Goal: Transaction & Acquisition: Purchase product/service

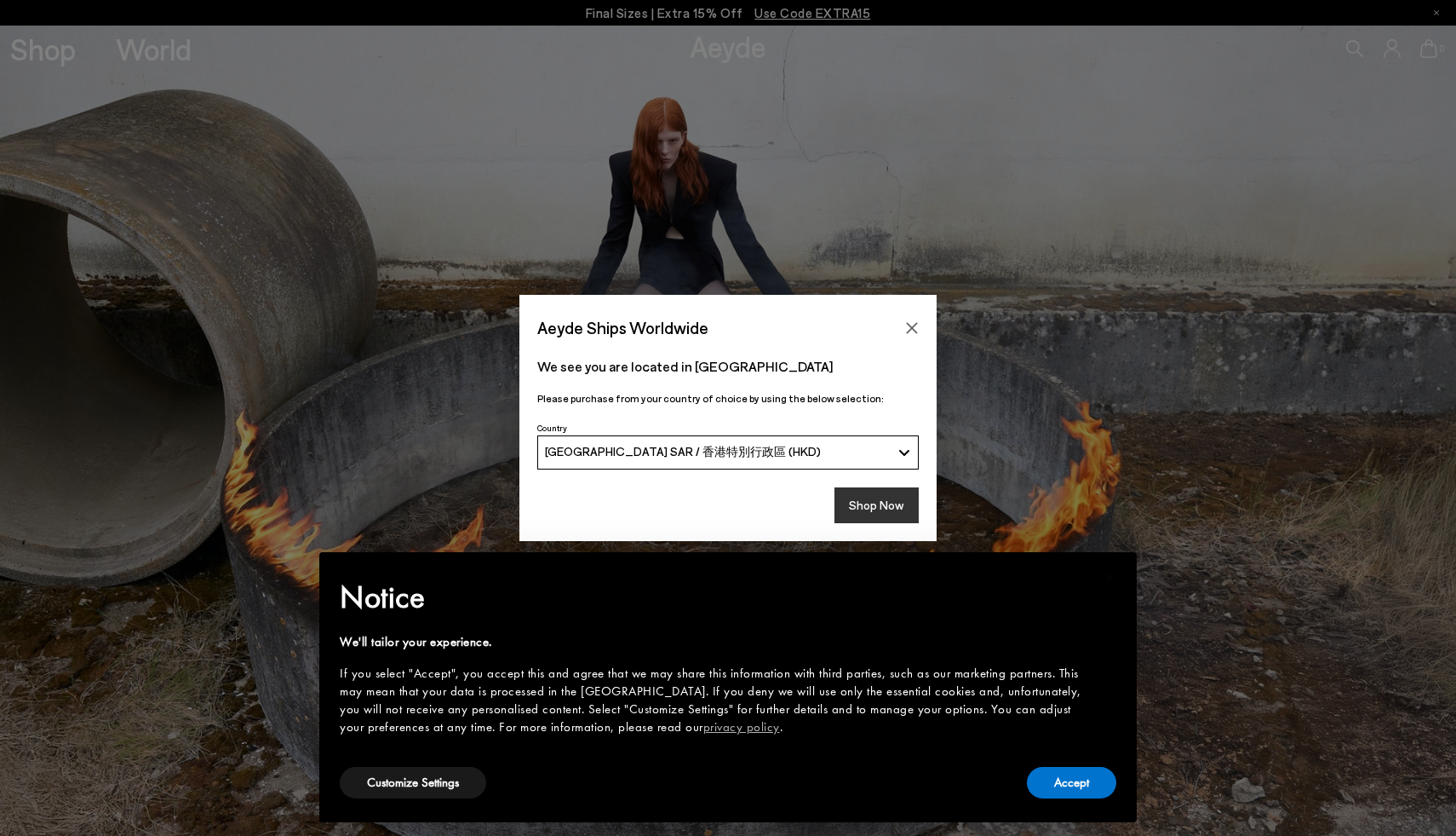
click at [874, 515] on button "Shop Now" at bounding box center [876, 504] width 84 height 36
click at [909, 510] on button "Shop Now" at bounding box center [876, 504] width 84 height 36
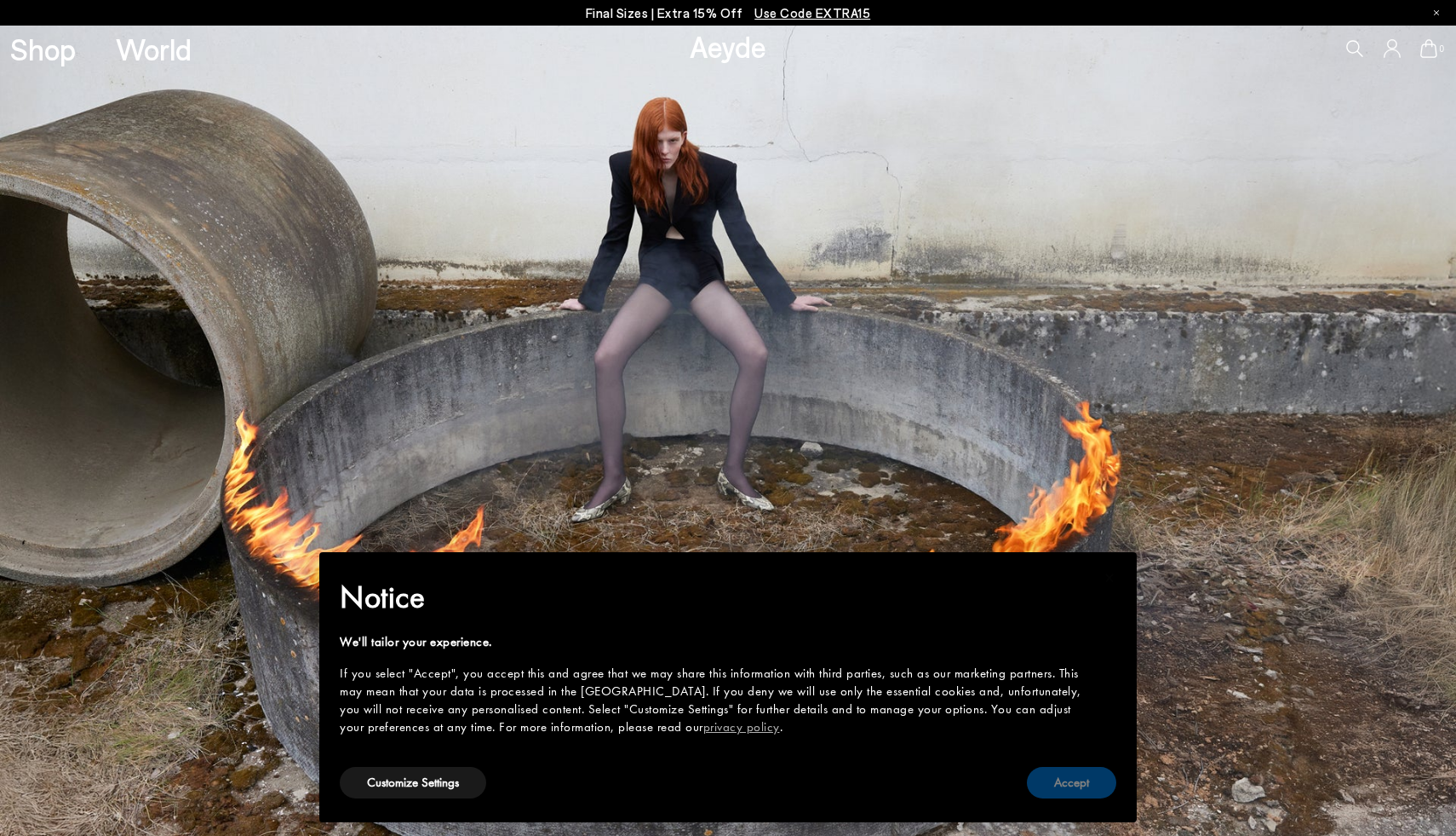
click at [1066, 786] on button "Accept" at bounding box center [1071, 782] width 89 height 31
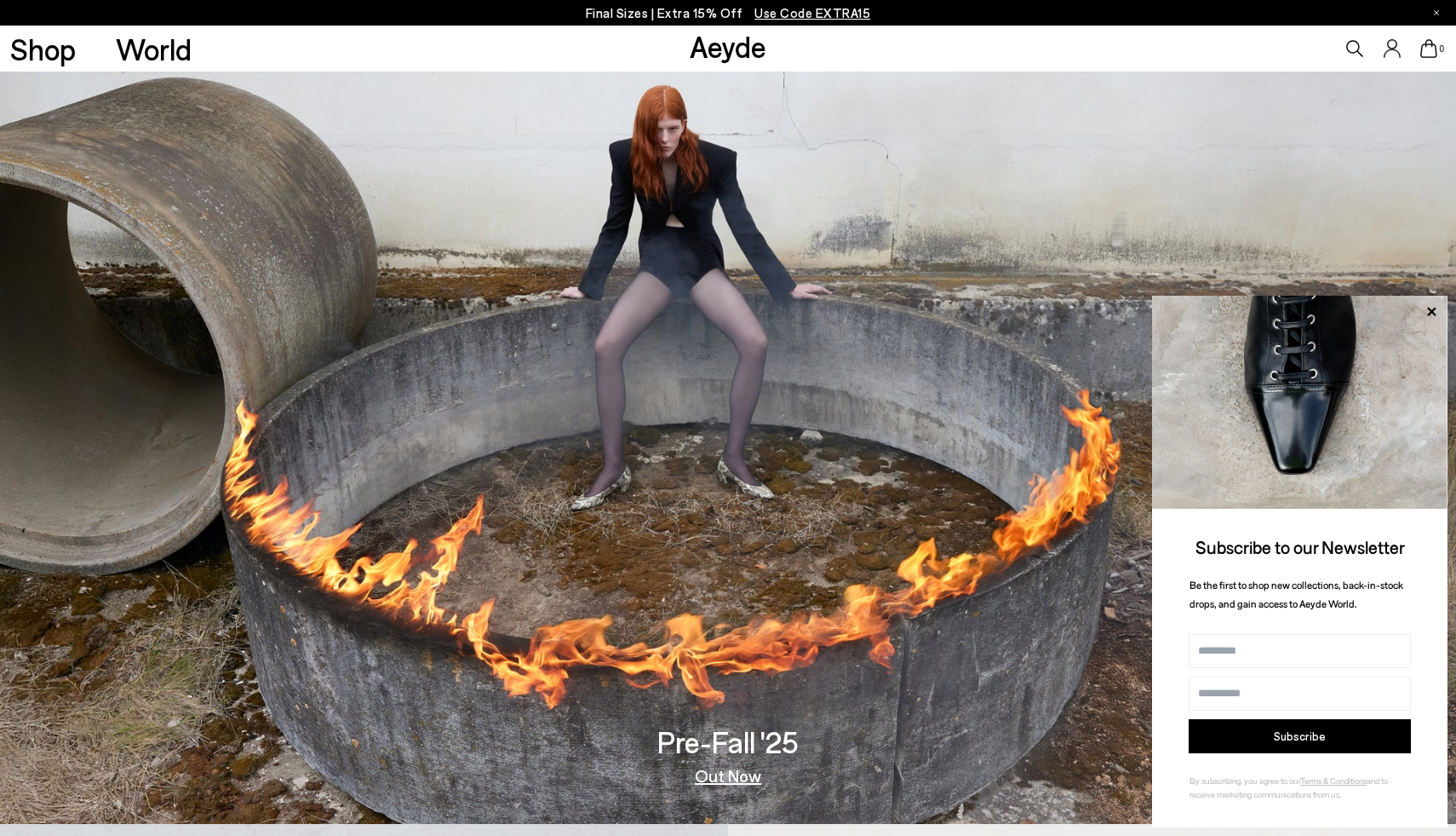
scroll to position [14, 0]
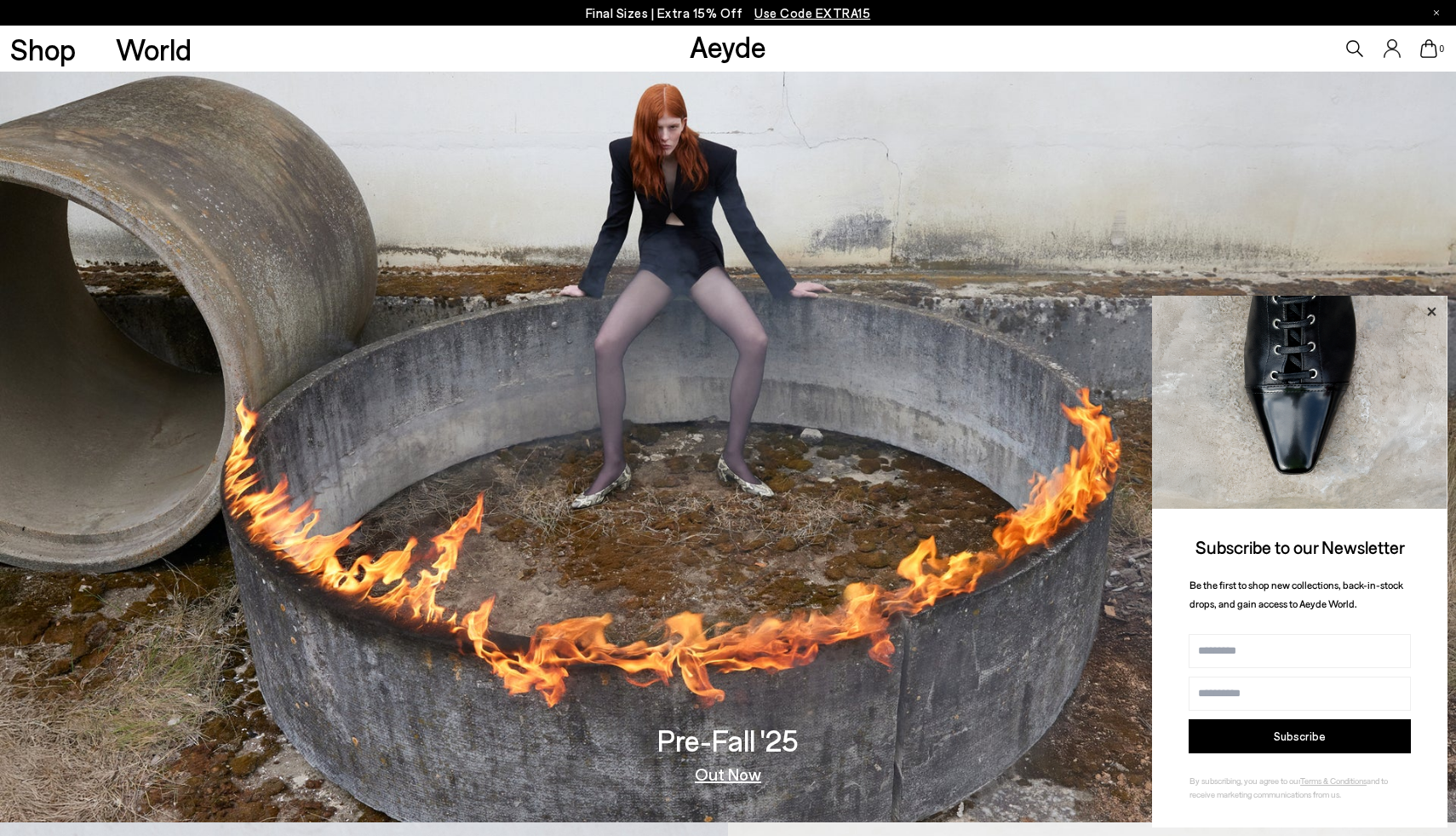
click at [1433, 313] on icon at bounding box center [1432, 311] width 9 height 9
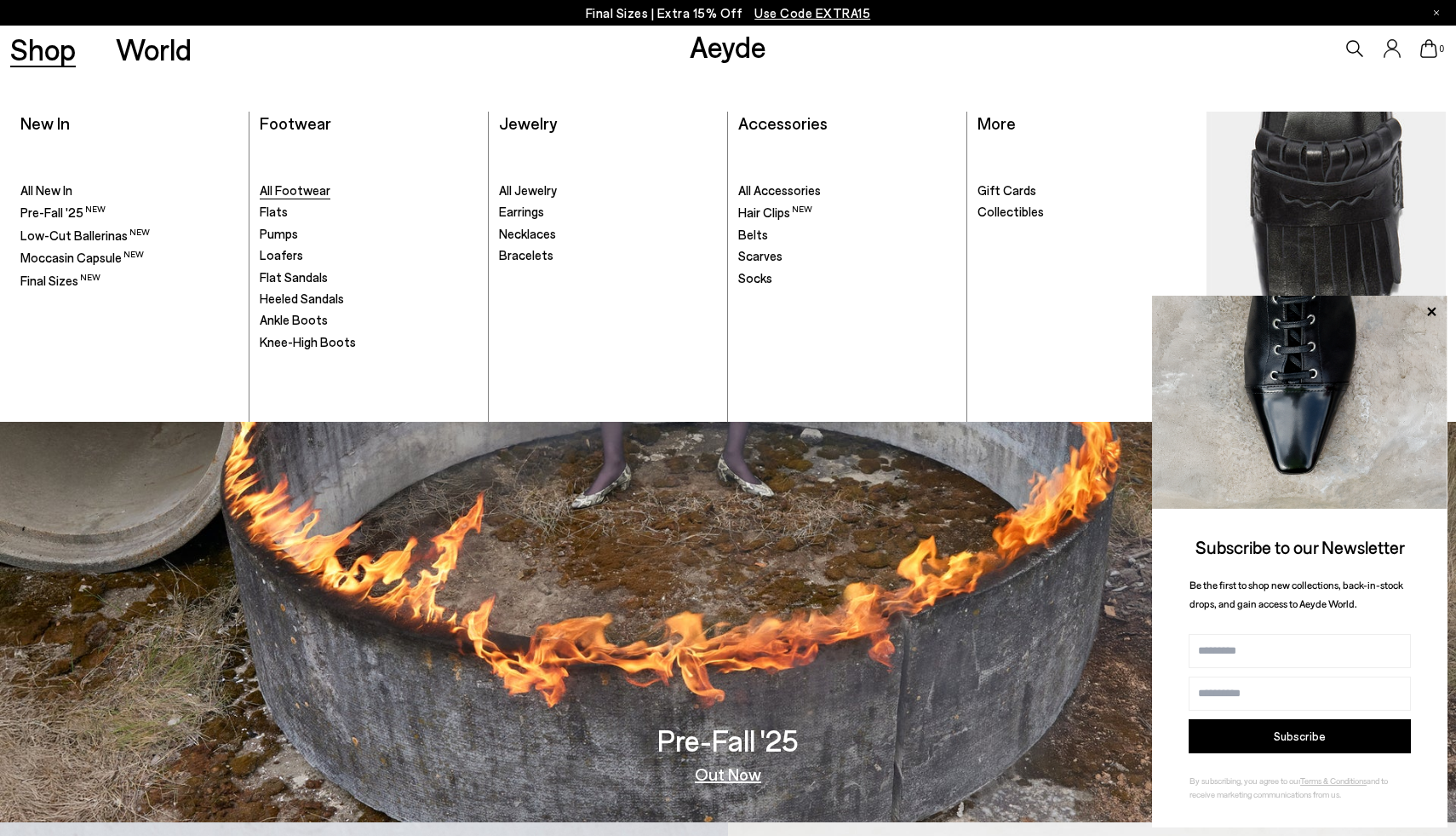
click at [320, 188] on span "All Footwear" at bounding box center [294, 190] width 70 height 16
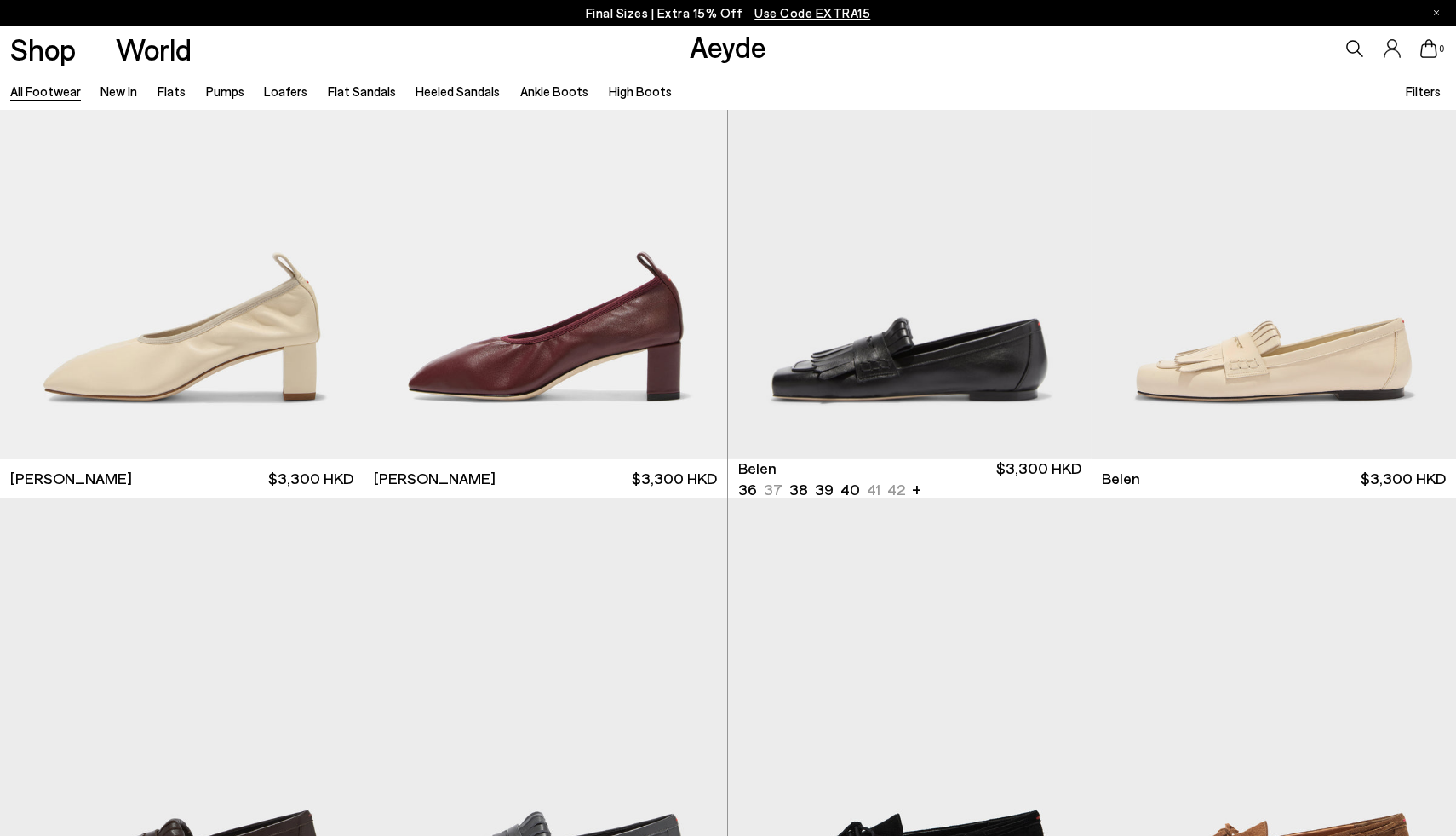
scroll to position [604, 0]
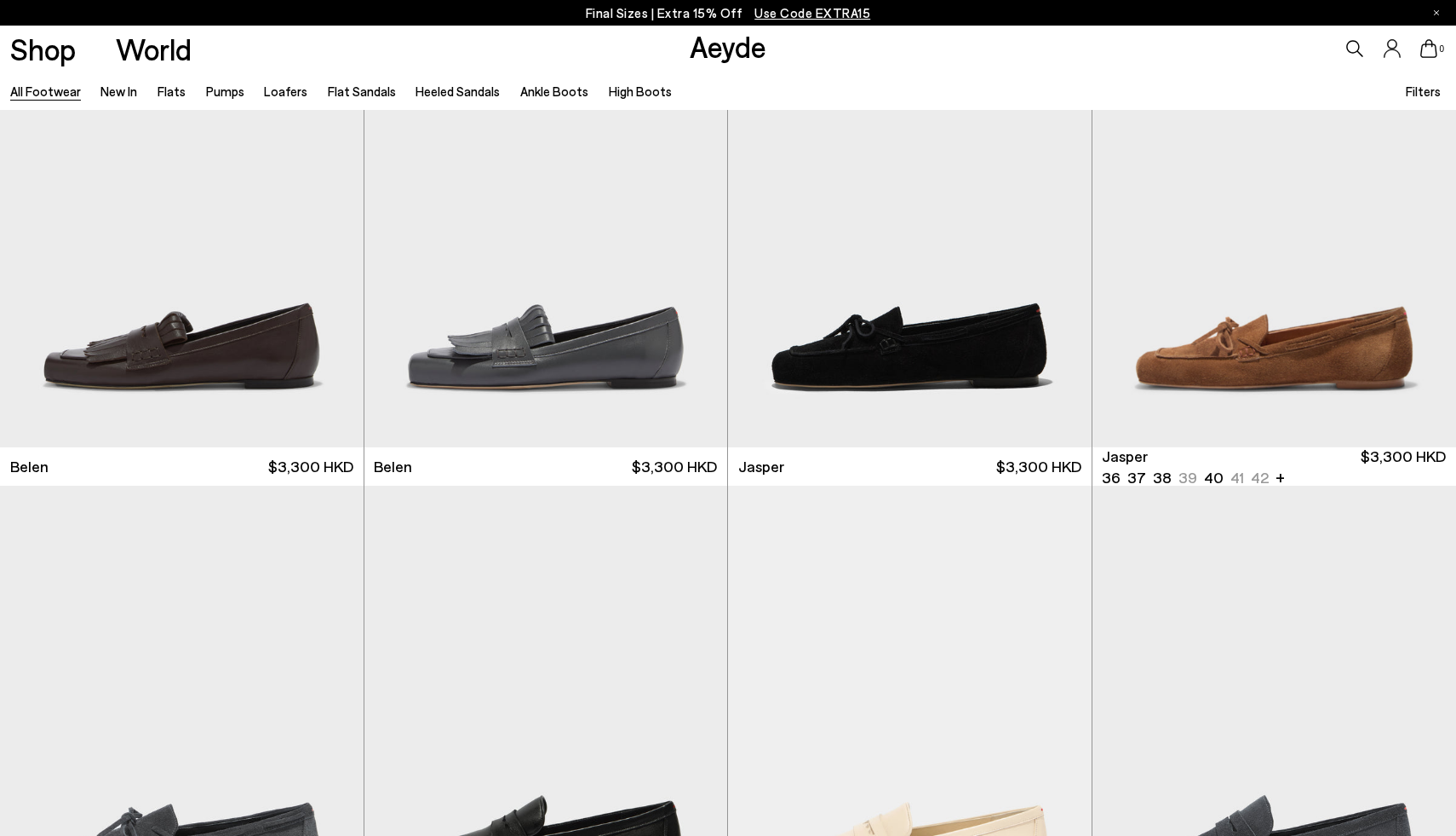
scroll to position [1112, 0]
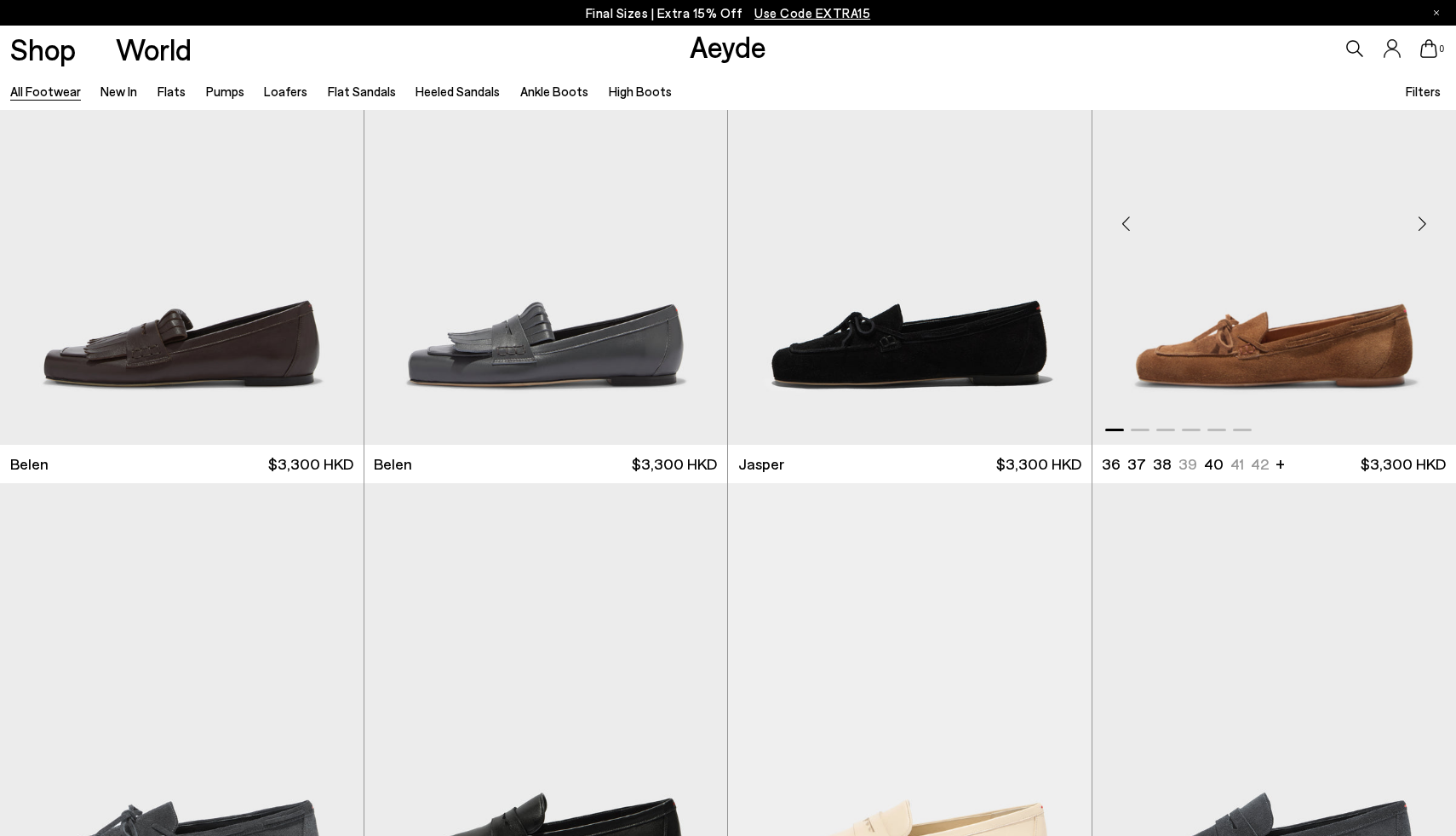
click at [1425, 224] on div "Next slide" at bounding box center [1421, 223] width 51 height 51
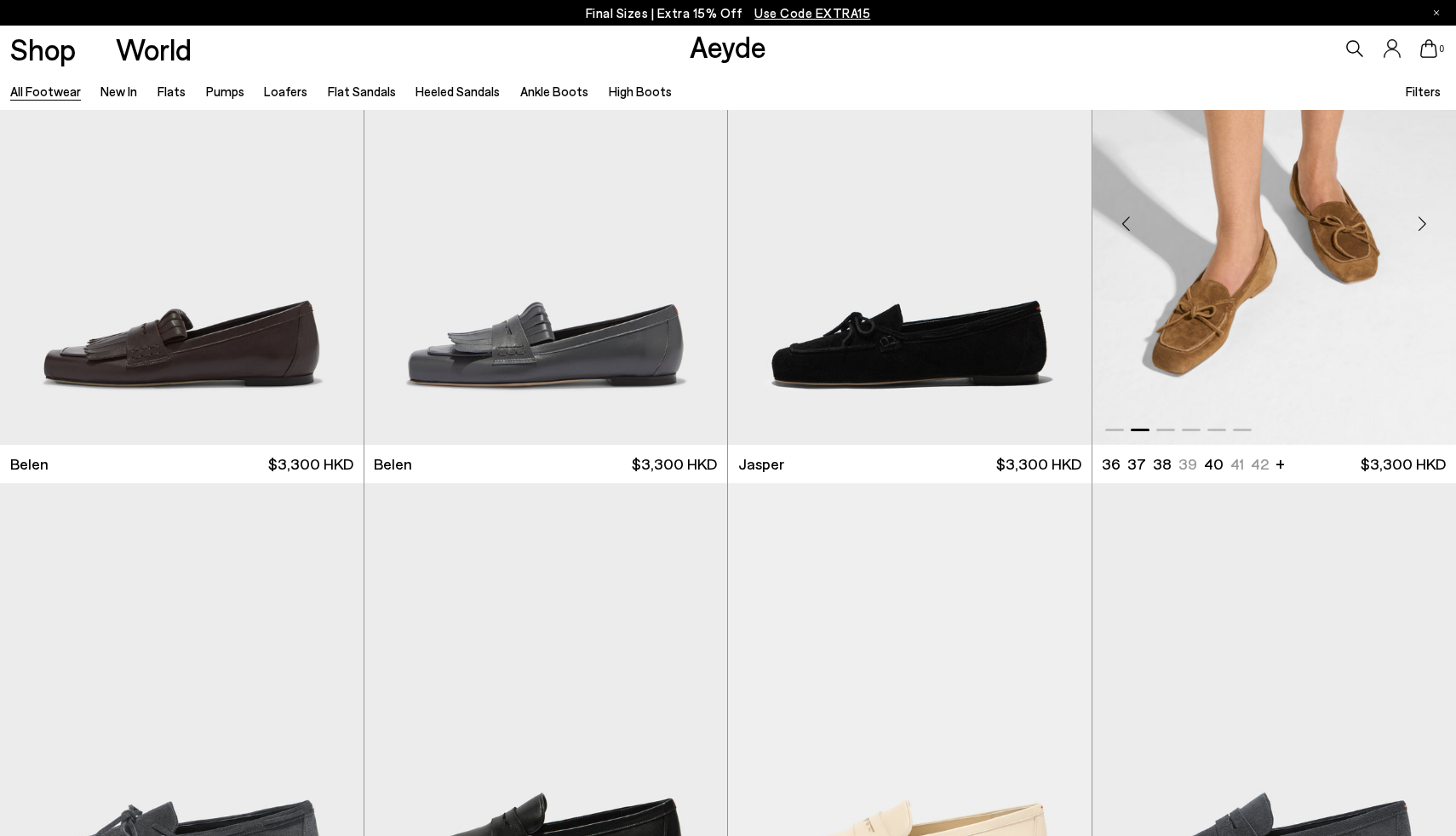
click at [1425, 224] on div "Next slide" at bounding box center [1421, 223] width 51 height 51
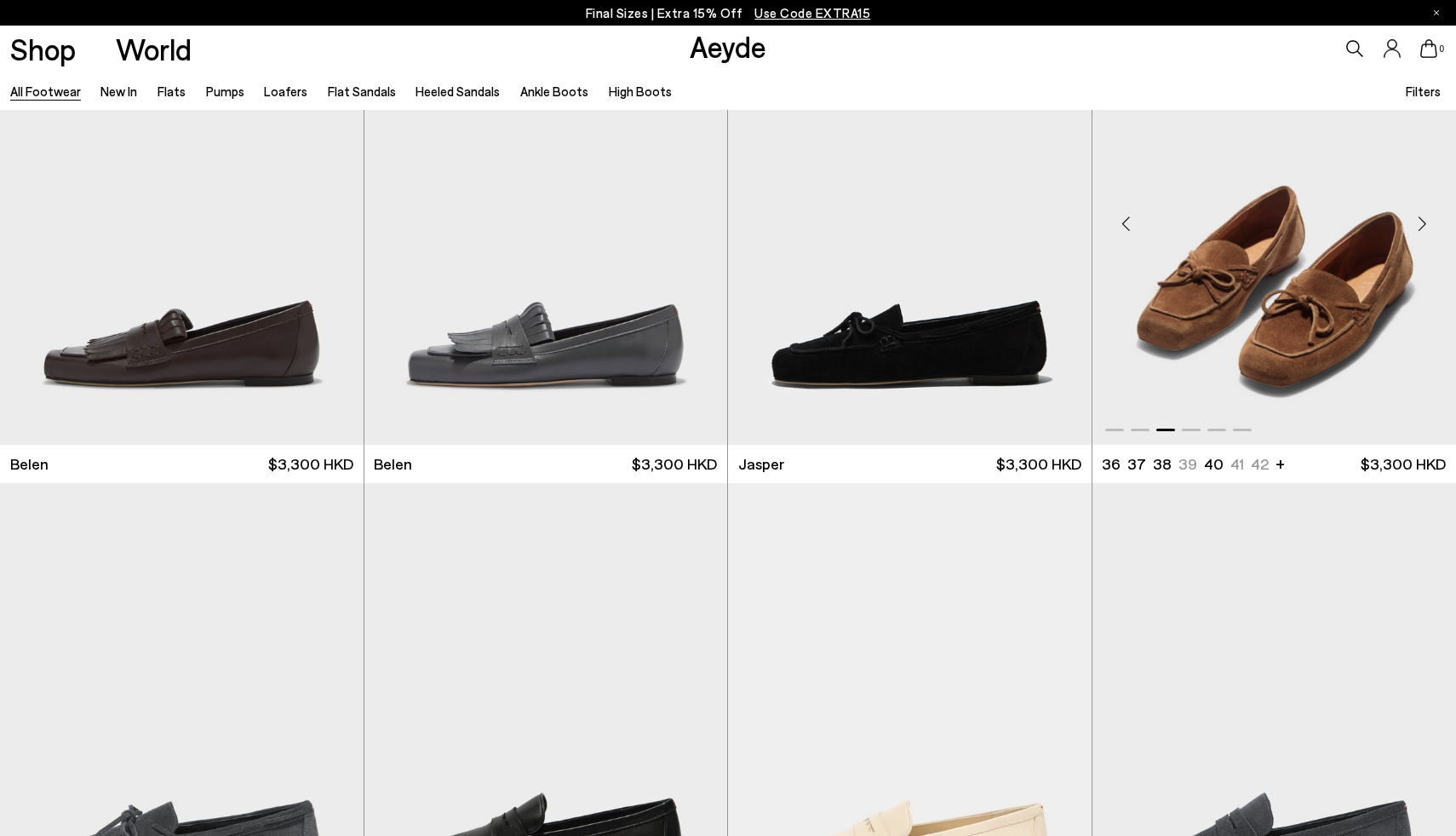
click at [1425, 224] on div "Next slide" at bounding box center [1421, 223] width 51 height 51
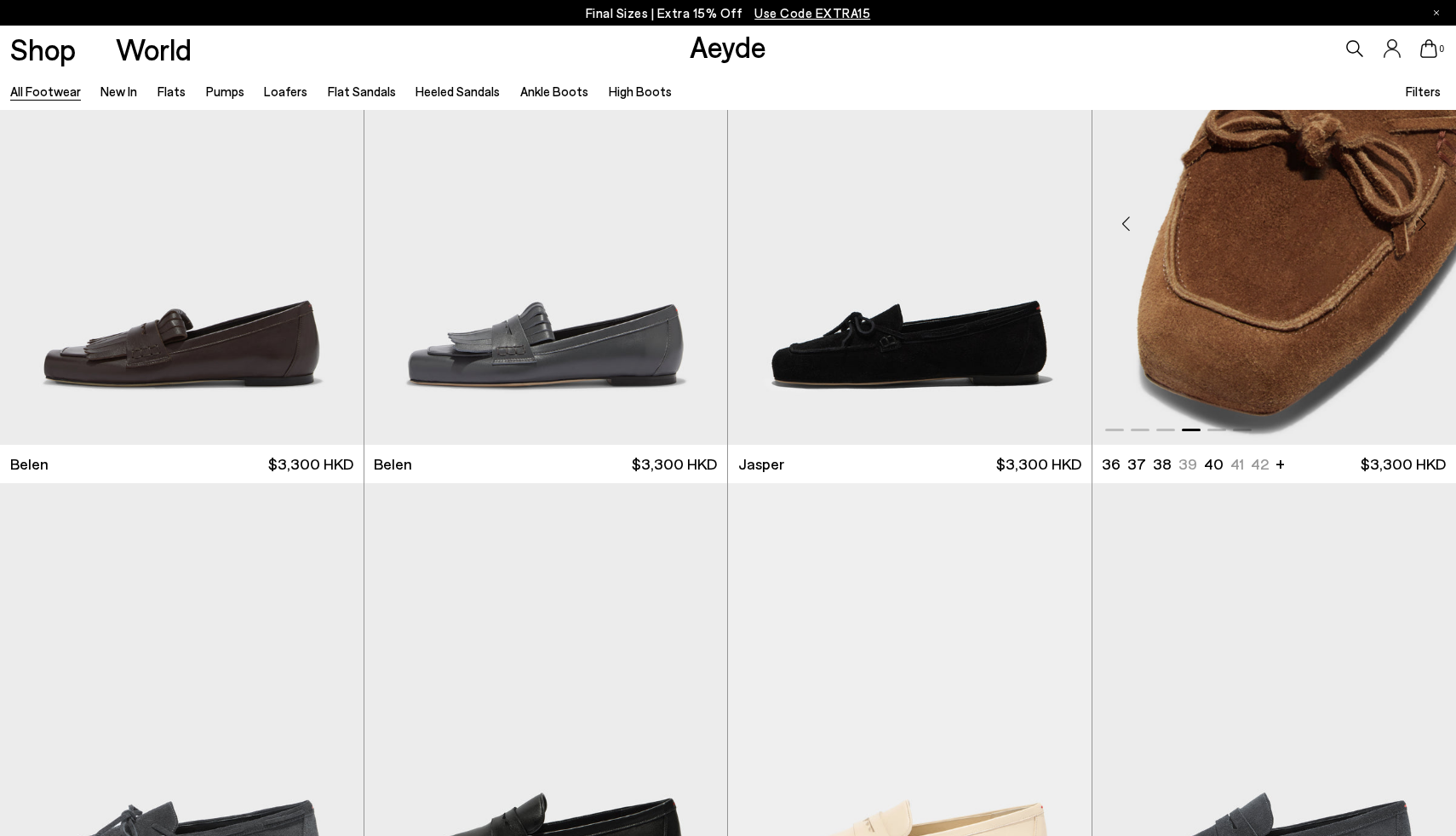
click at [1425, 224] on div "Next slide" at bounding box center [1421, 223] width 51 height 51
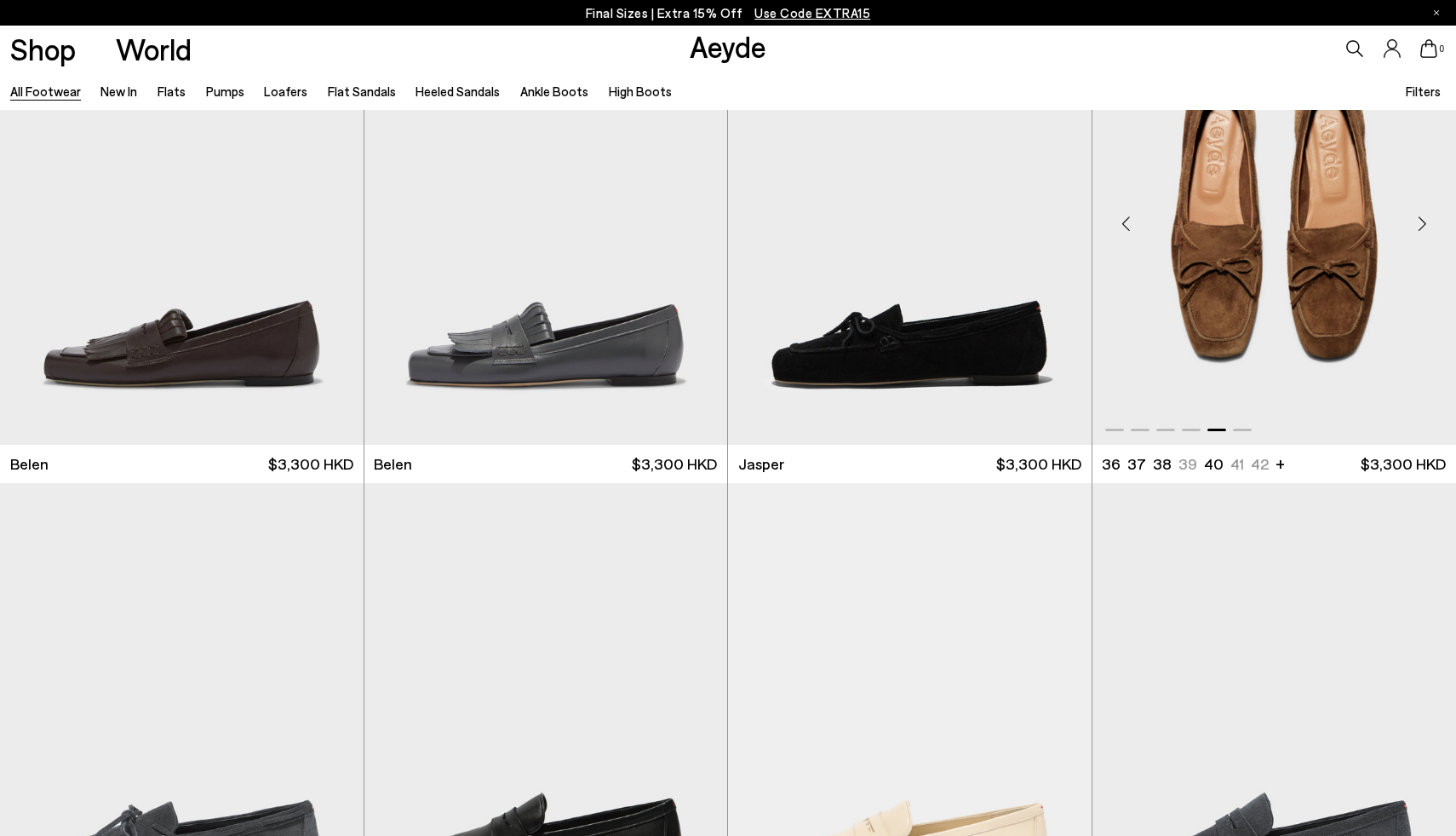
click at [1425, 224] on div "Next slide" at bounding box center [1421, 223] width 51 height 51
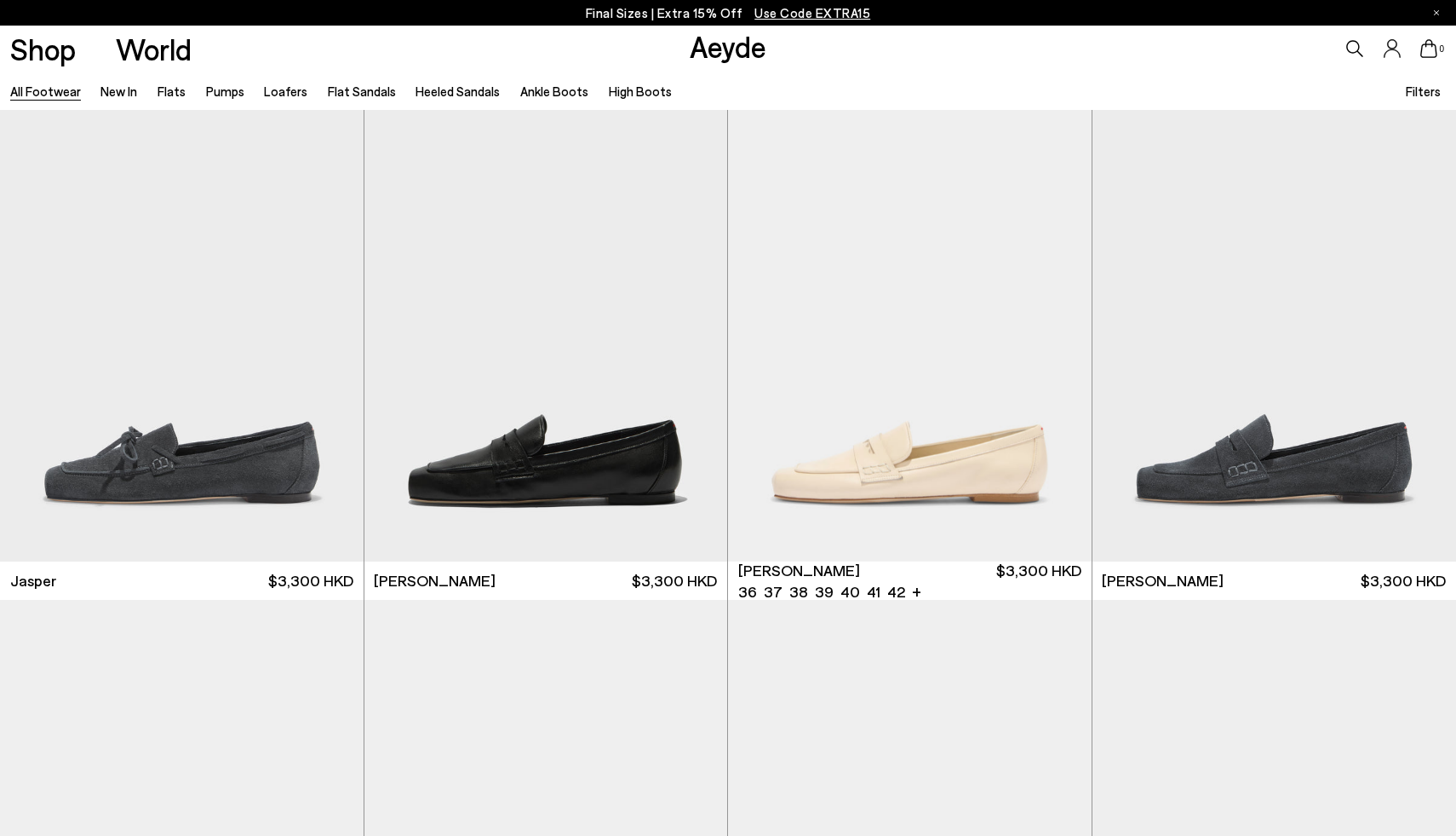
scroll to position [1521, 0]
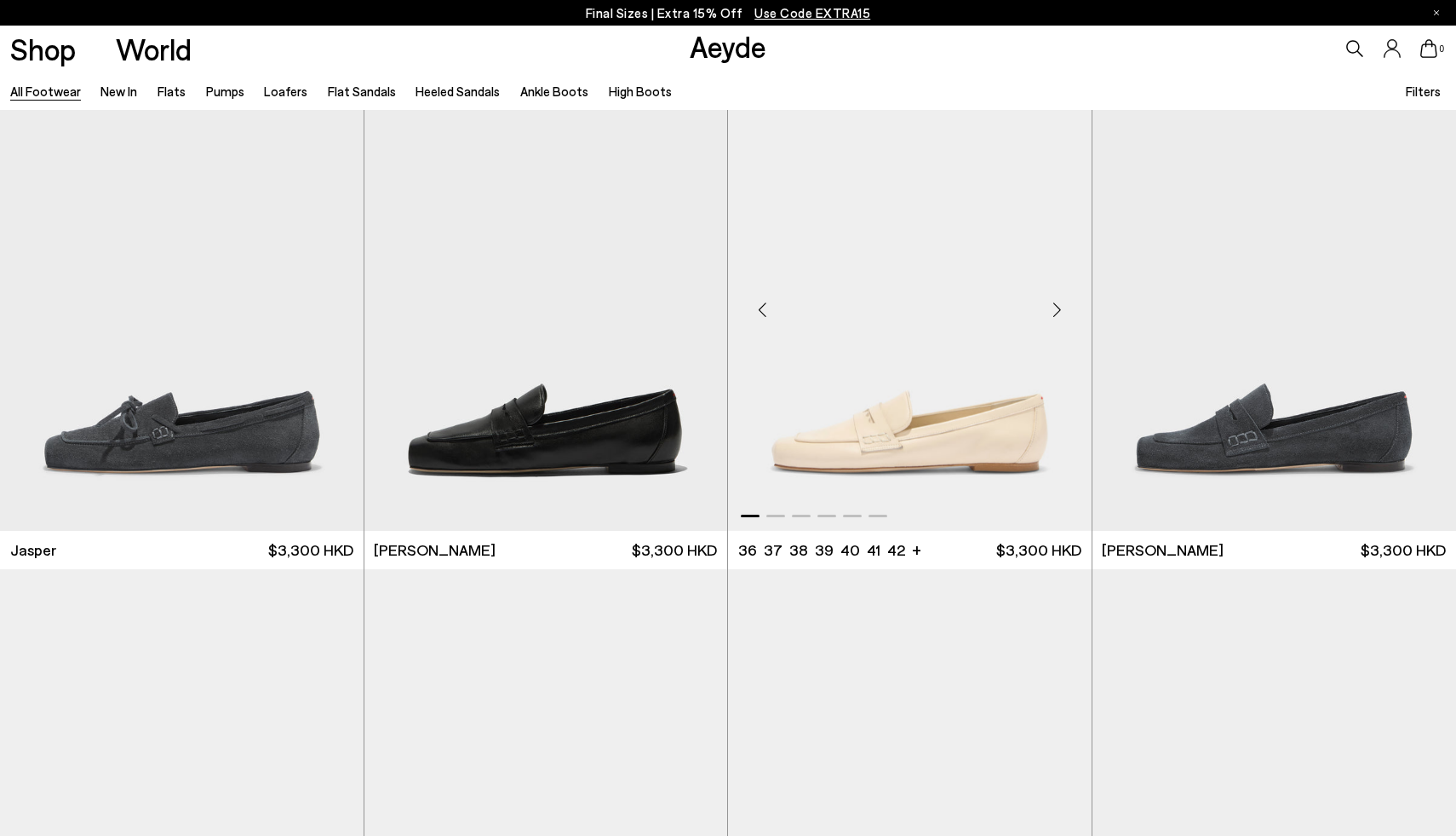
click at [1057, 297] on div "Next slide" at bounding box center [1057, 309] width 51 height 51
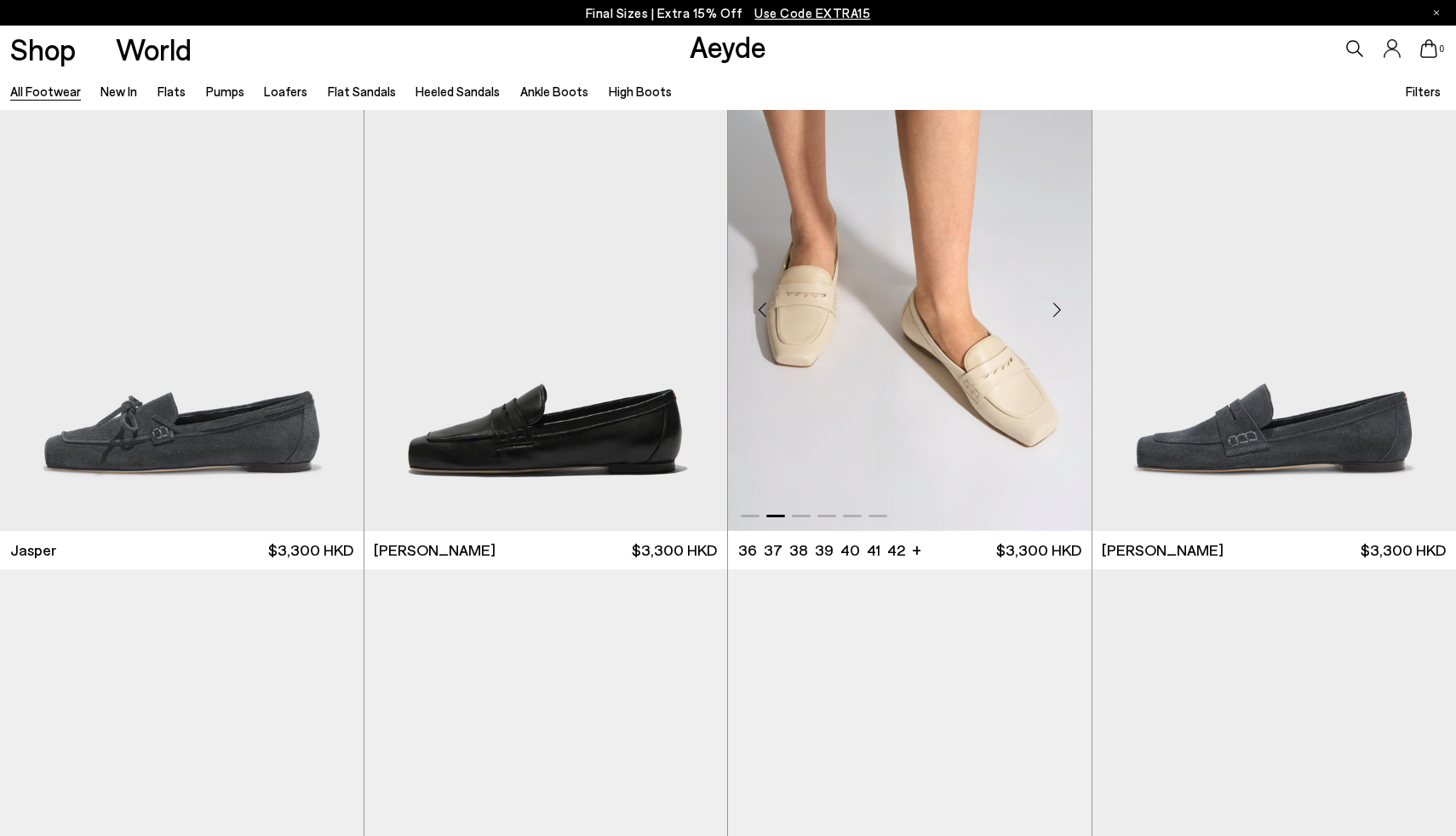
click at [1057, 297] on div "Next slide" at bounding box center [1057, 309] width 51 height 51
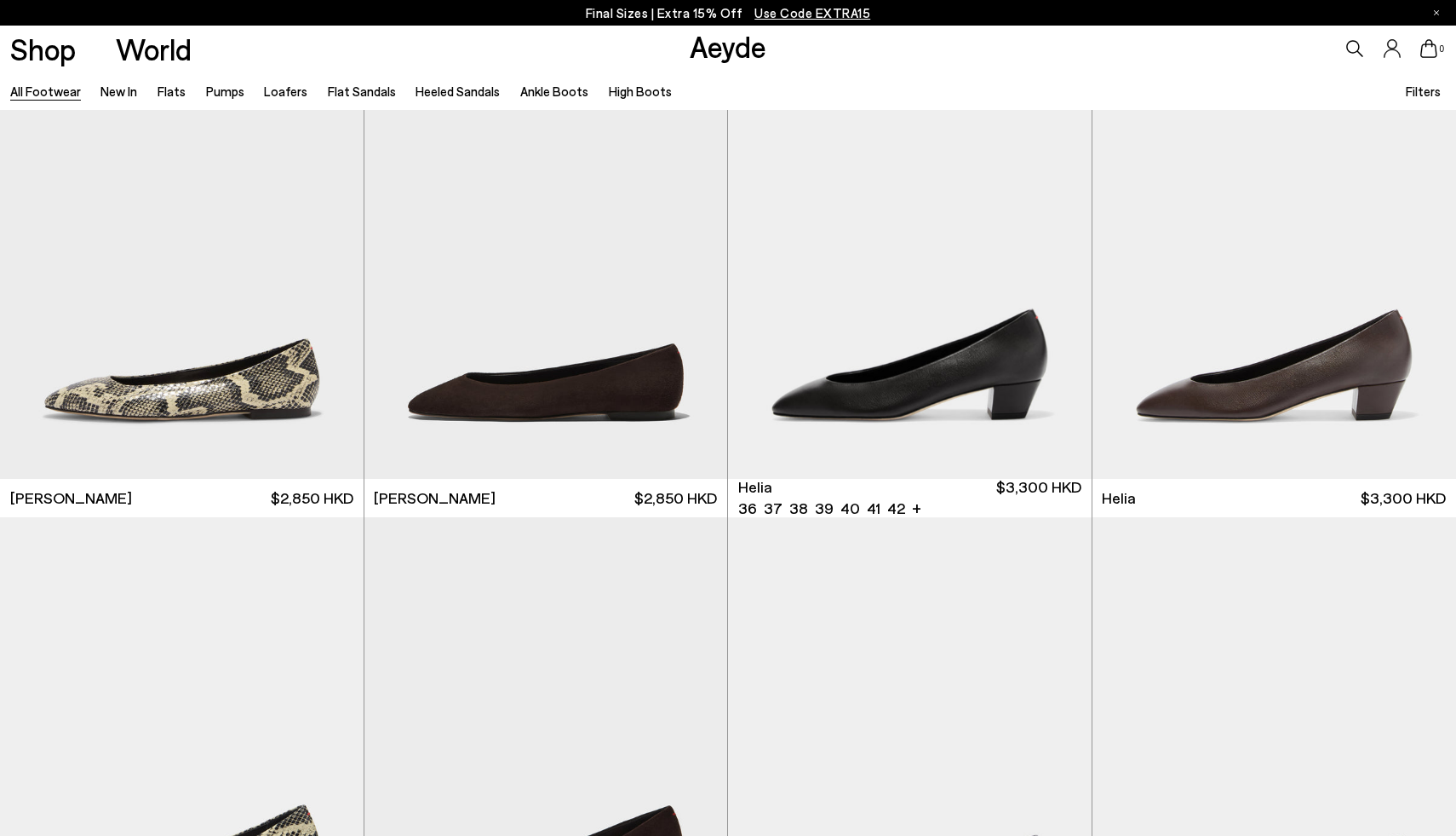
scroll to position [4047, 0]
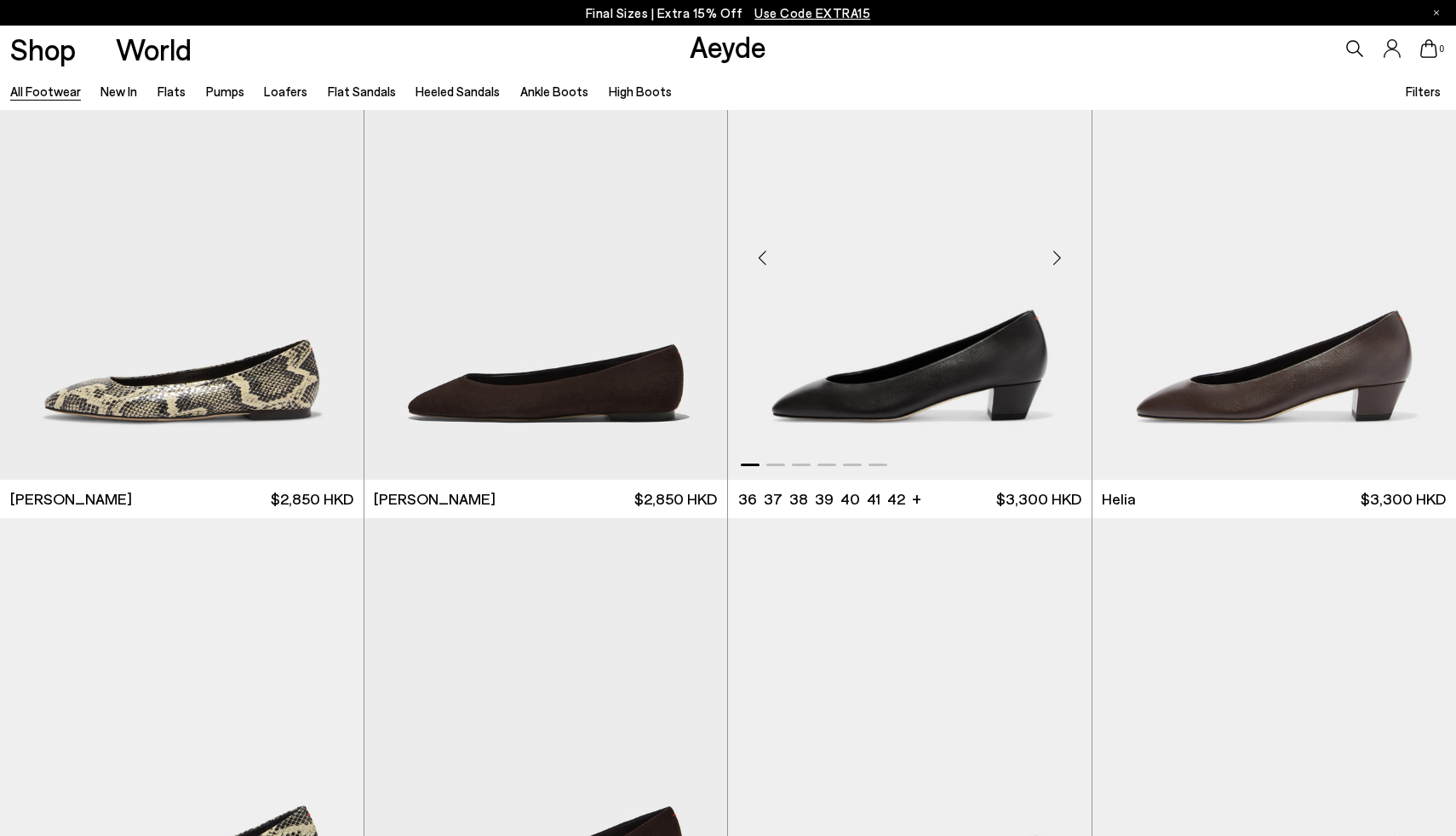
click at [1048, 255] on div "Next slide" at bounding box center [1057, 258] width 51 height 51
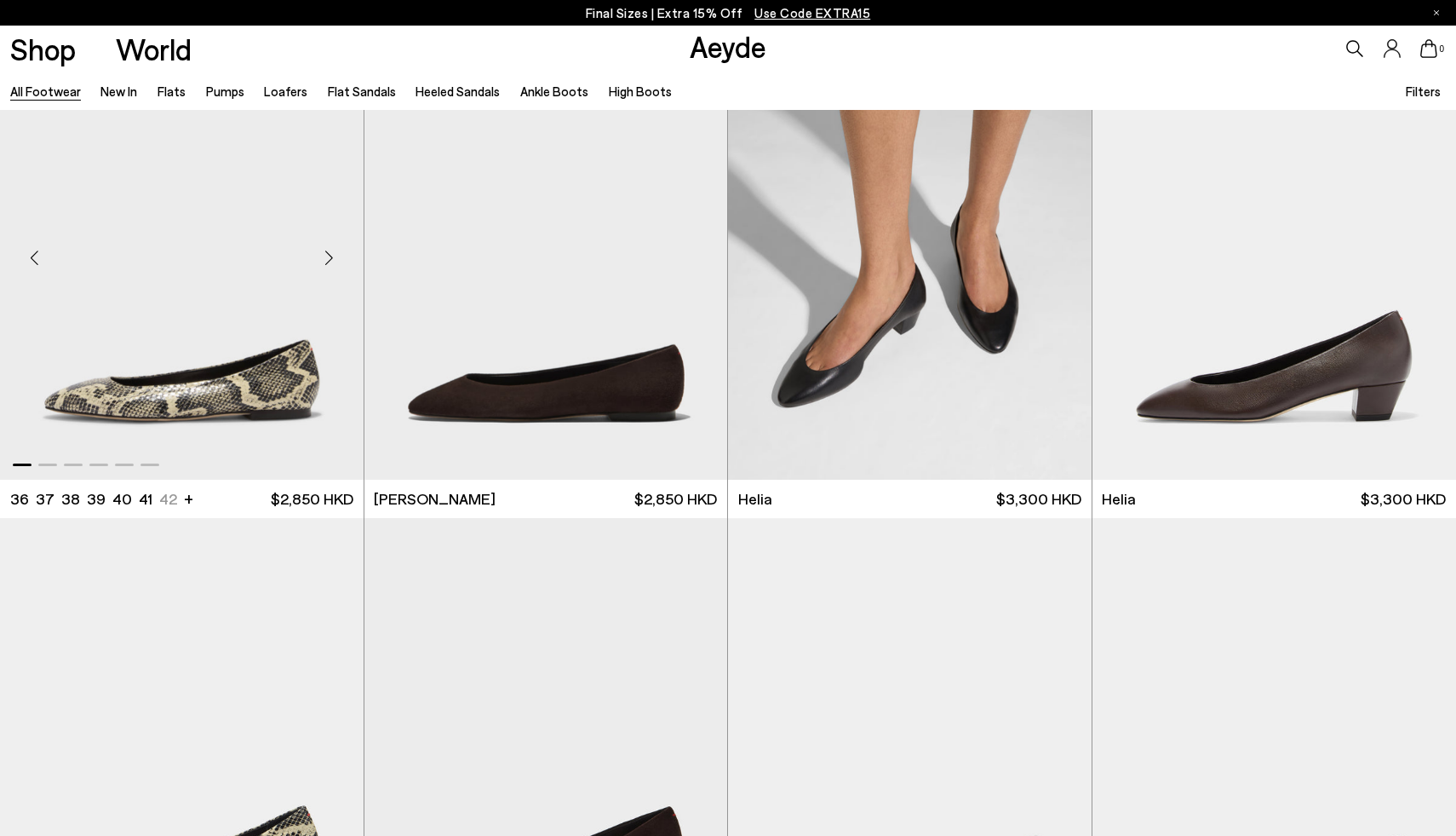
click at [330, 260] on div "Next slide" at bounding box center [329, 258] width 51 height 51
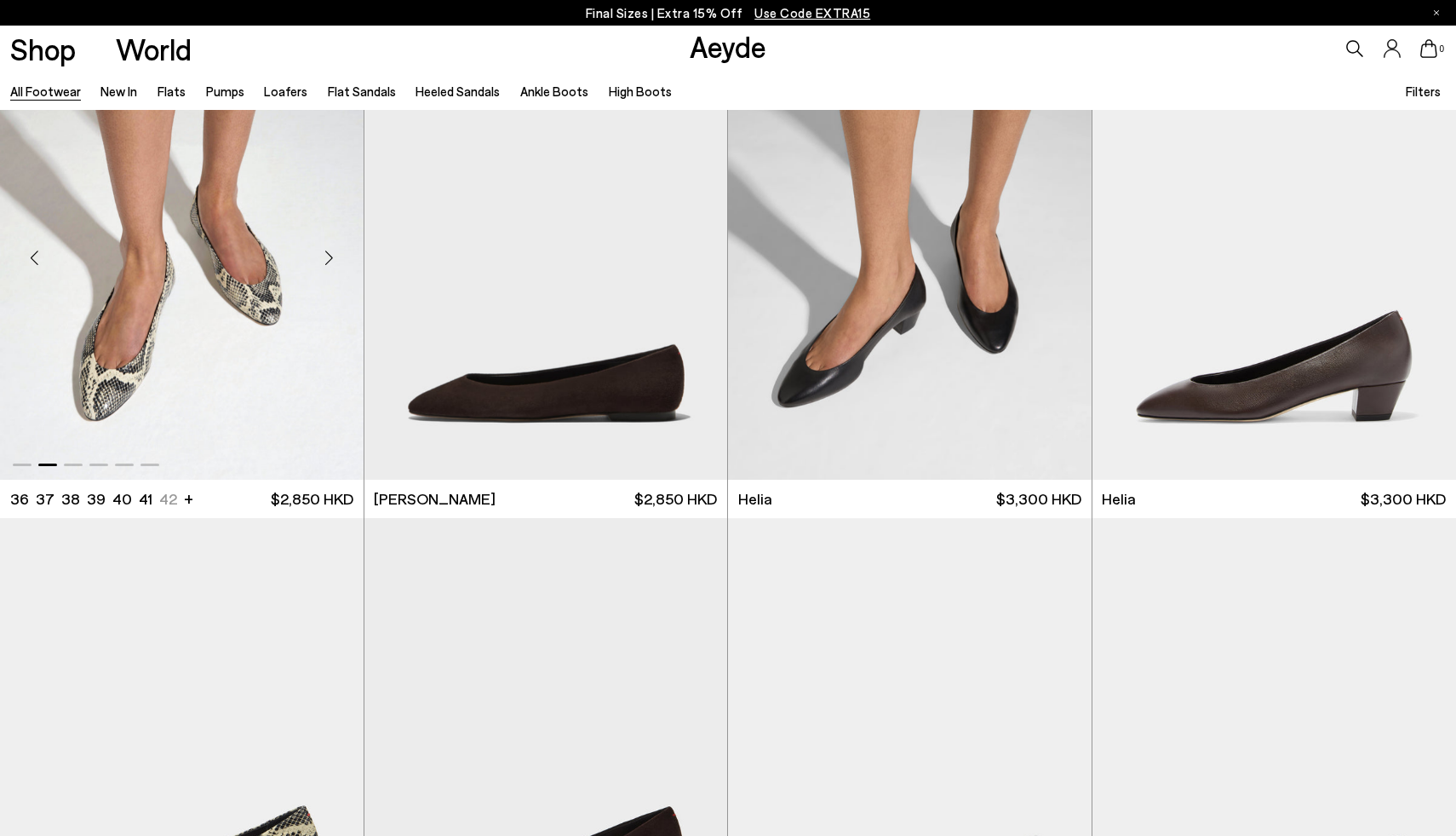
click at [330, 260] on div "Next slide" at bounding box center [329, 258] width 51 height 51
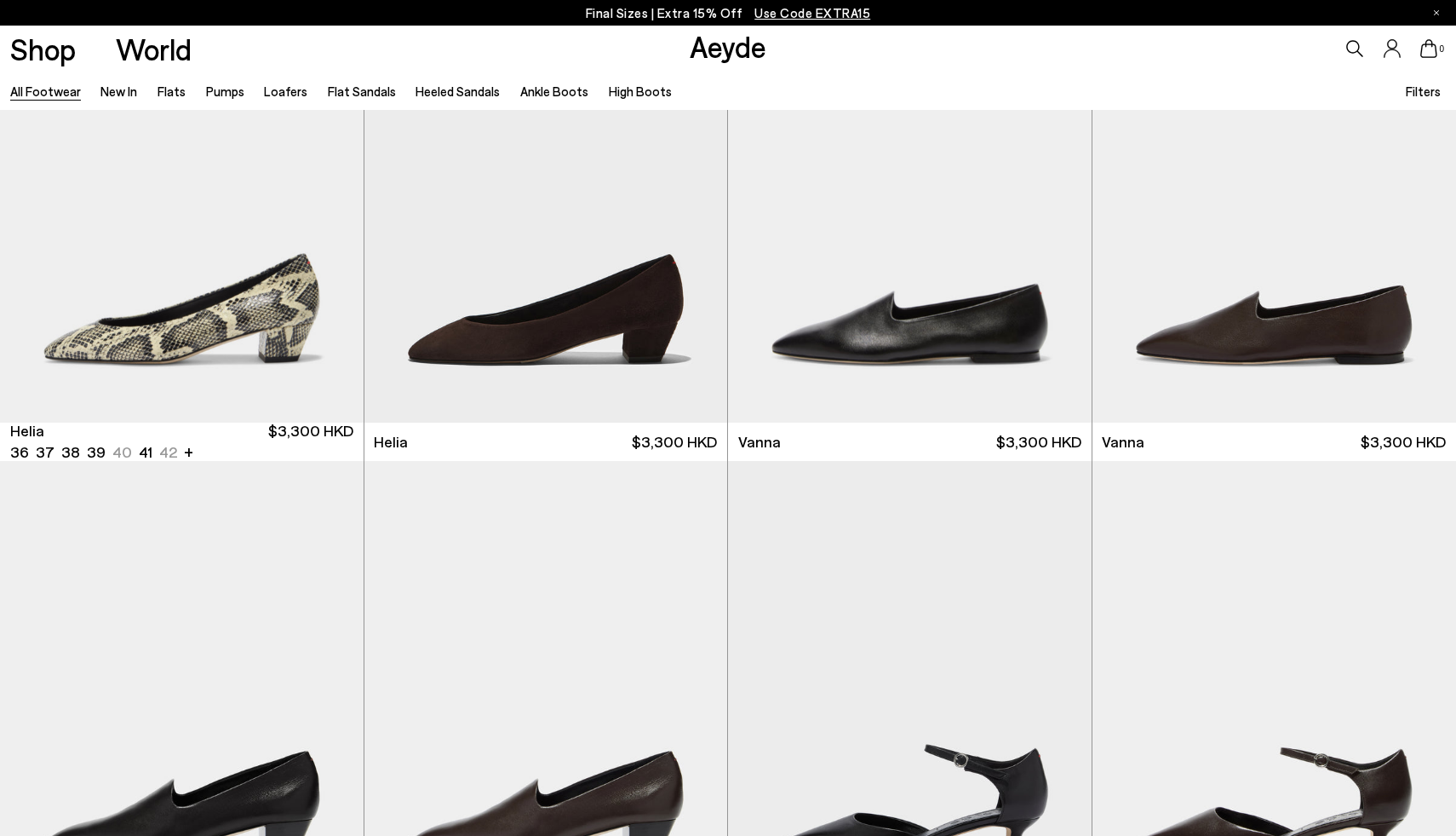
scroll to position [4565, 0]
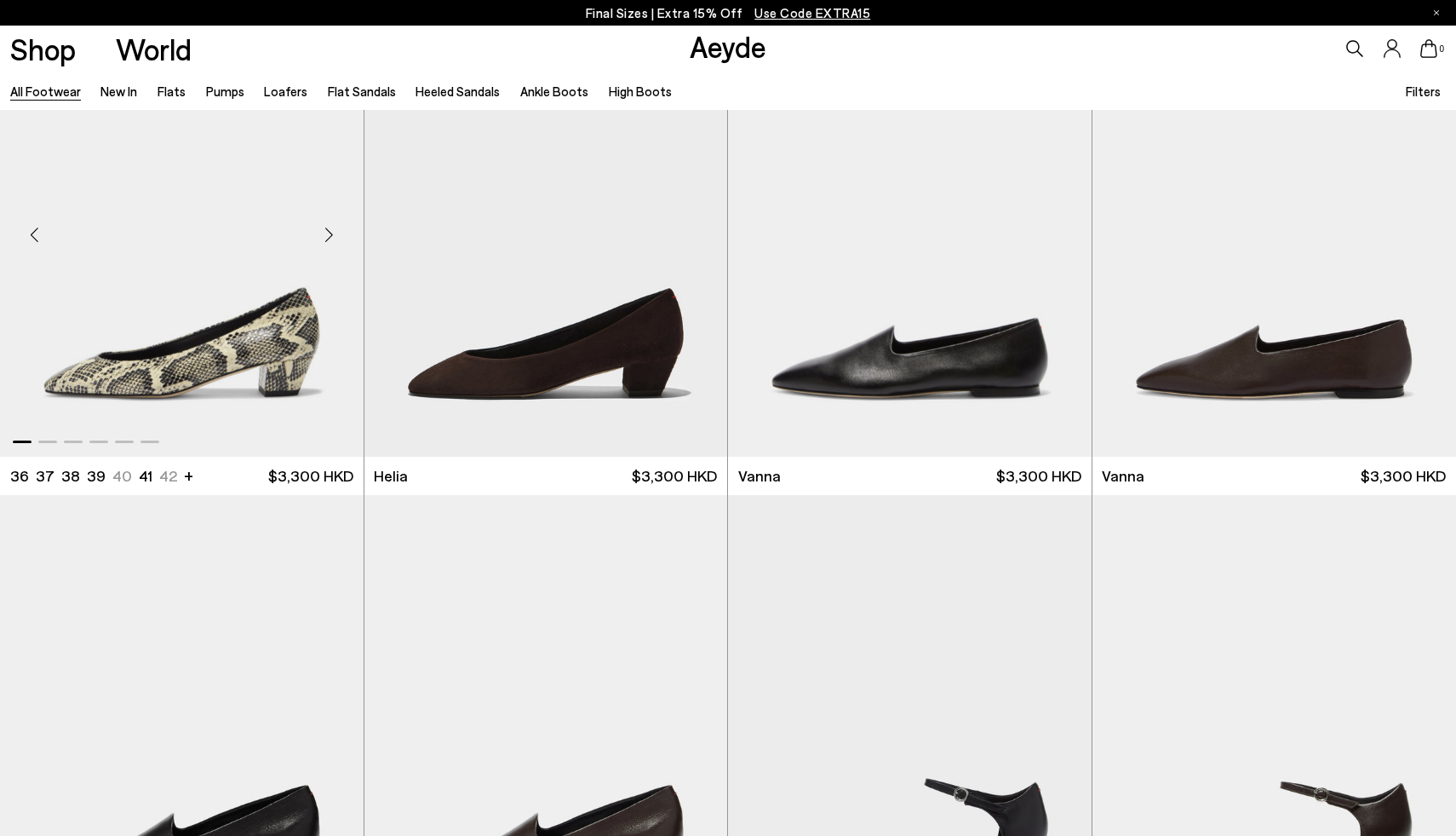
click at [328, 235] on div "Next slide" at bounding box center [329, 234] width 51 height 51
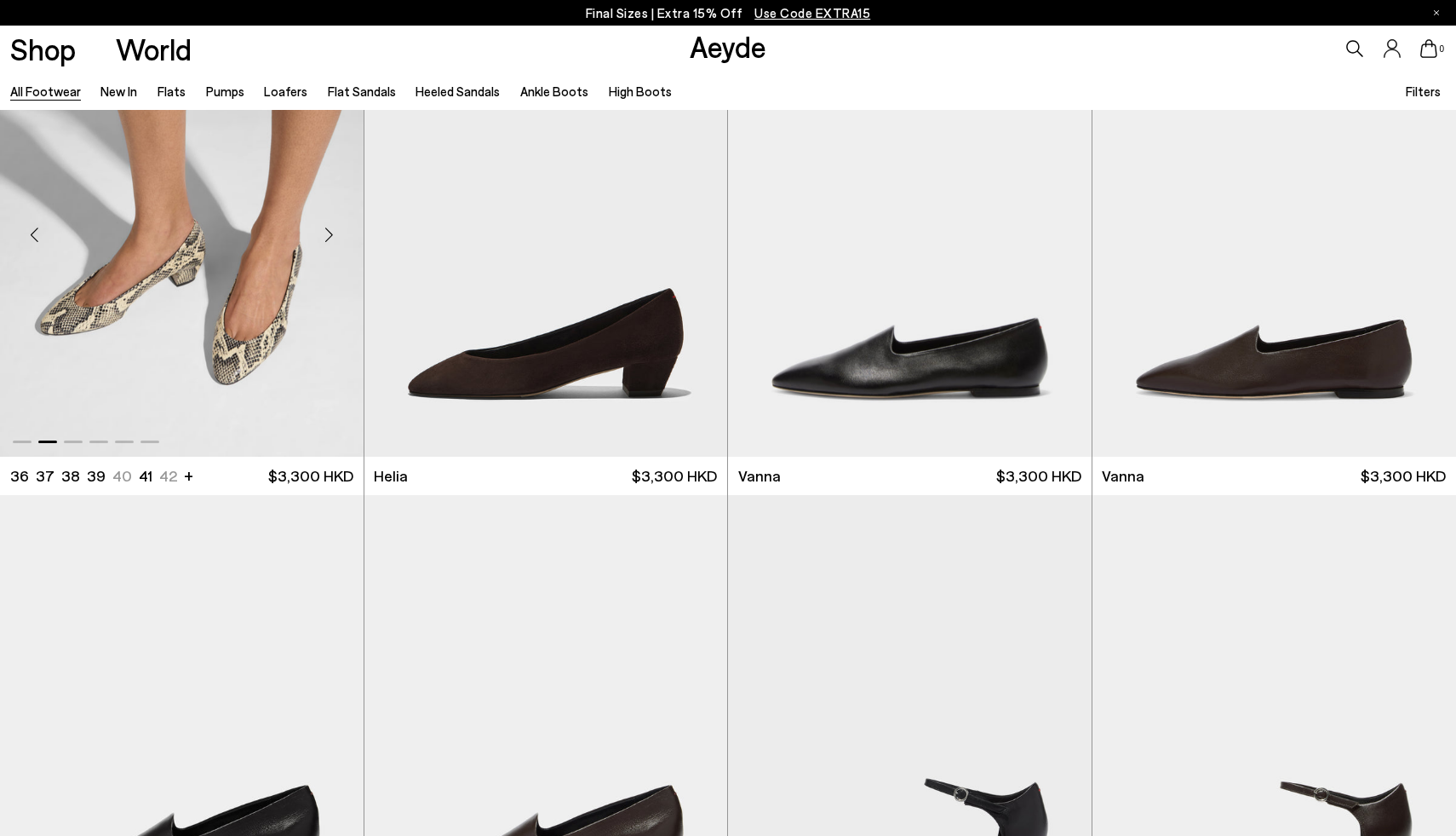
click at [328, 235] on div "Next slide" at bounding box center [329, 234] width 51 height 51
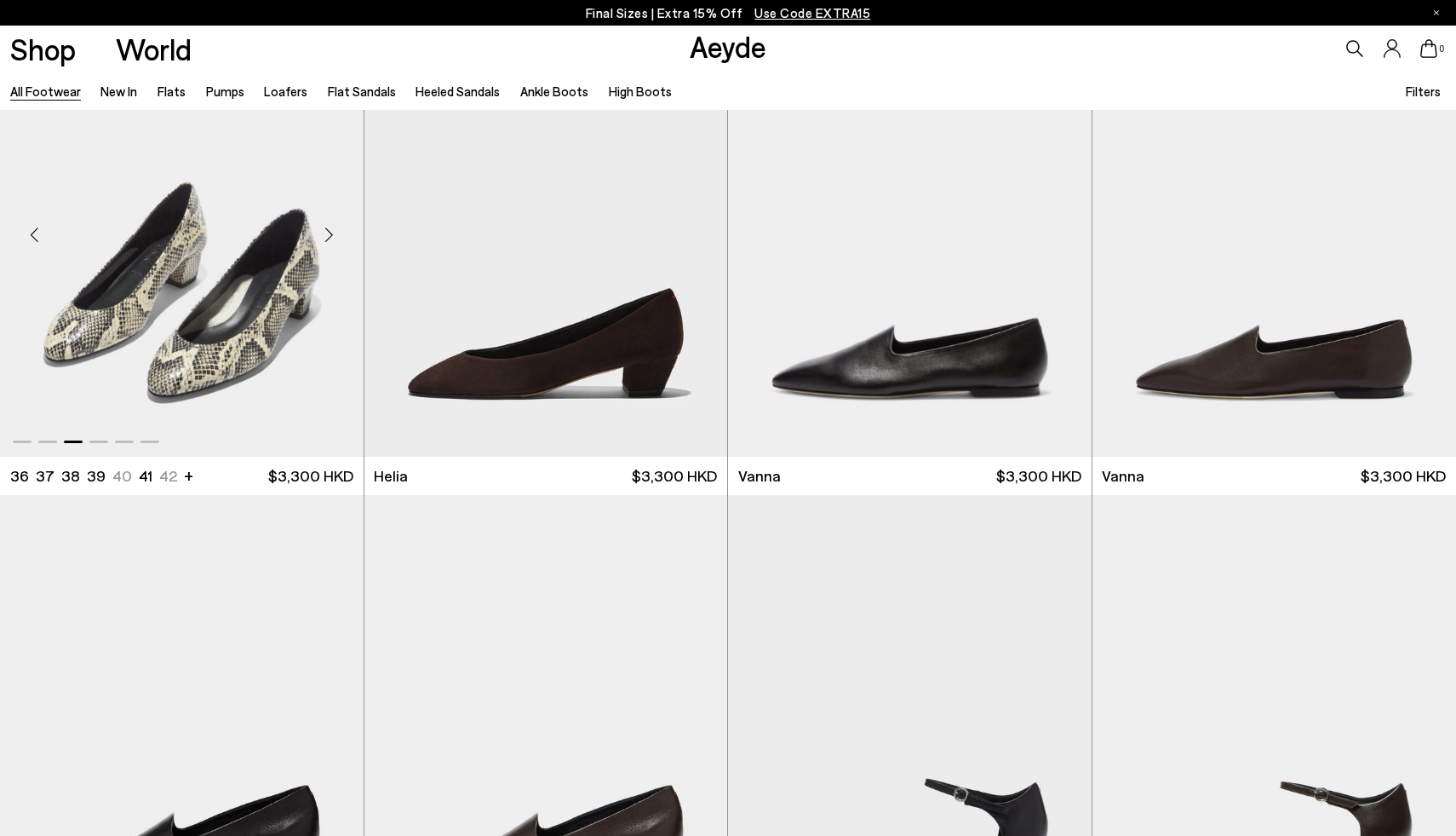
click at [328, 235] on div "Next slide" at bounding box center [329, 234] width 51 height 51
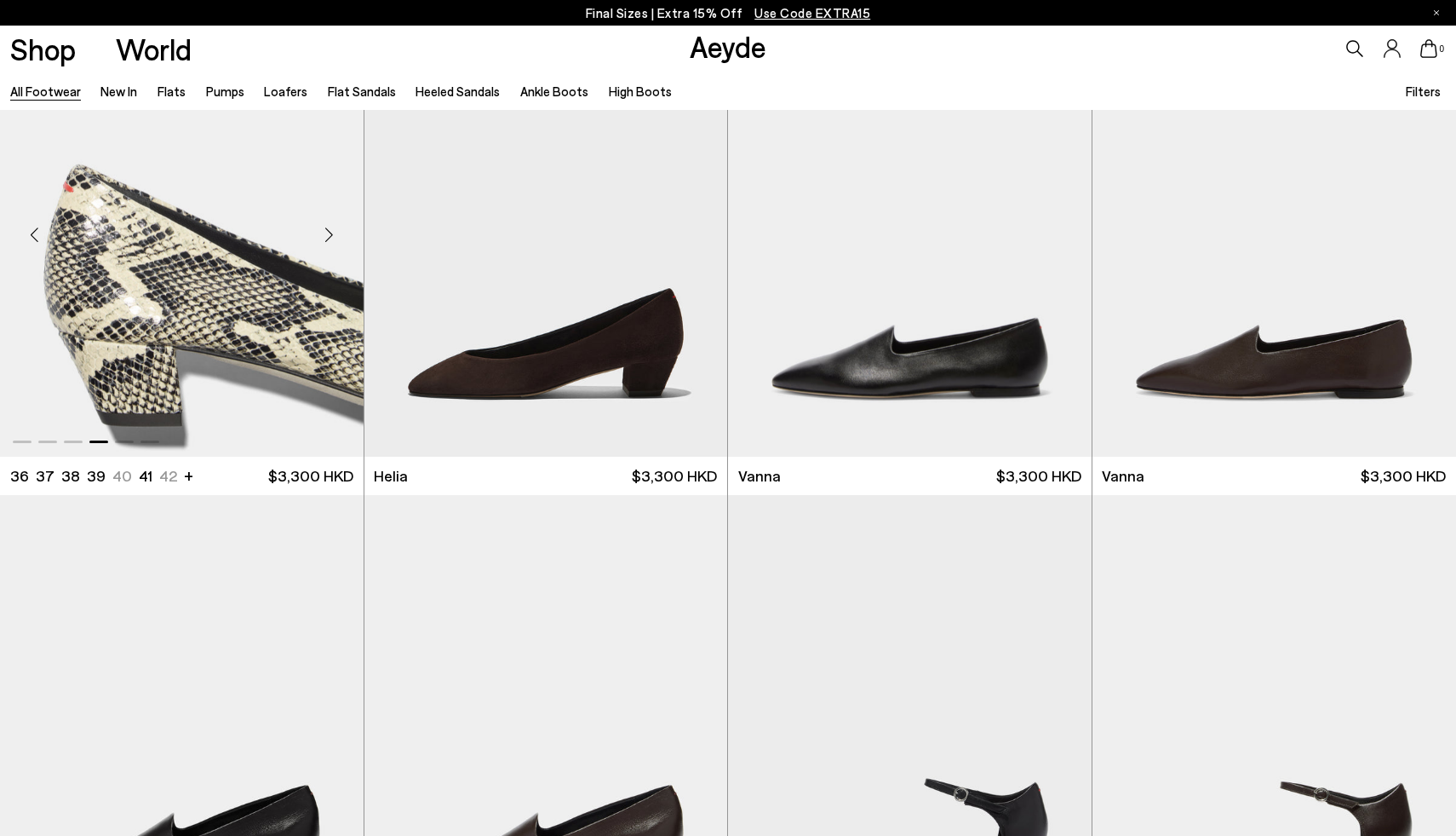
click at [328, 235] on div "Next slide" at bounding box center [329, 234] width 51 height 51
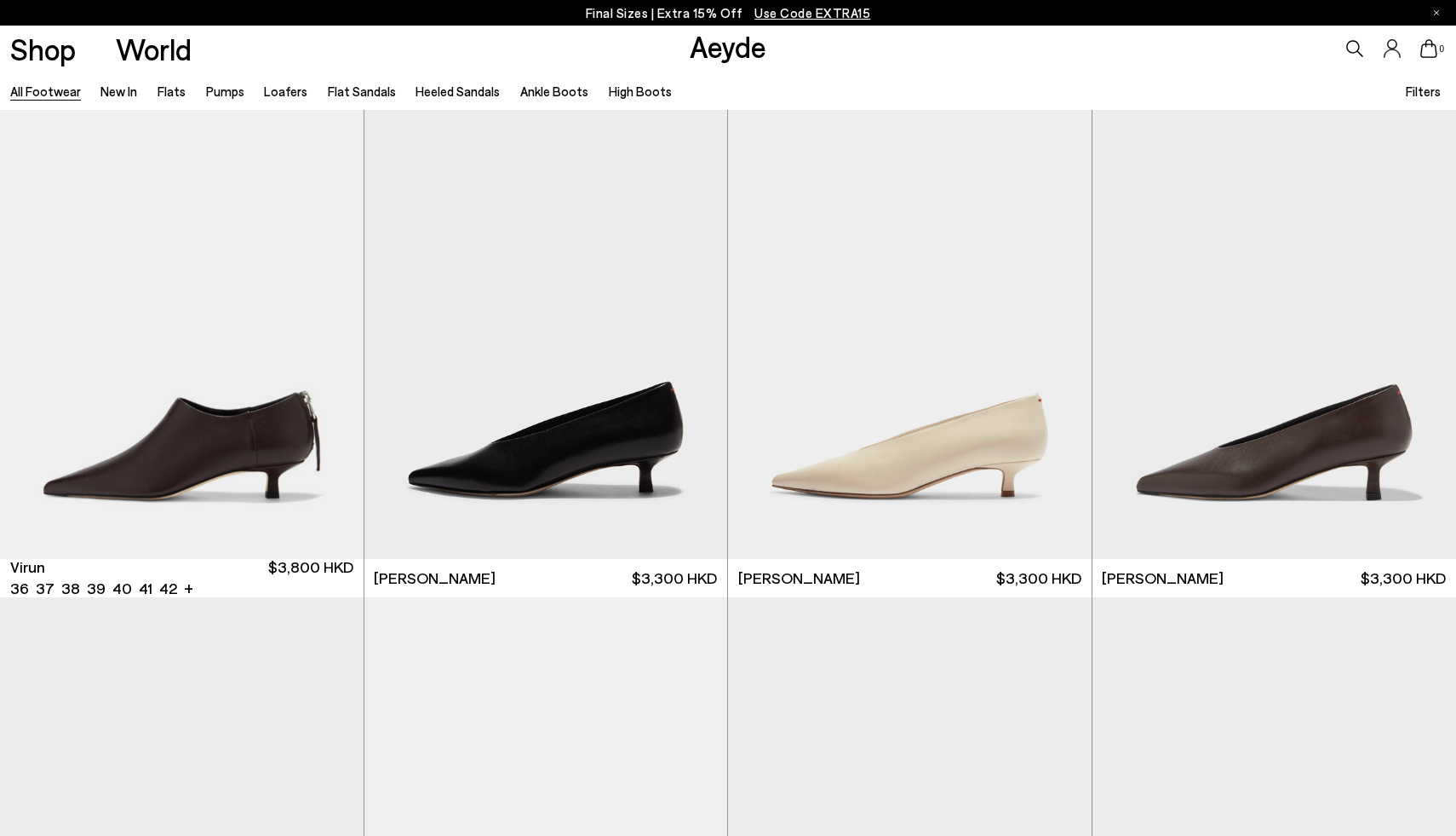
scroll to position [6445, 0]
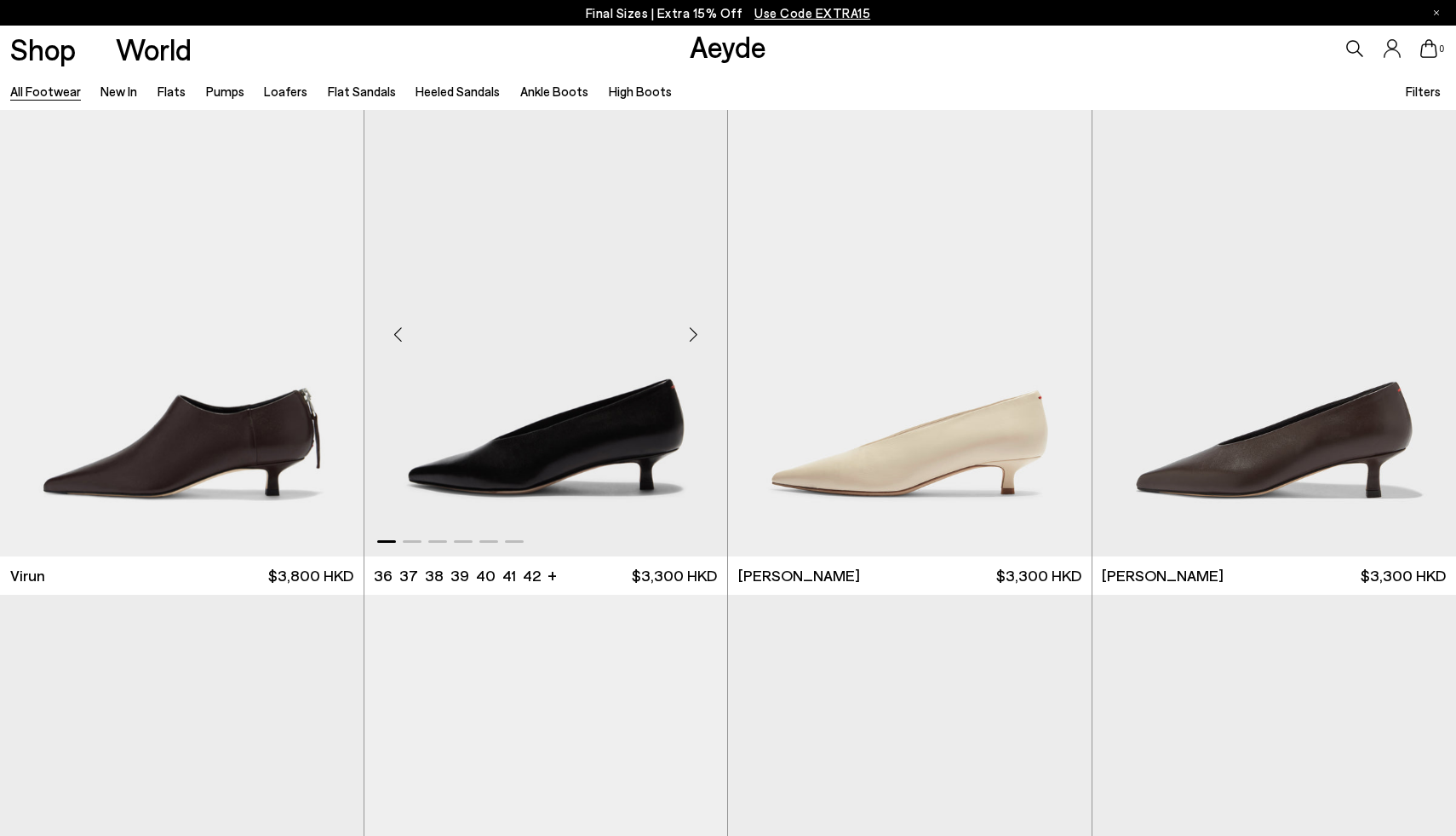
click at [692, 335] on div "Next slide" at bounding box center [692, 334] width 51 height 51
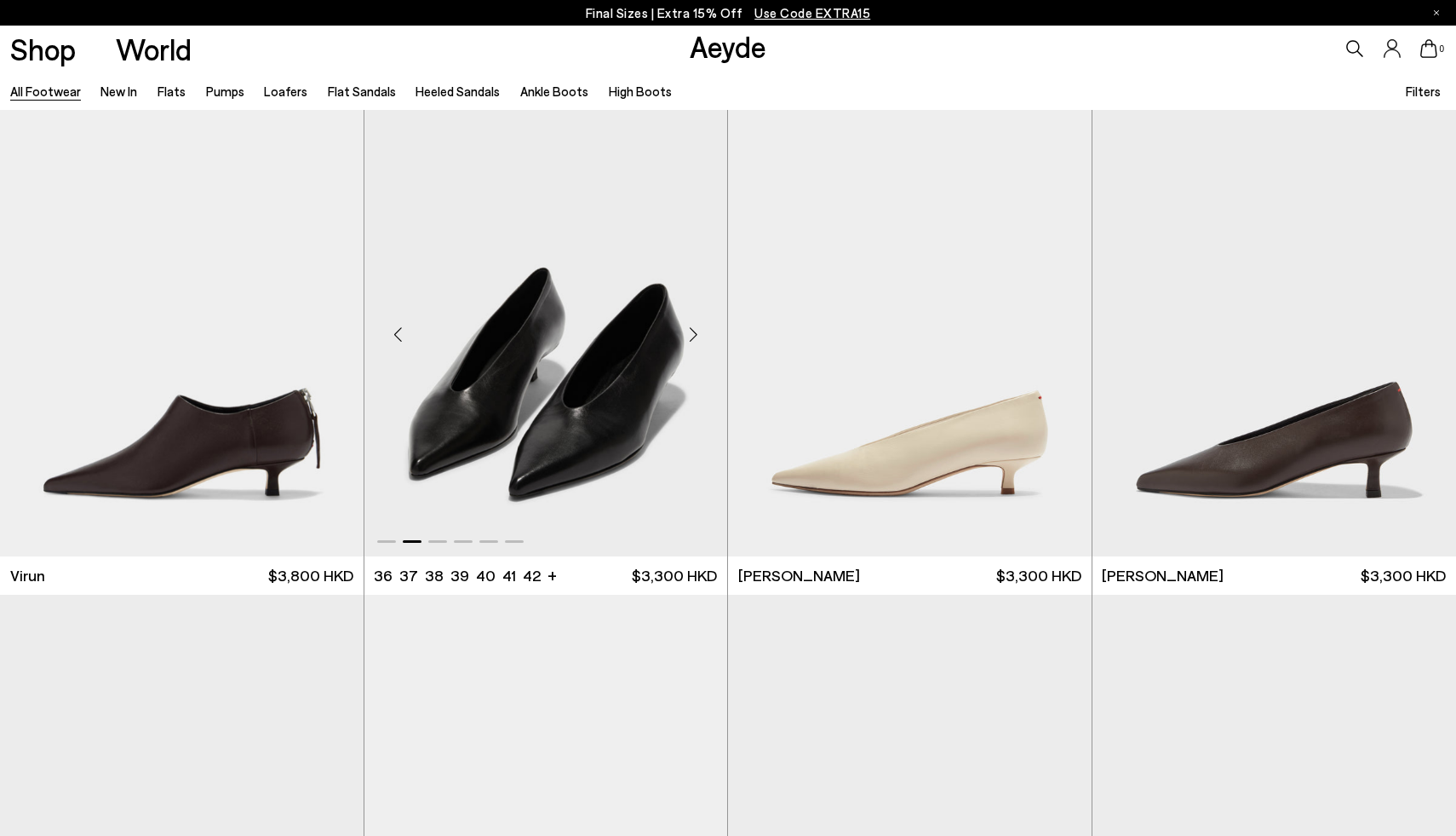
click at [692, 336] on div "Next slide" at bounding box center [692, 334] width 51 height 51
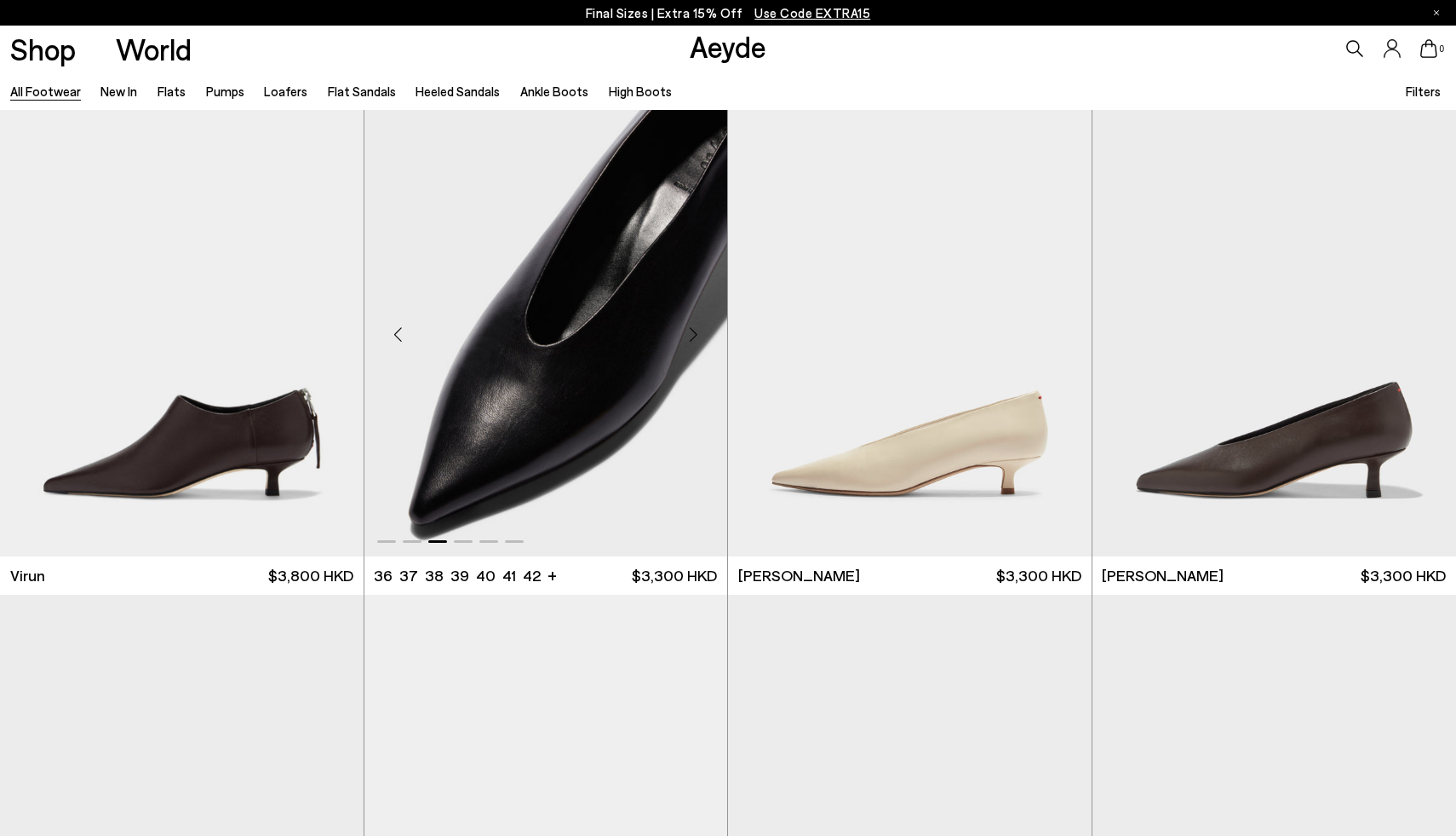
click at [692, 336] on div "Next slide" at bounding box center [692, 334] width 51 height 51
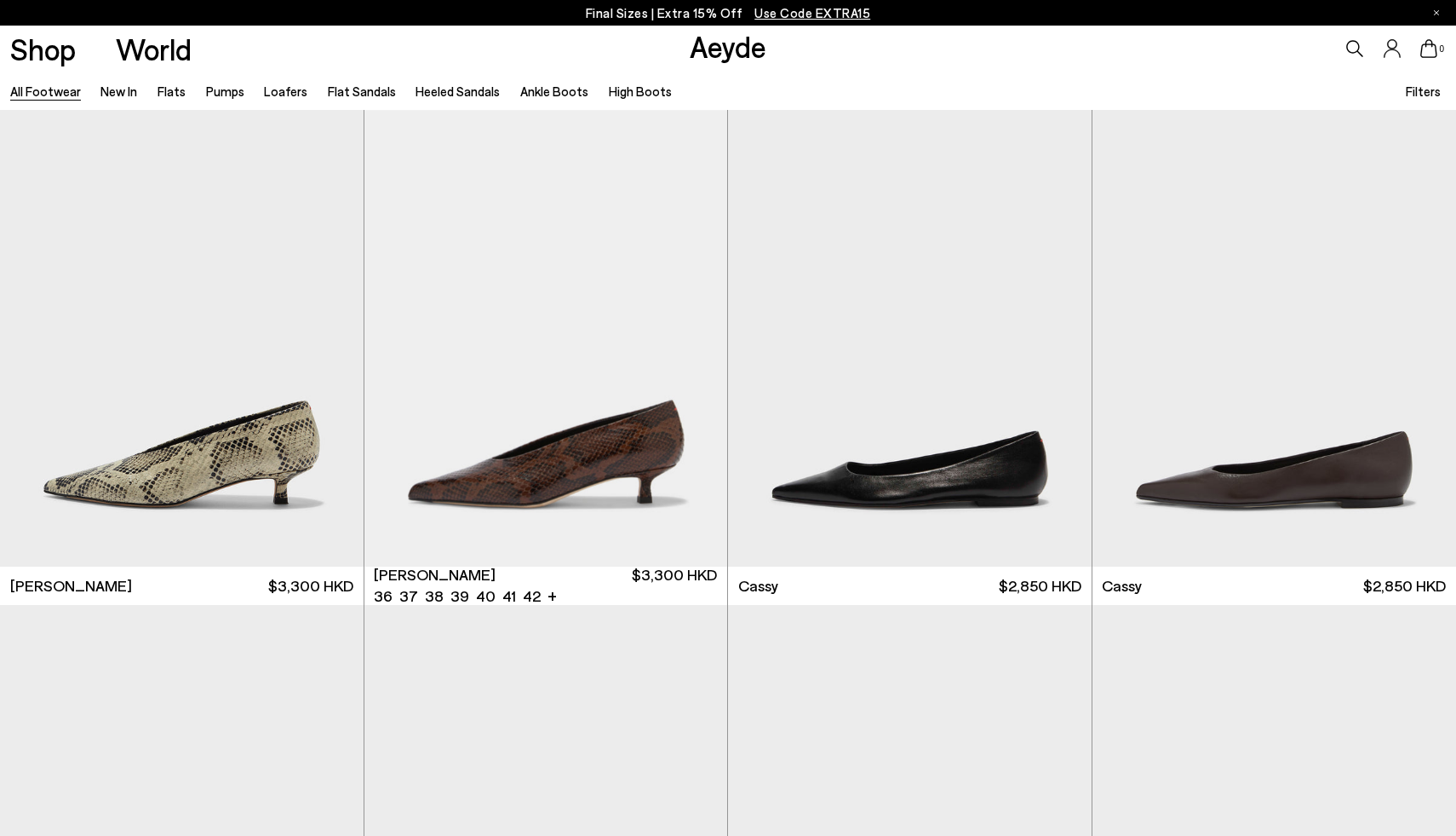
scroll to position [6934, 0]
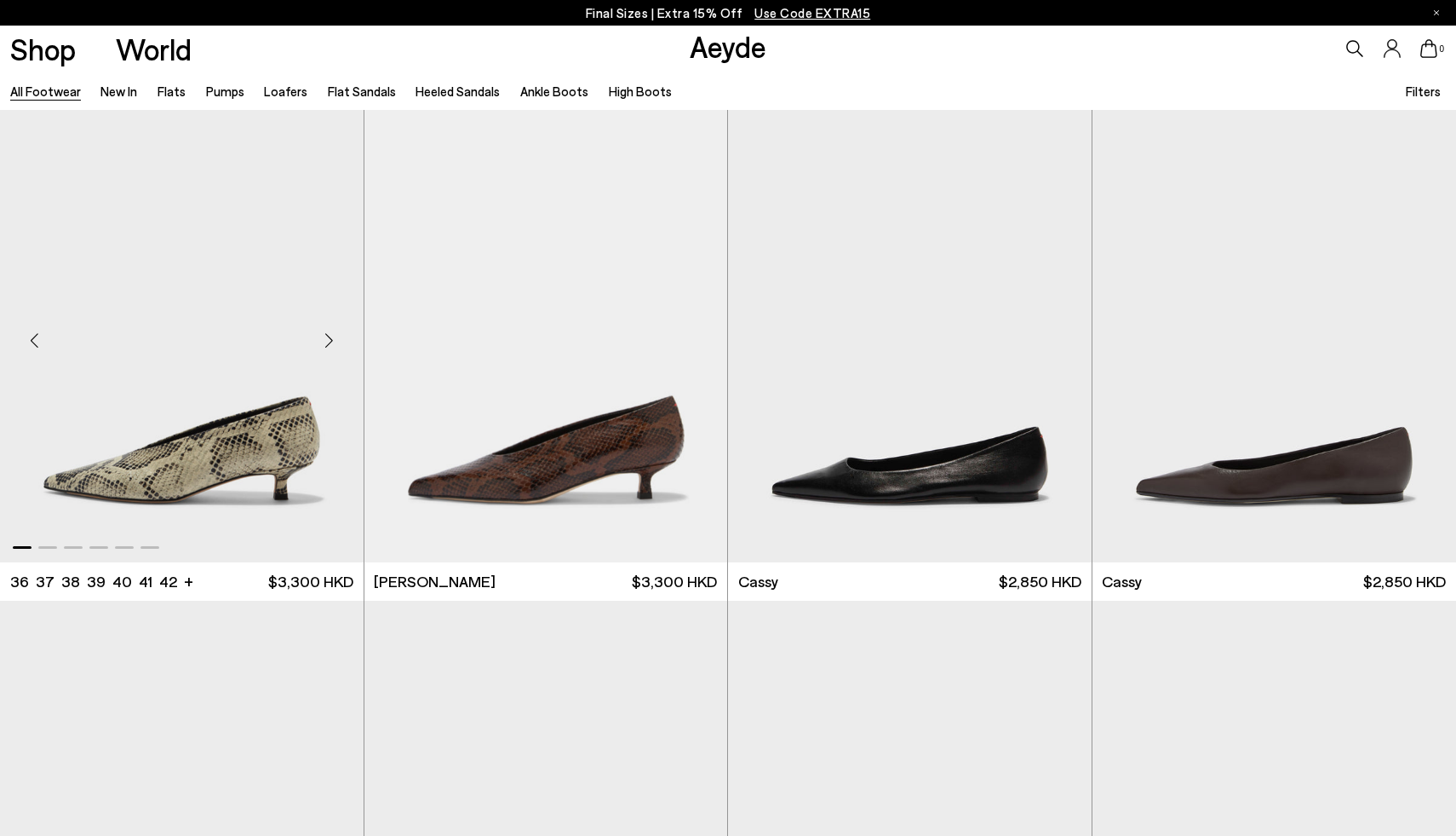
click at [330, 344] on div "Next slide" at bounding box center [329, 340] width 51 height 51
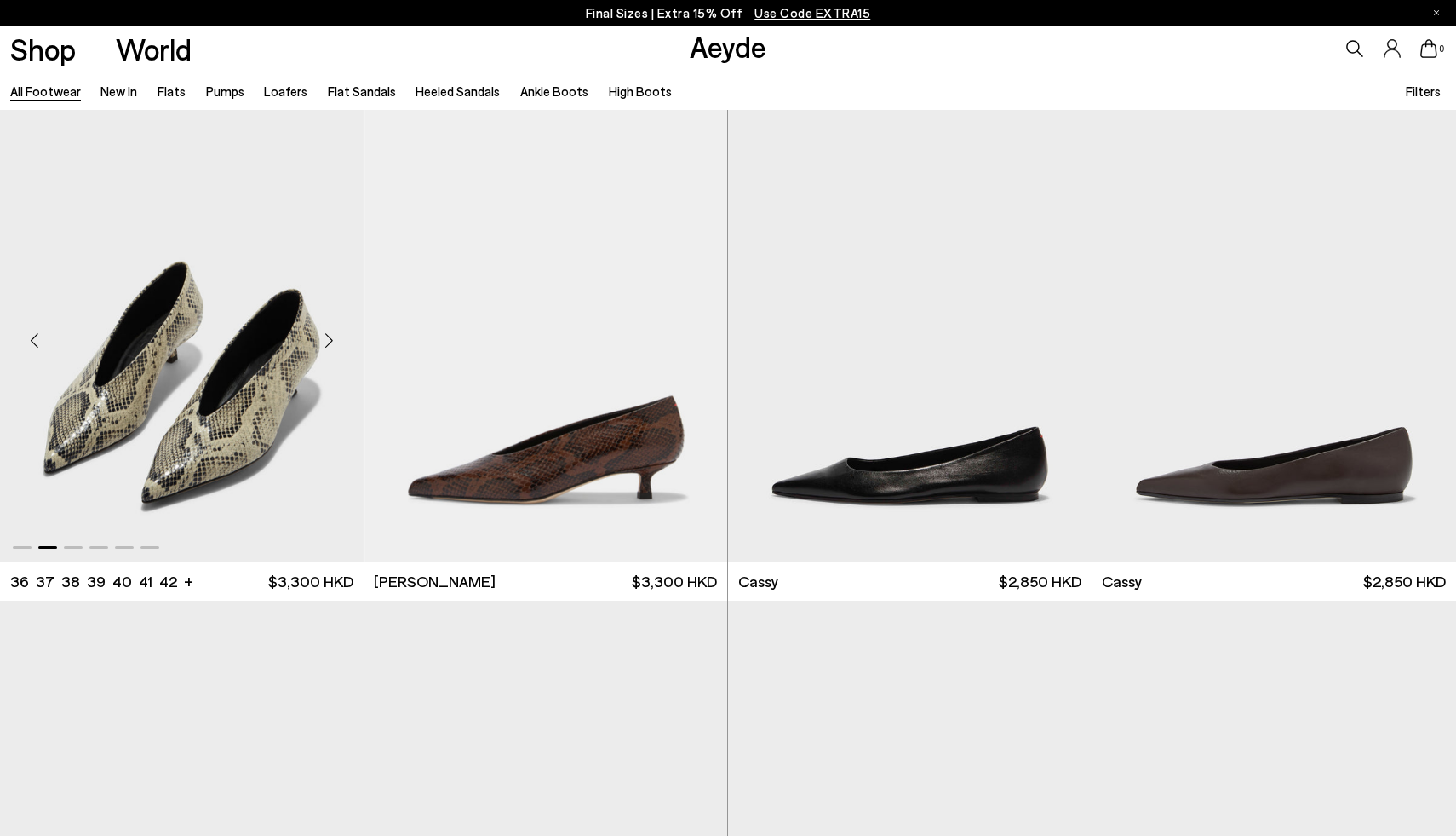
click at [329, 340] on div "Next slide" at bounding box center [329, 340] width 51 height 51
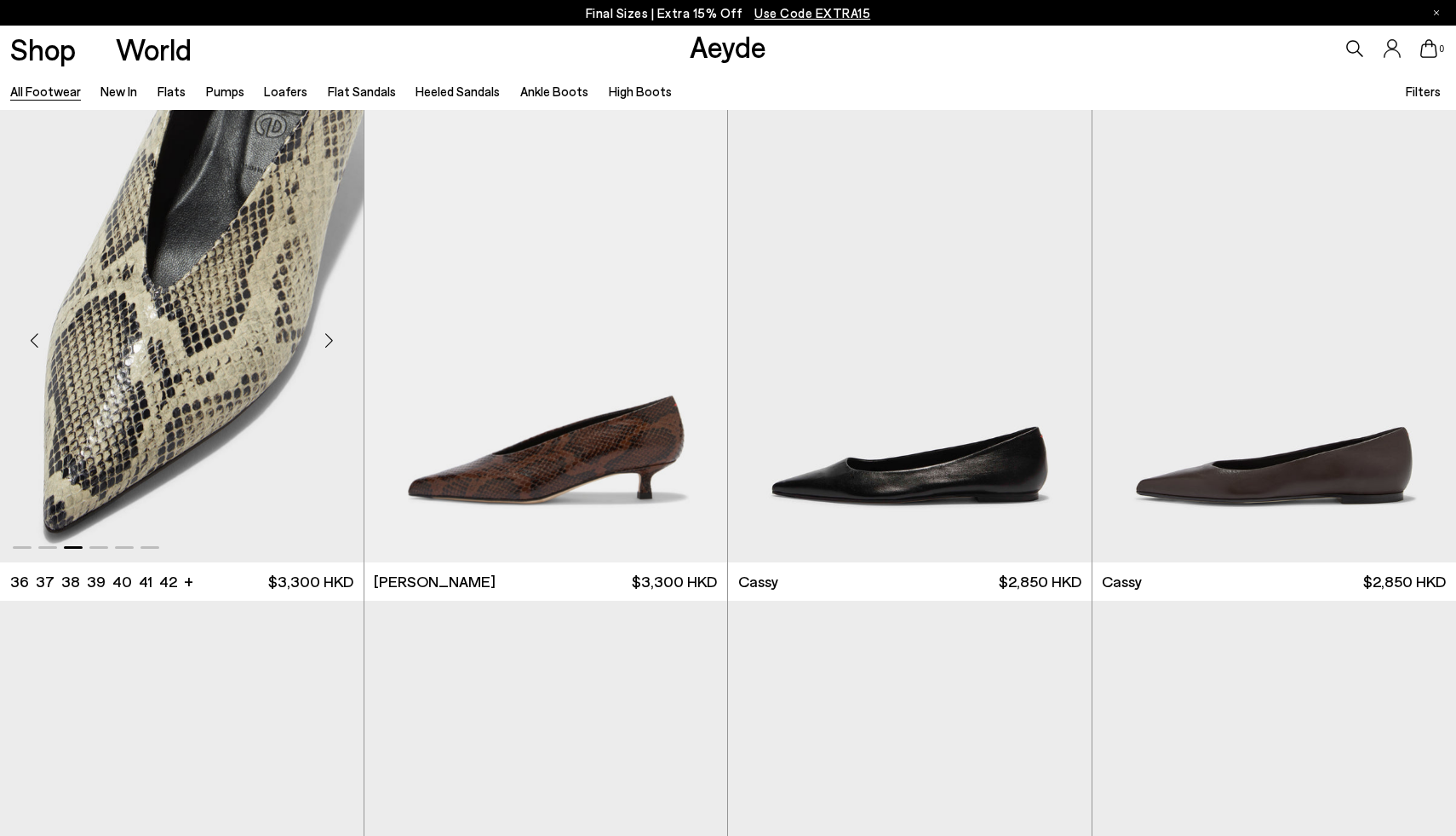
click at [329, 340] on div "Next slide" at bounding box center [329, 340] width 51 height 51
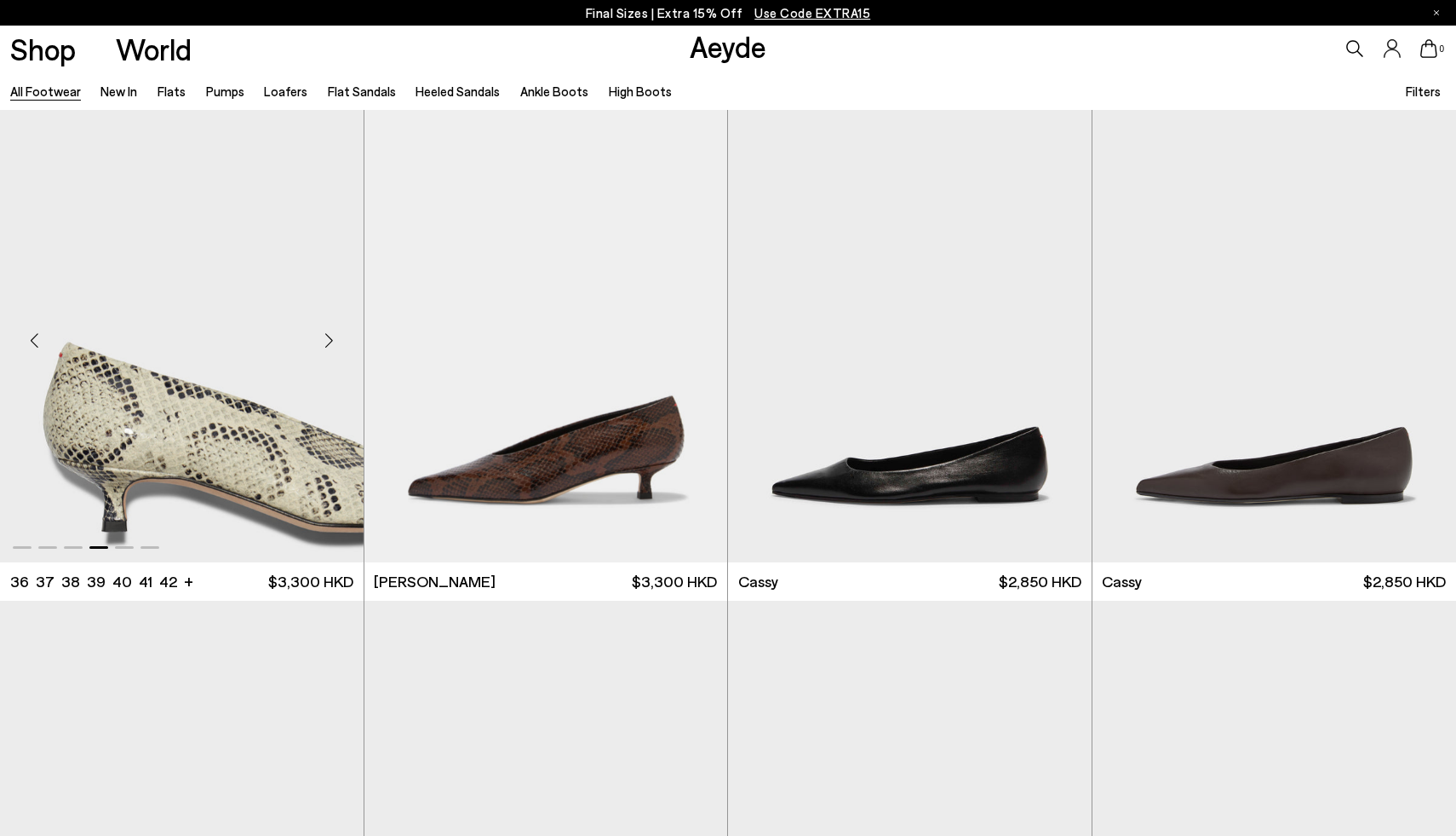
click at [329, 340] on div "Next slide" at bounding box center [329, 340] width 51 height 51
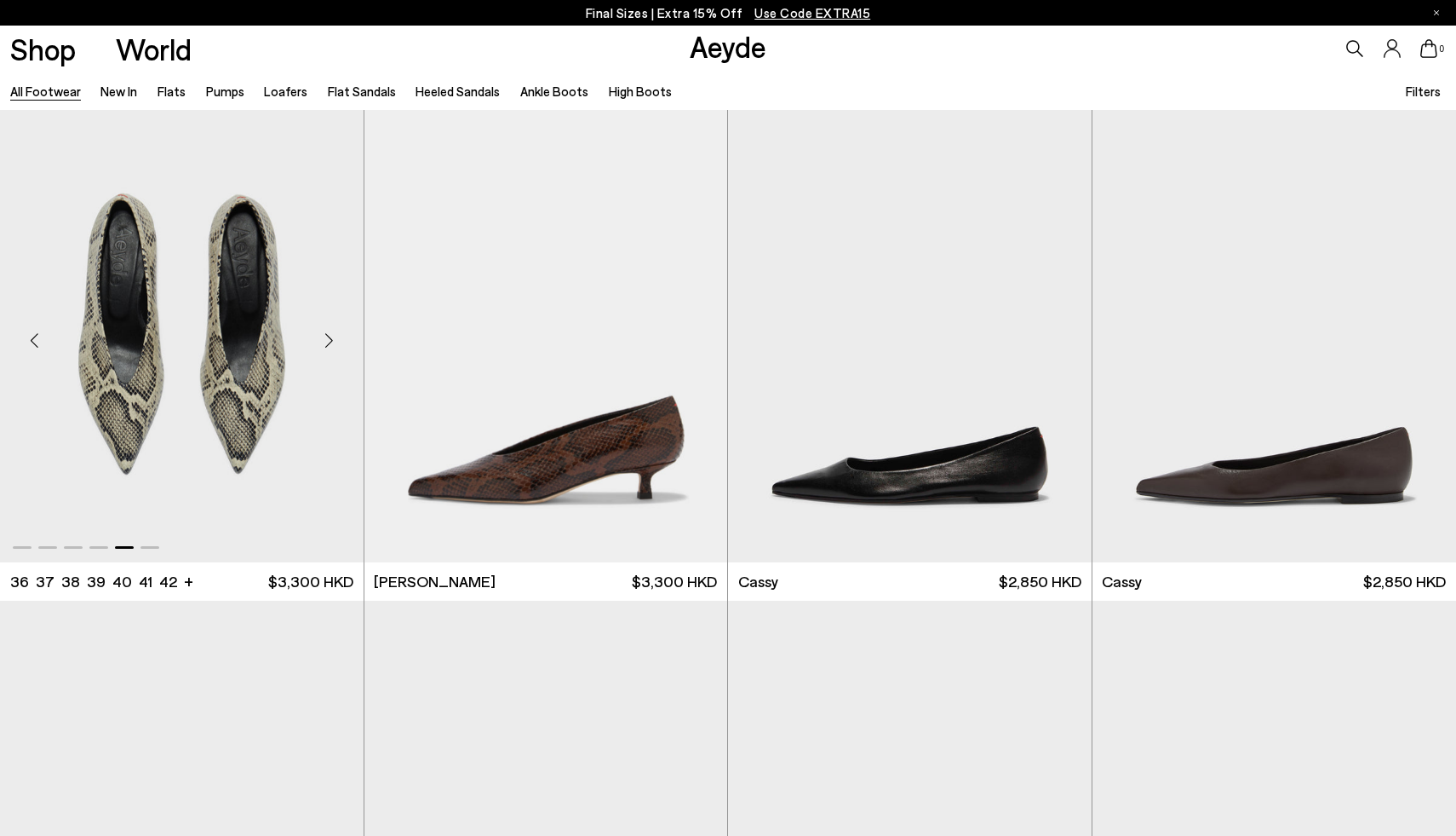
click at [329, 340] on div "Next slide" at bounding box center [329, 340] width 51 height 51
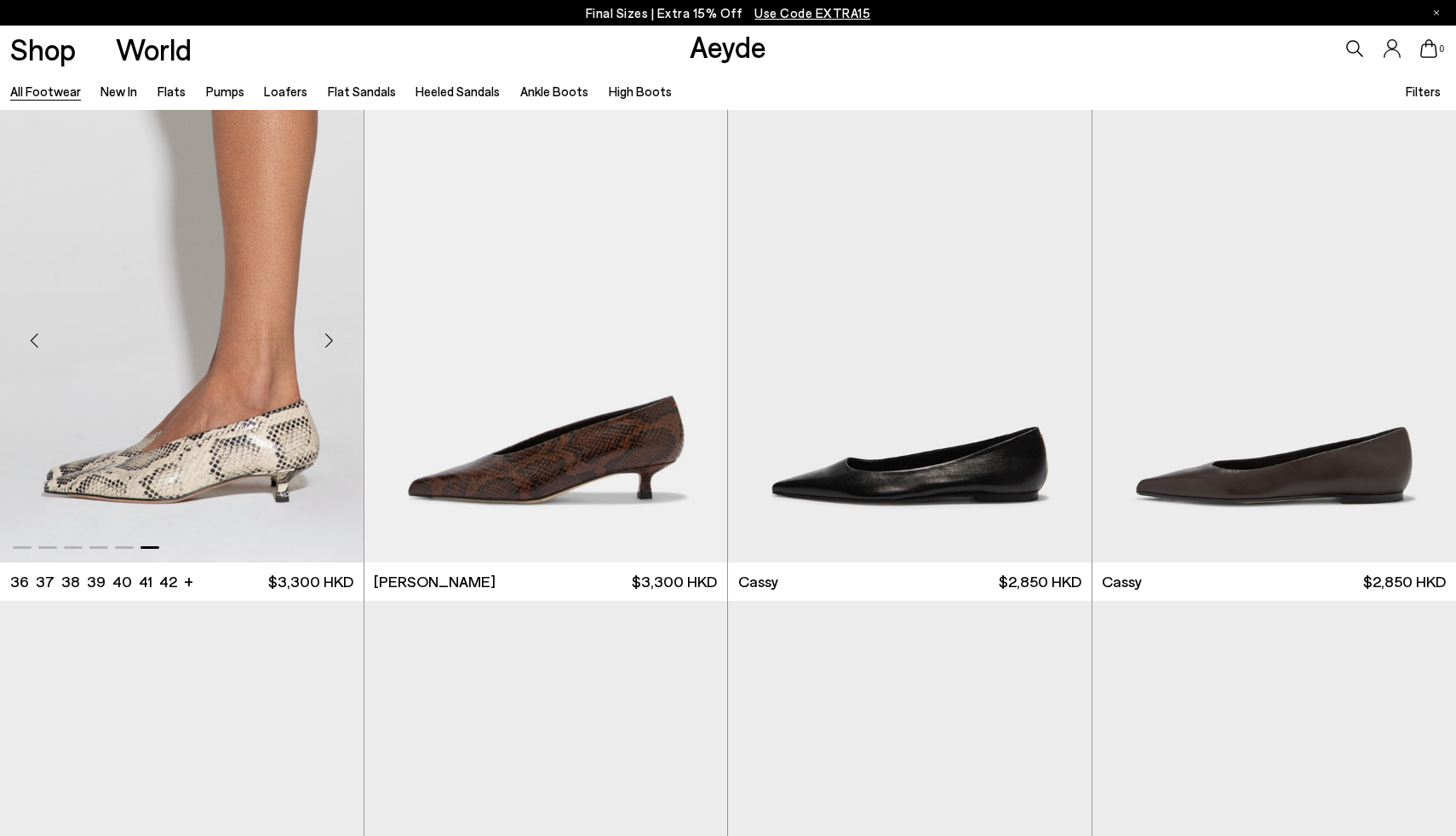
click at [329, 340] on div "Next slide" at bounding box center [329, 340] width 51 height 51
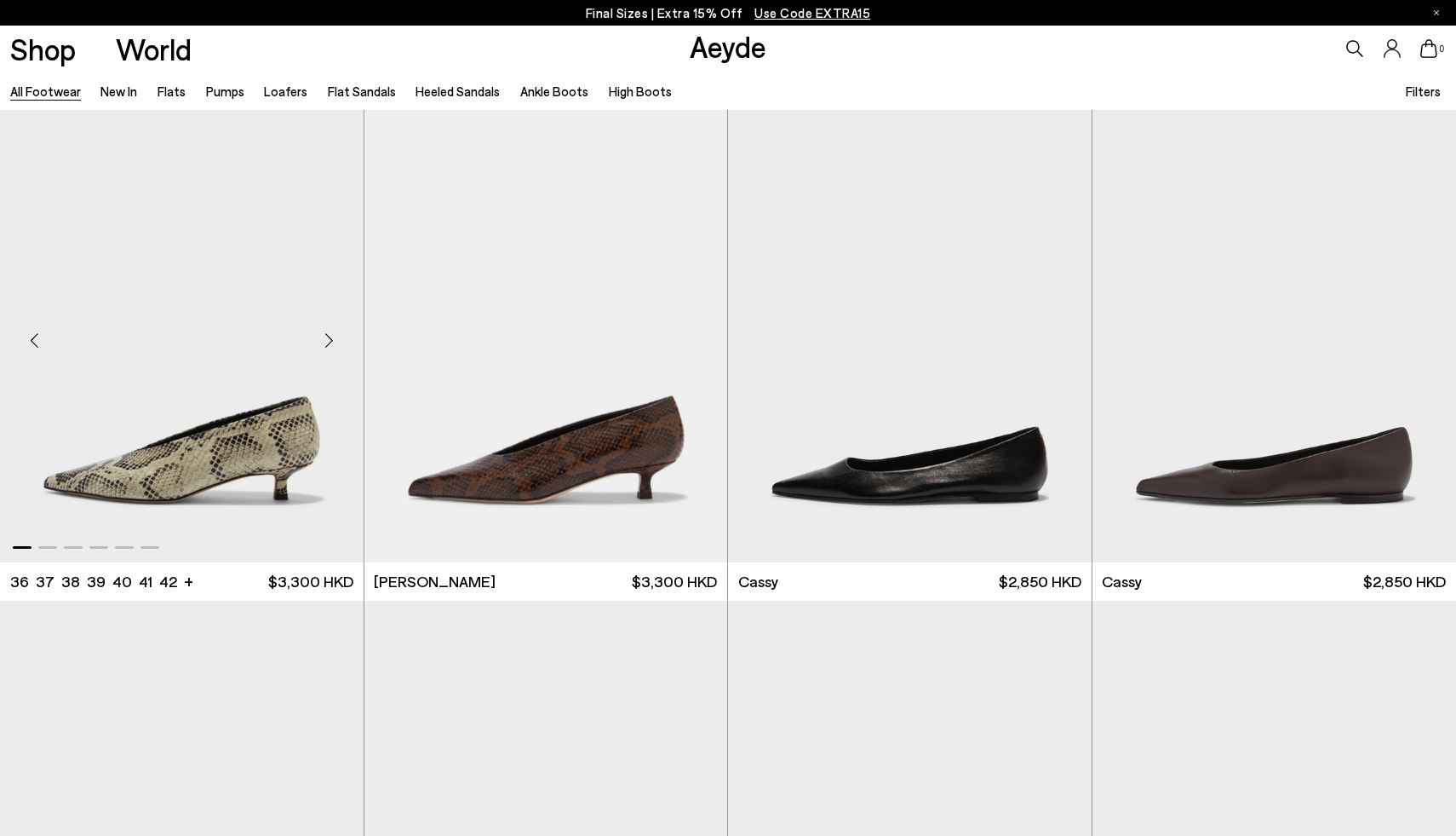
click at [329, 340] on div "Next slide" at bounding box center [329, 340] width 51 height 51
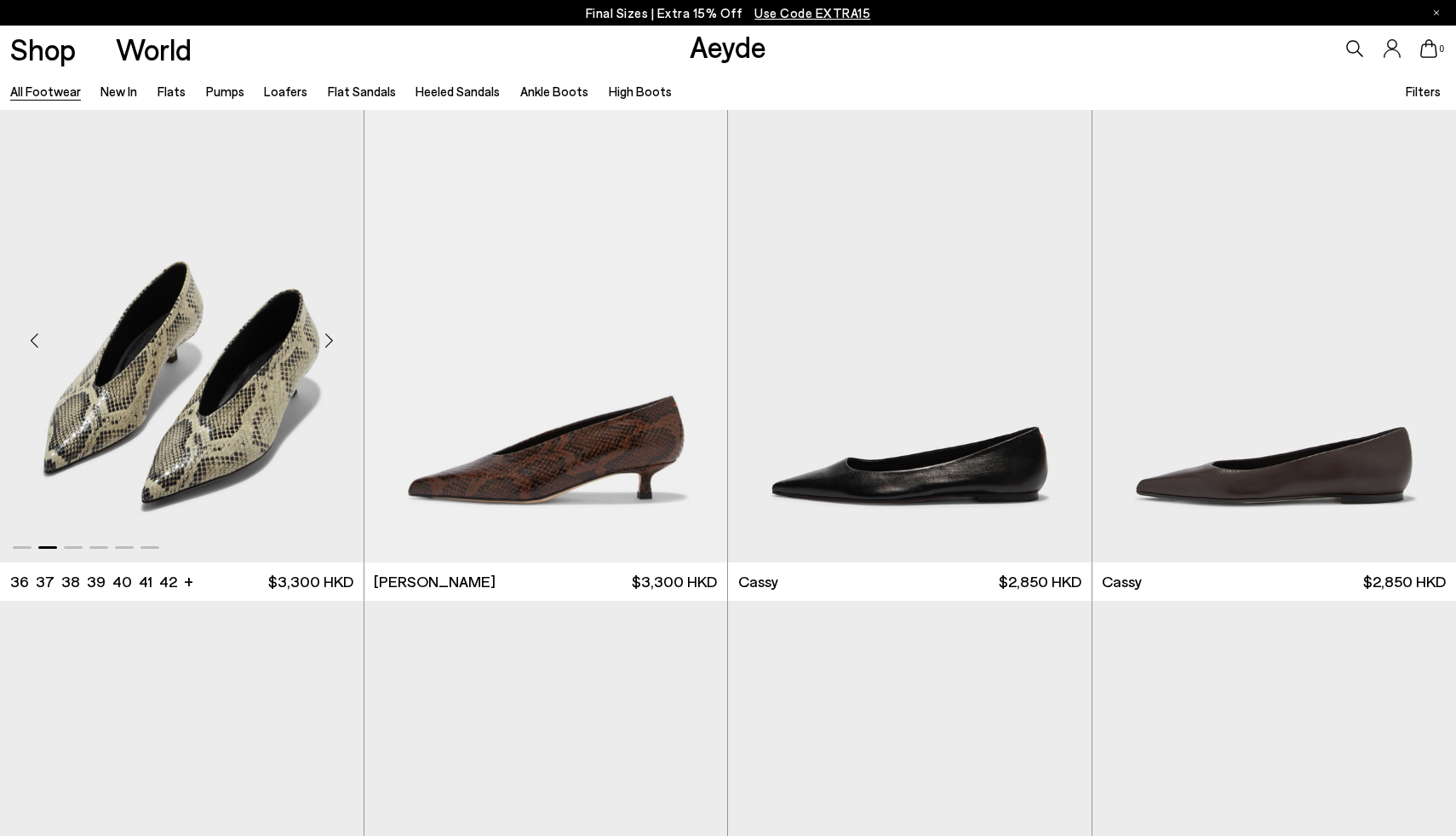
click at [329, 340] on div "Next slide" at bounding box center [329, 340] width 51 height 51
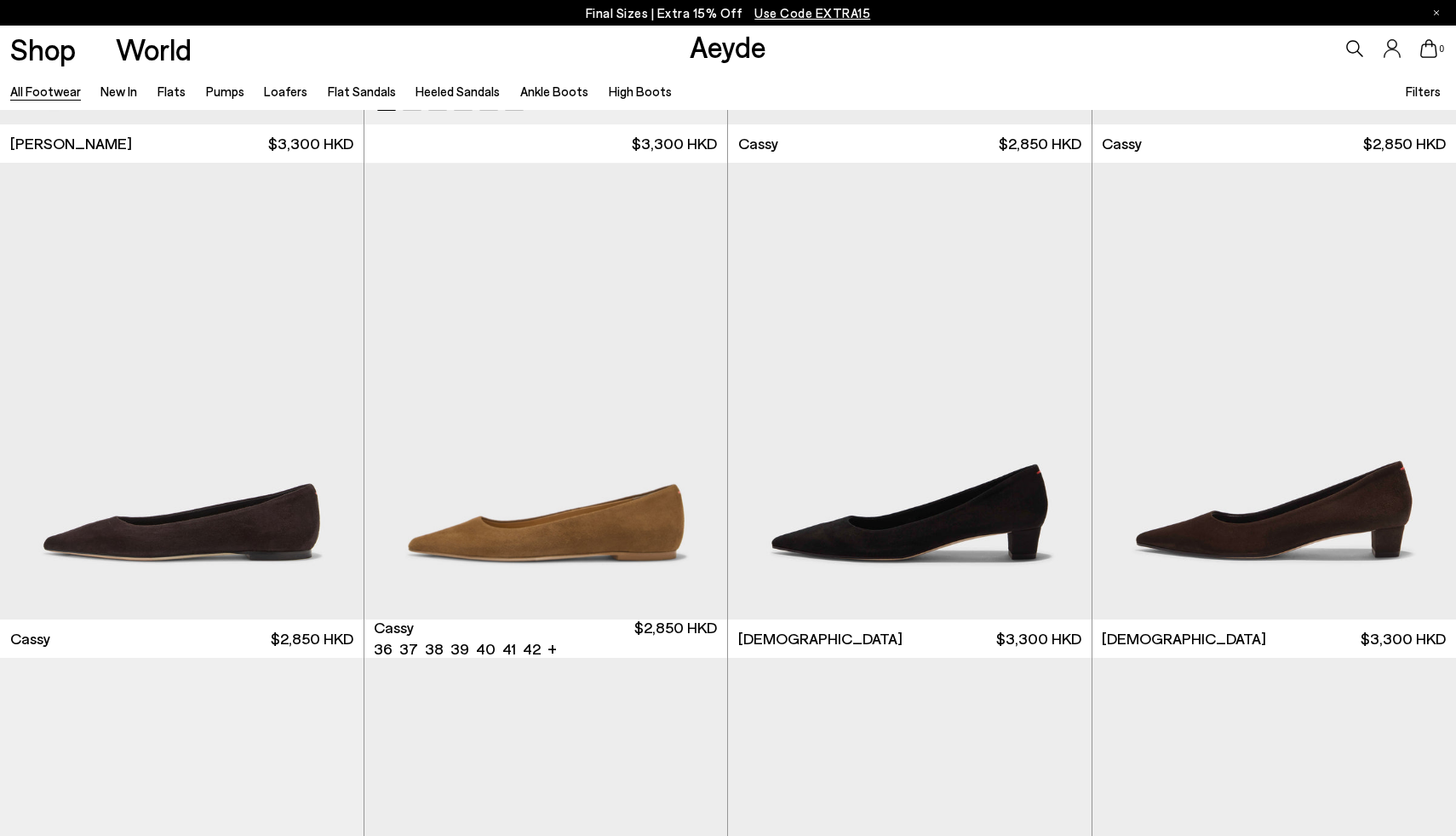
scroll to position [7379, 0]
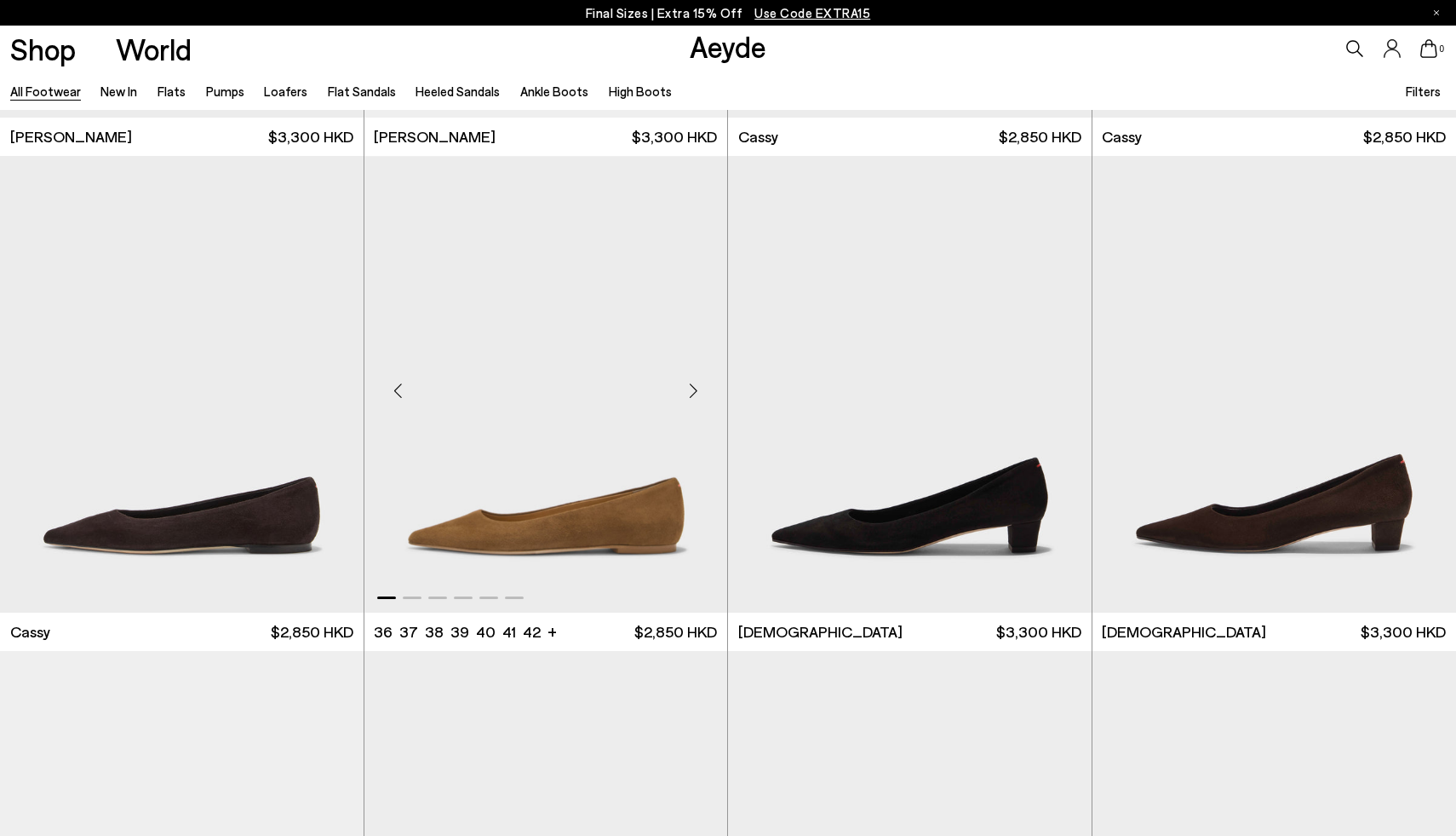
click at [693, 397] on div "Next slide" at bounding box center [692, 391] width 51 height 51
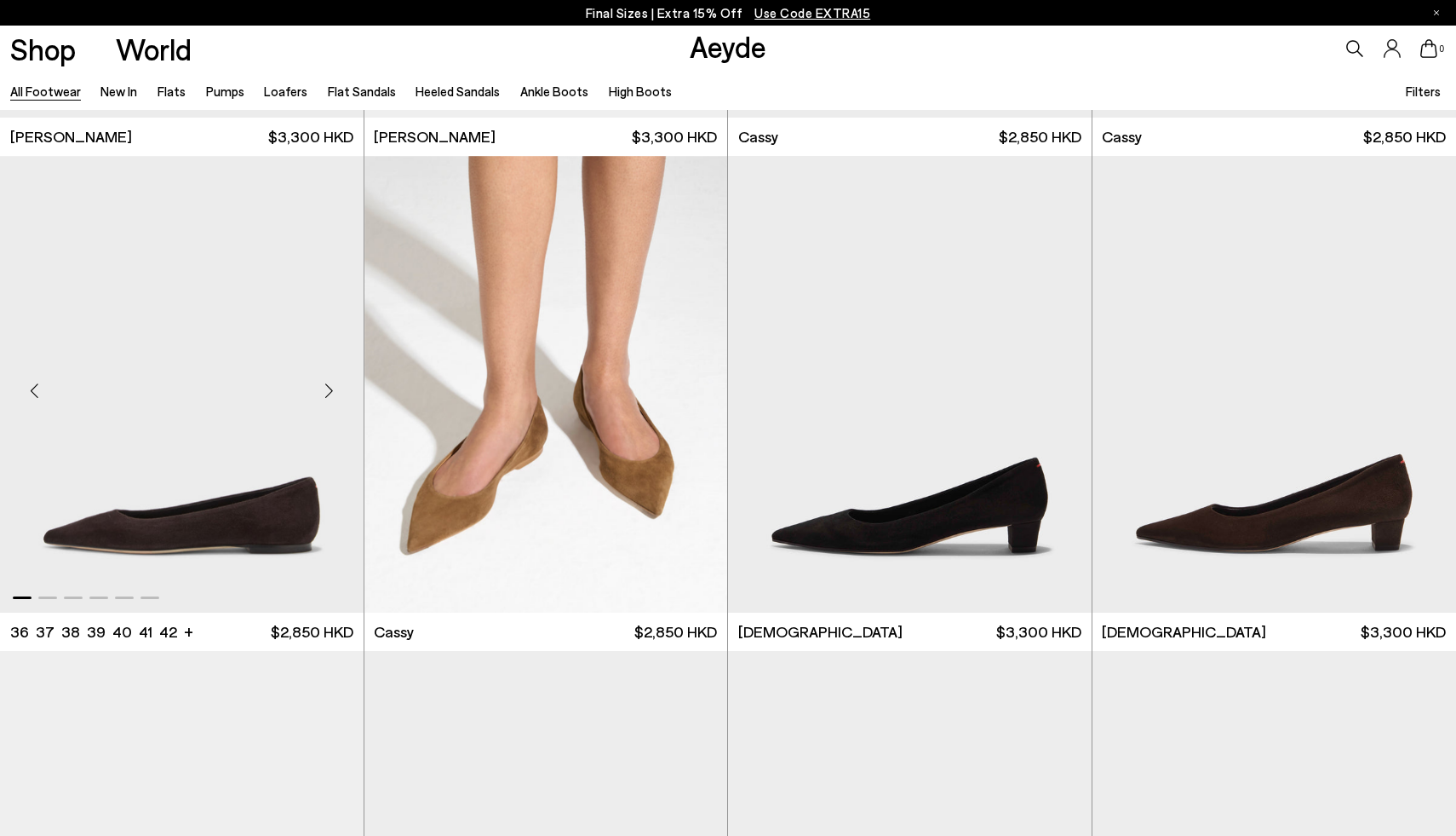
click at [328, 390] on div "Next slide" at bounding box center [329, 391] width 51 height 51
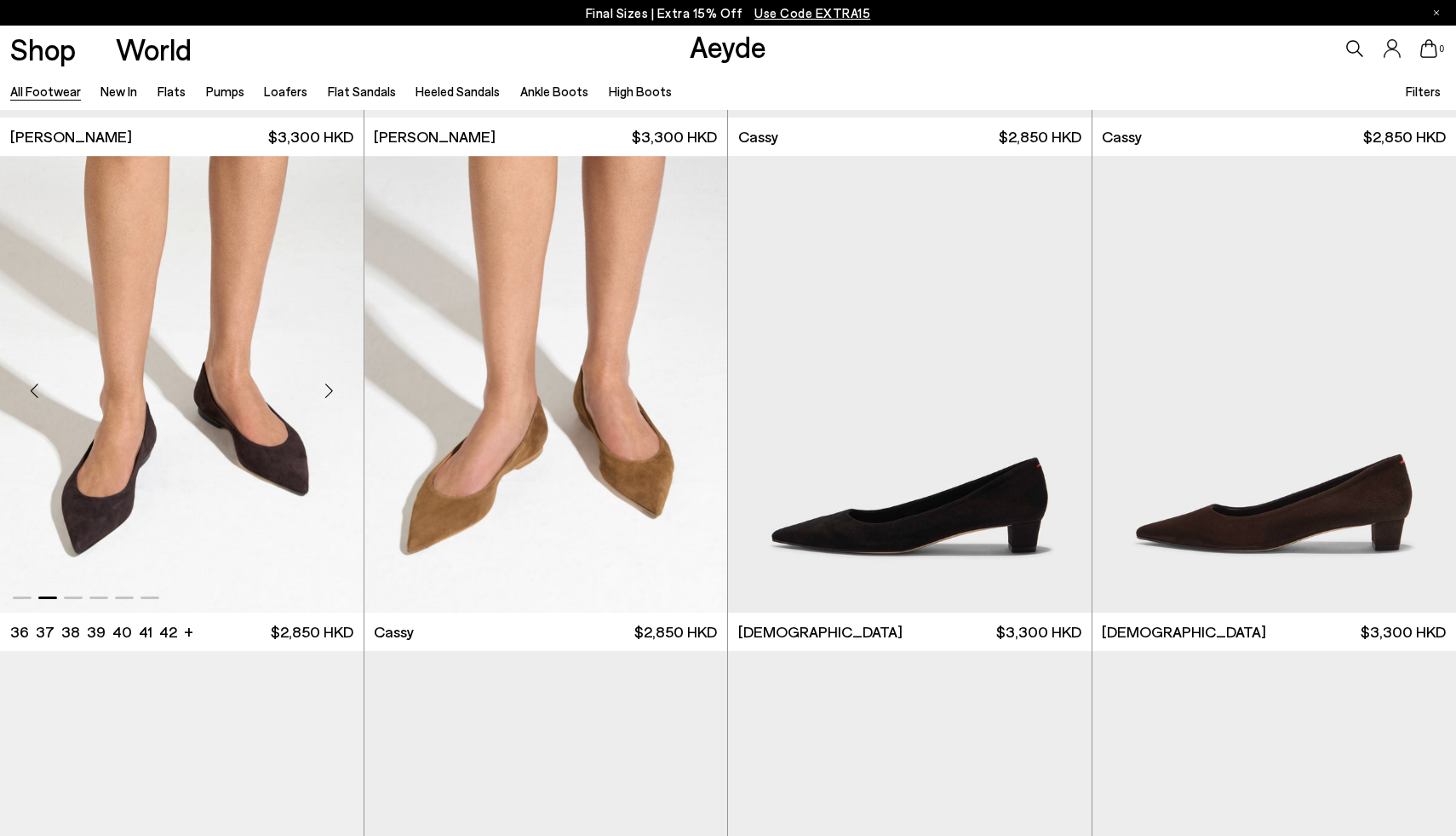
click at [328, 390] on div "Next slide" at bounding box center [329, 391] width 51 height 51
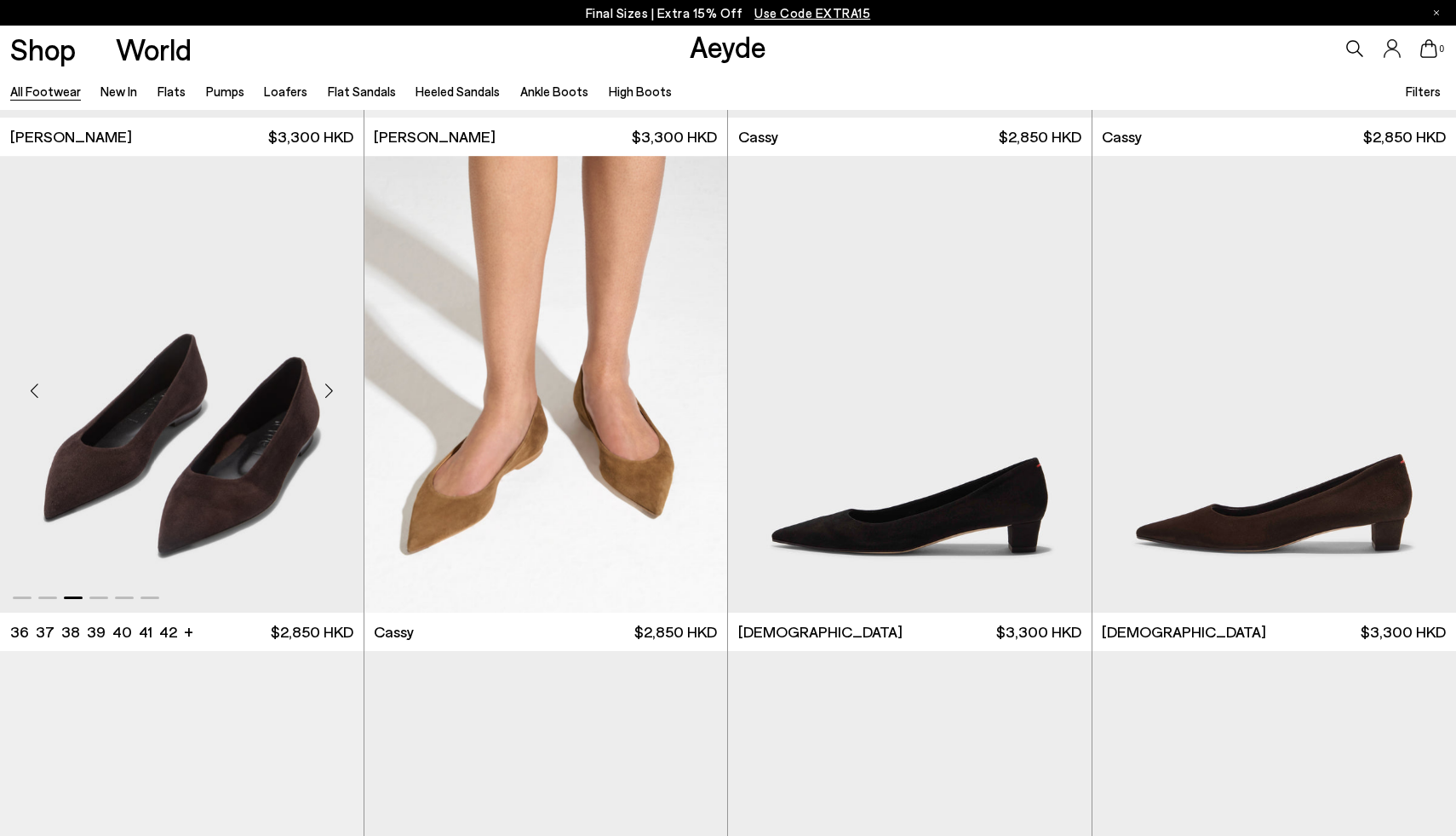
click at [328, 390] on div "Next slide" at bounding box center [329, 391] width 51 height 51
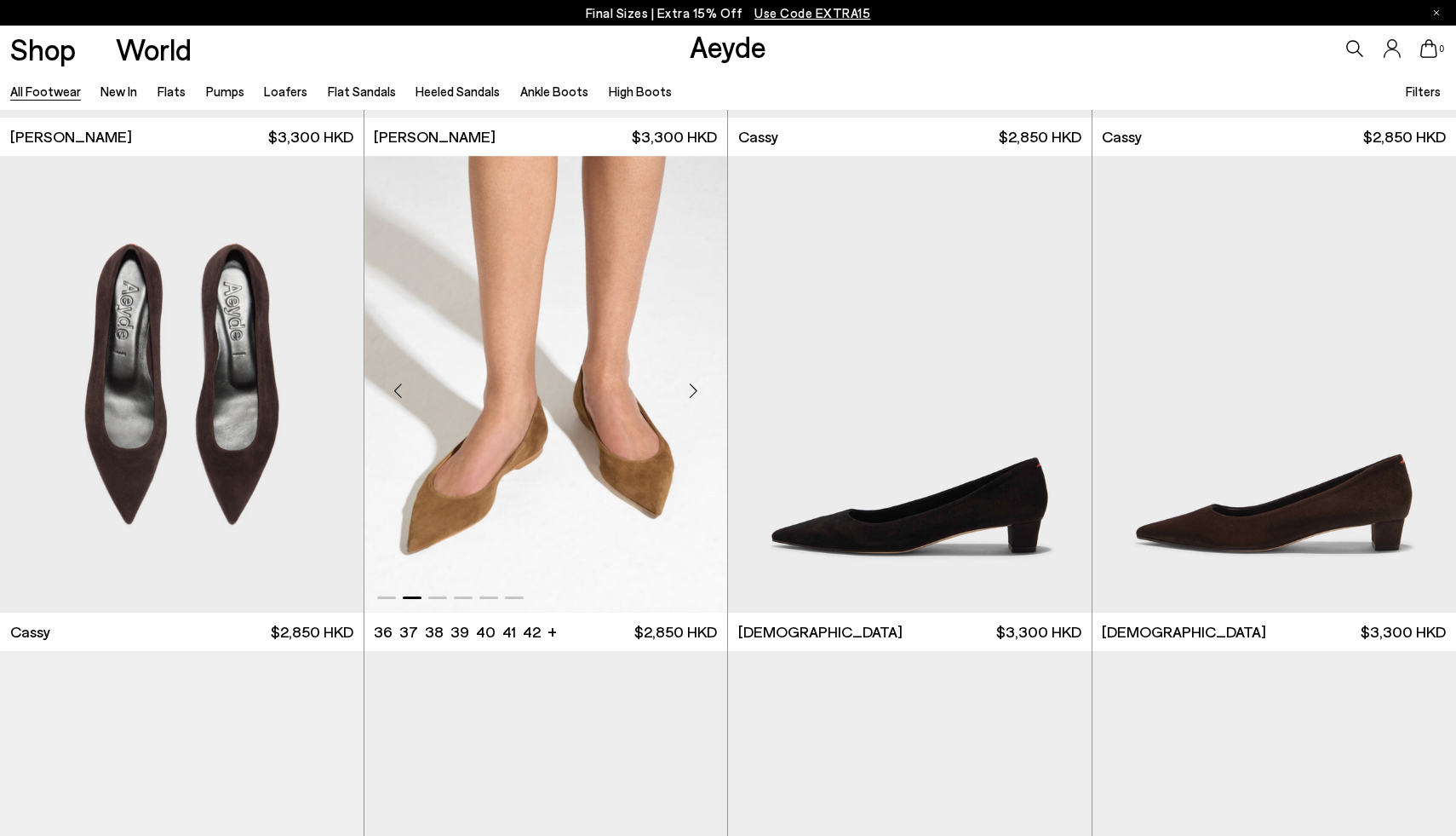
click at [694, 390] on div "Next slide" at bounding box center [692, 391] width 51 height 51
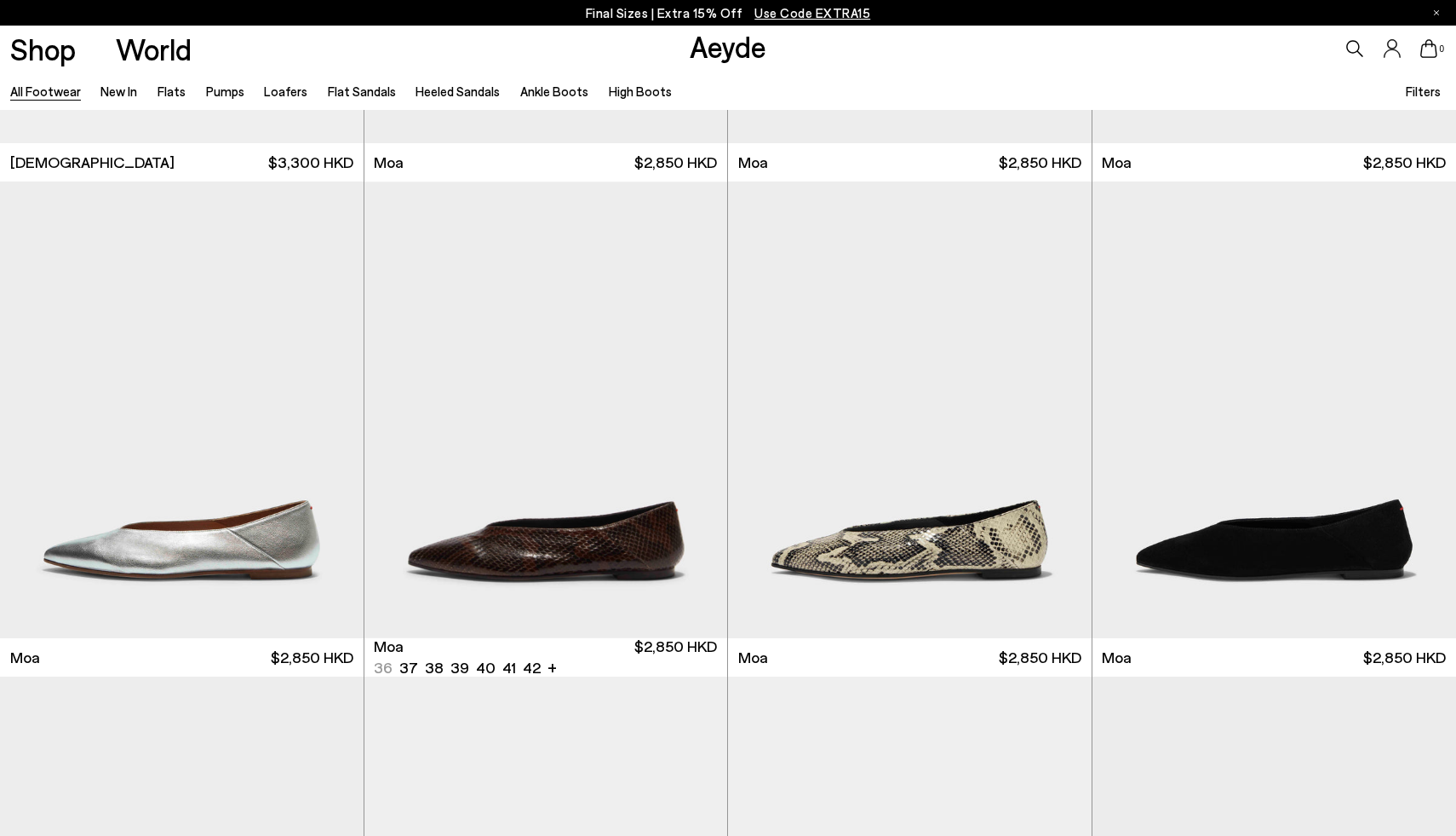
scroll to position [8344, 0]
click at [697, 416] on div "Next slide" at bounding box center [692, 415] width 51 height 51
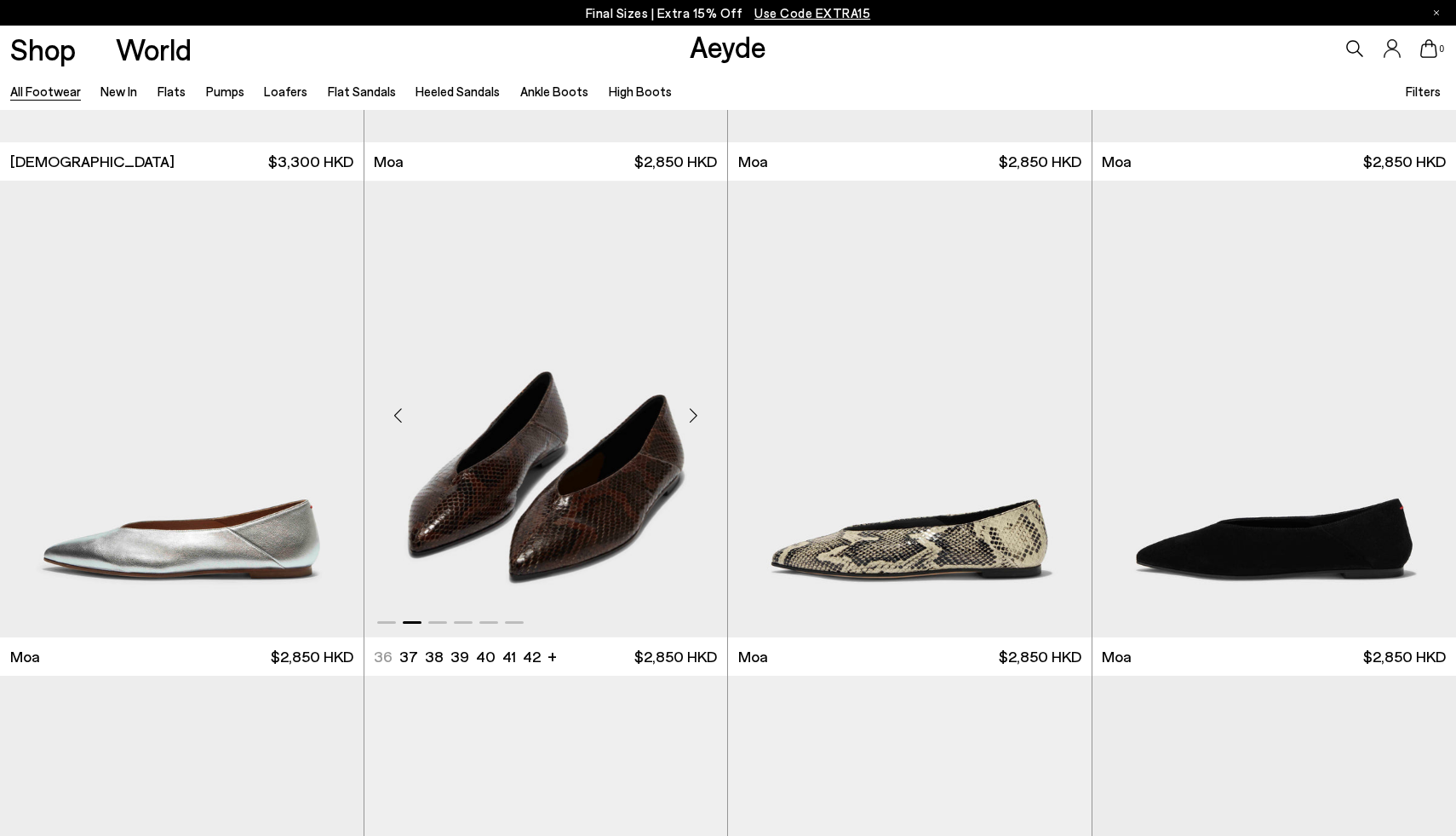
click at [697, 416] on div "Next slide" at bounding box center [692, 415] width 51 height 51
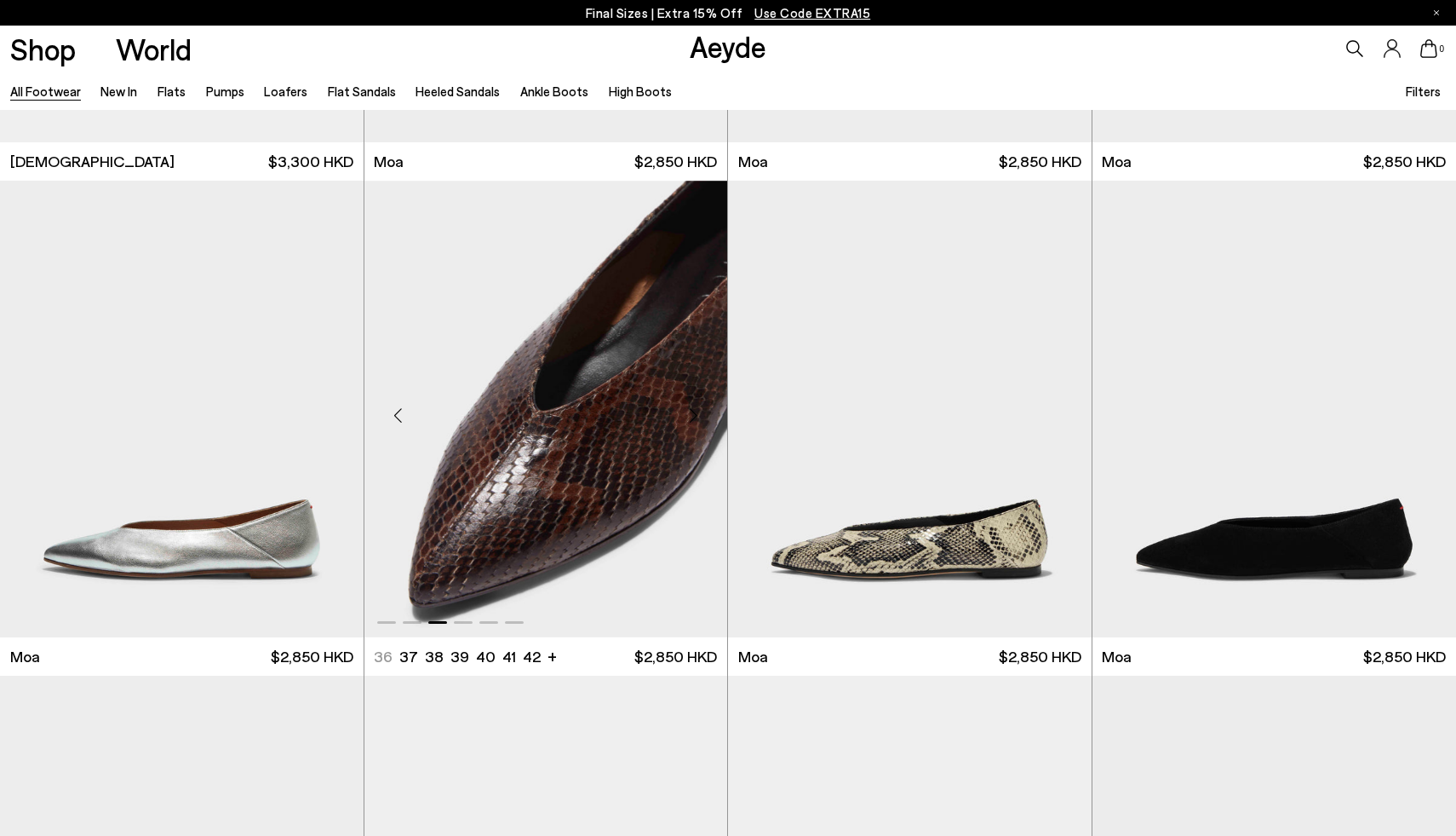
click at [697, 416] on div "Next slide" at bounding box center [692, 415] width 51 height 51
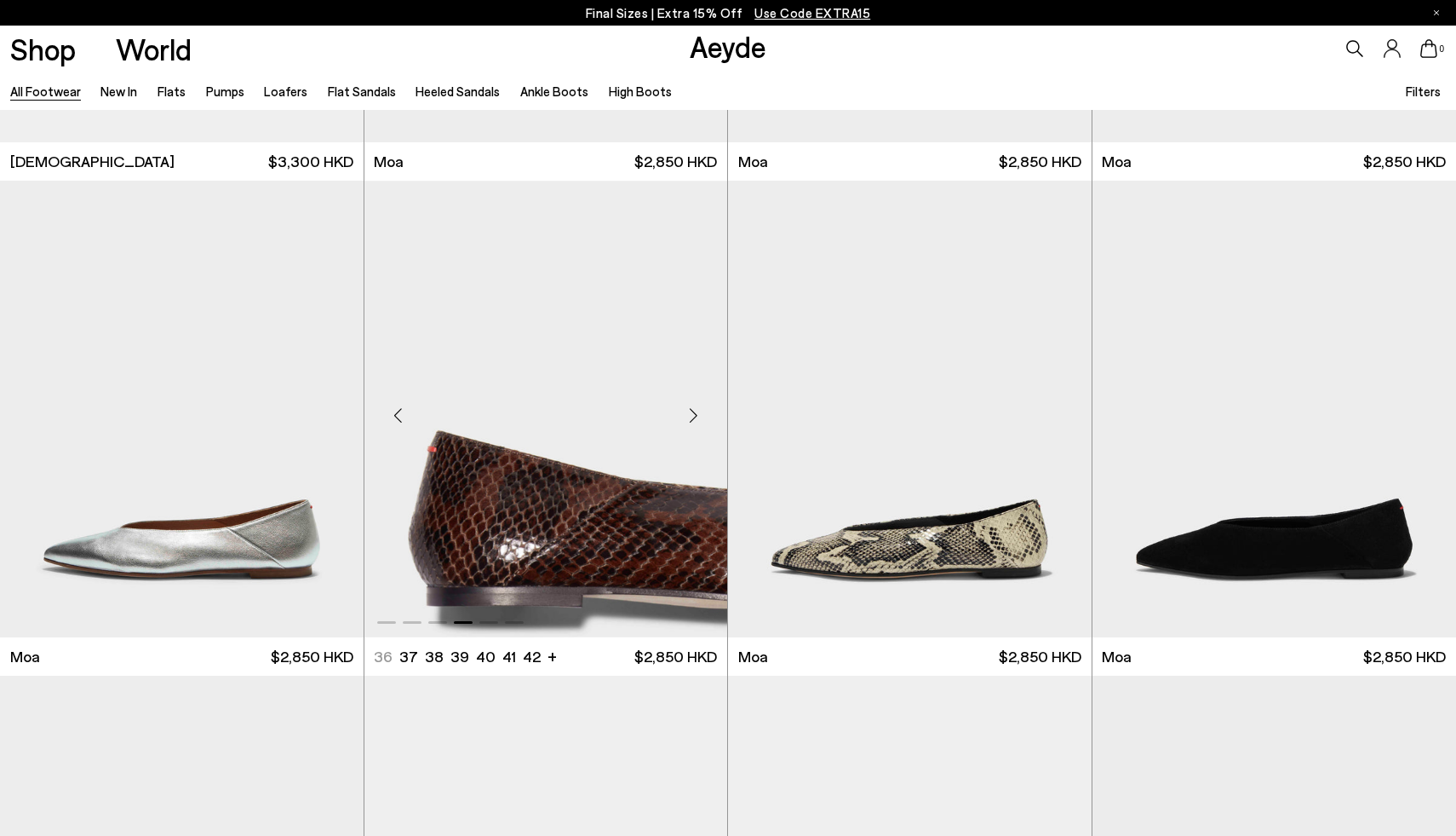
click at [697, 416] on div "Next slide" at bounding box center [692, 415] width 51 height 51
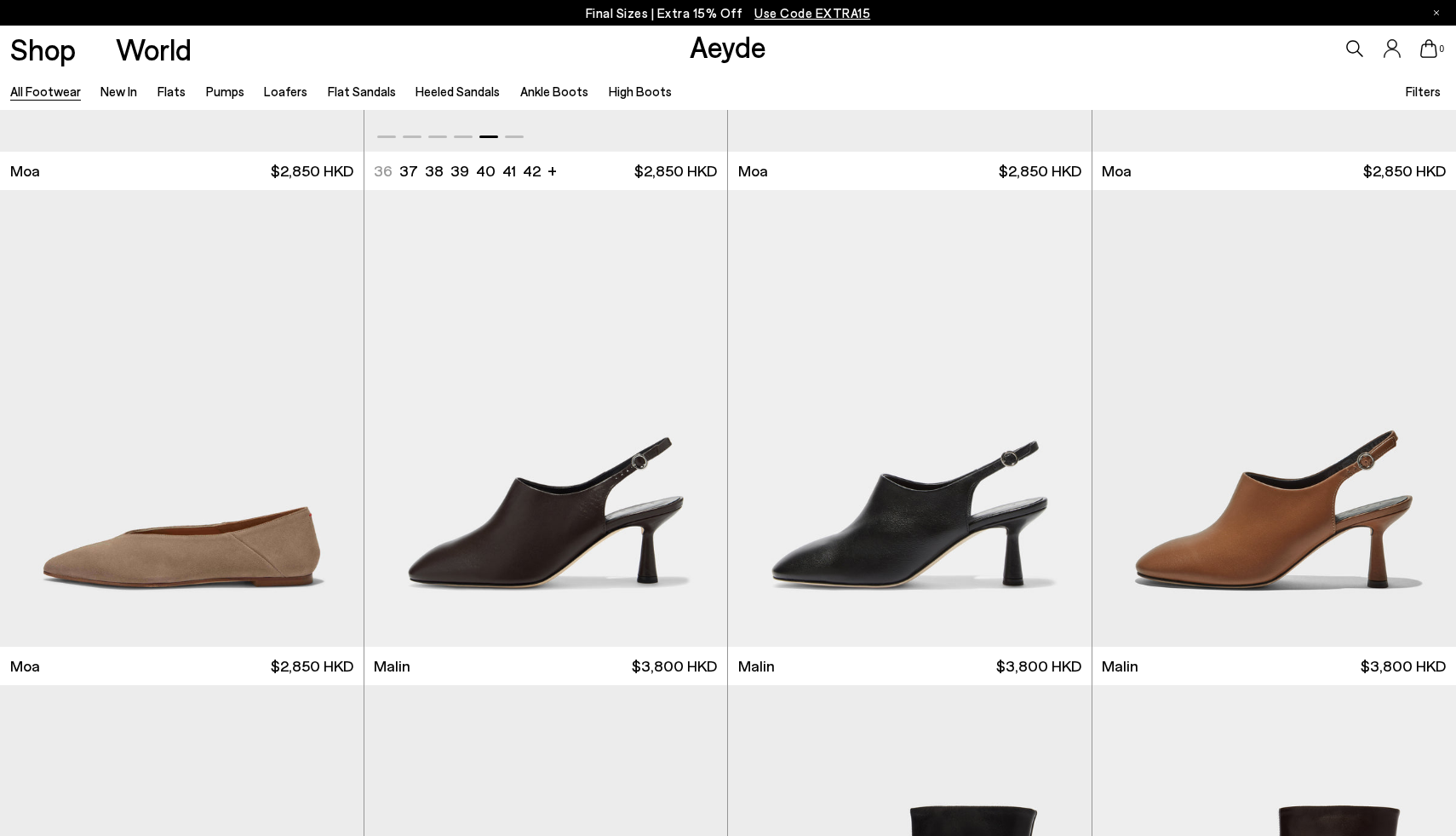
scroll to position [8966, 0]
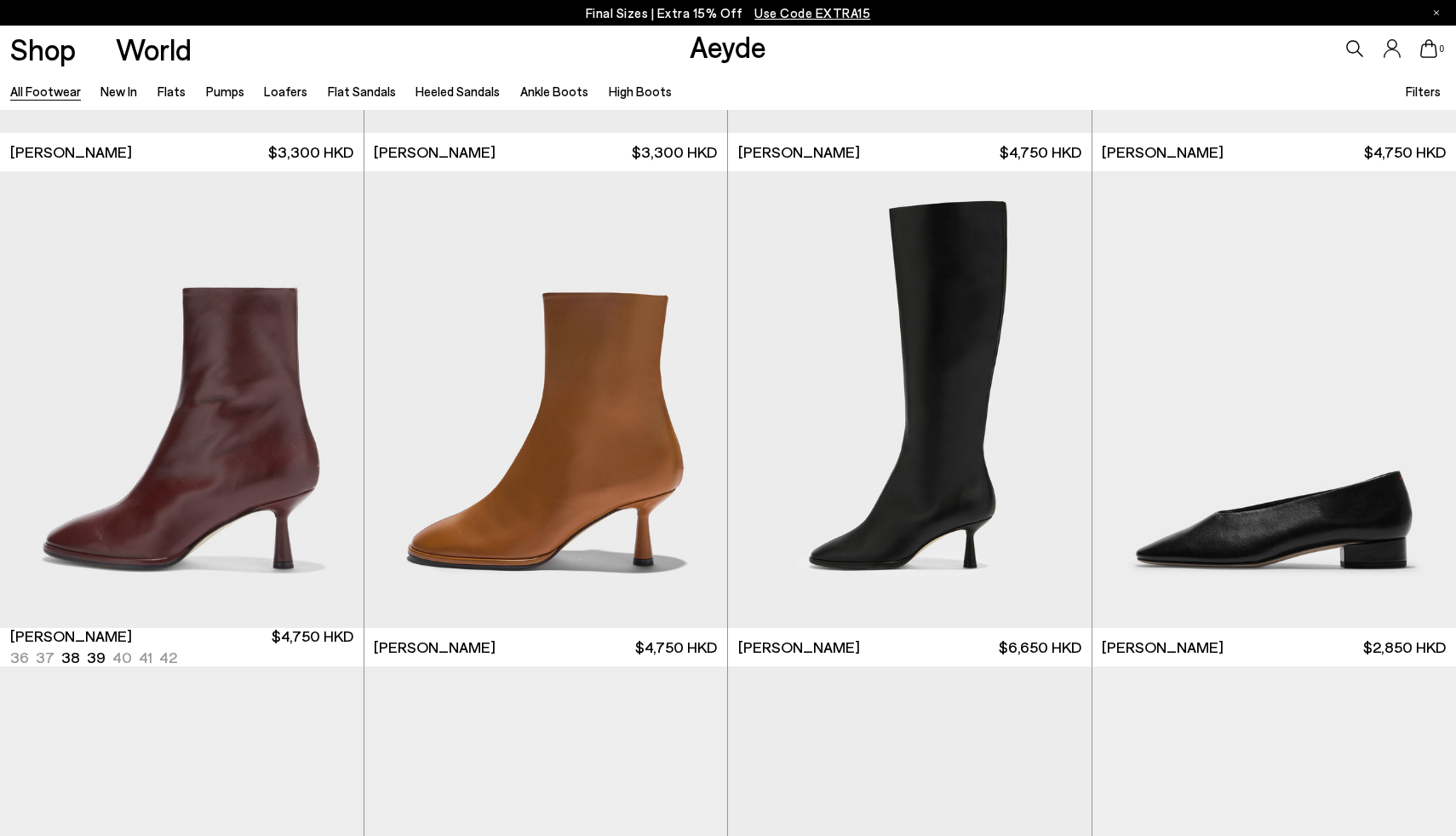
scroll to position [9844, 0]
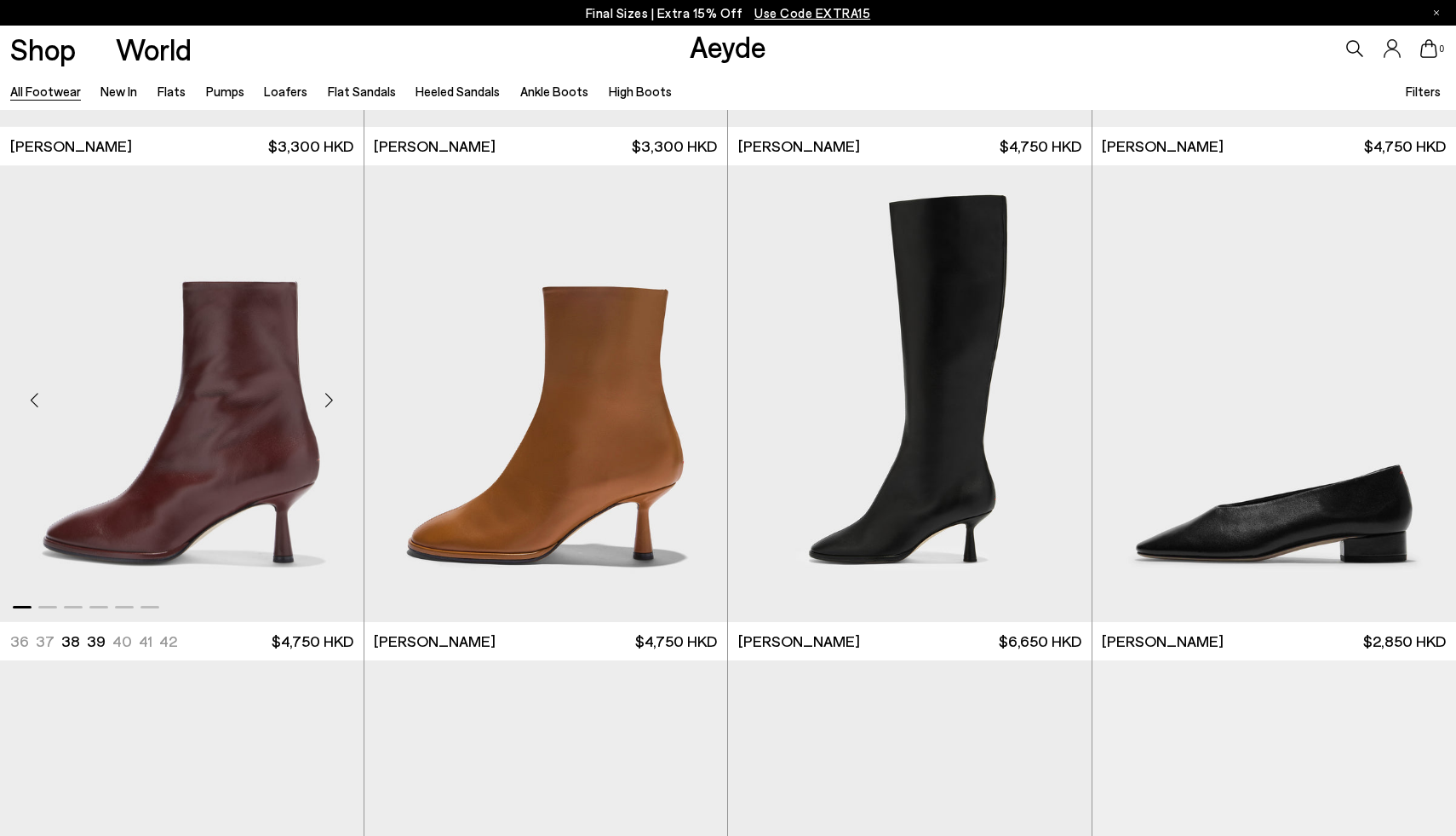
click at [326, 398] on div "Next slide" at bounding box center [329, 400] width 51 height 51
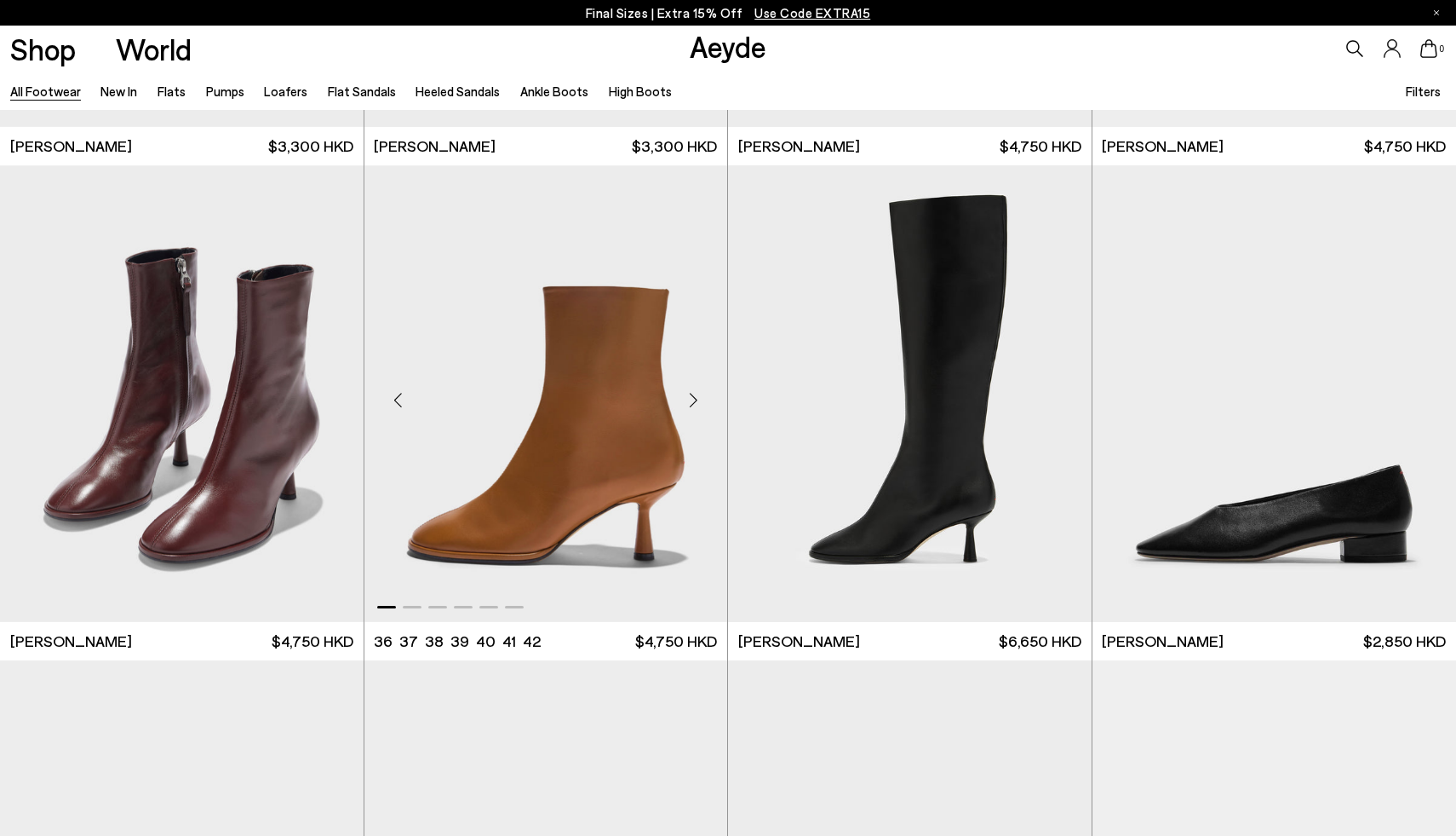
click at [698, 412] on div "Next slide" at bounding box center [692, 400] width 51 height 51
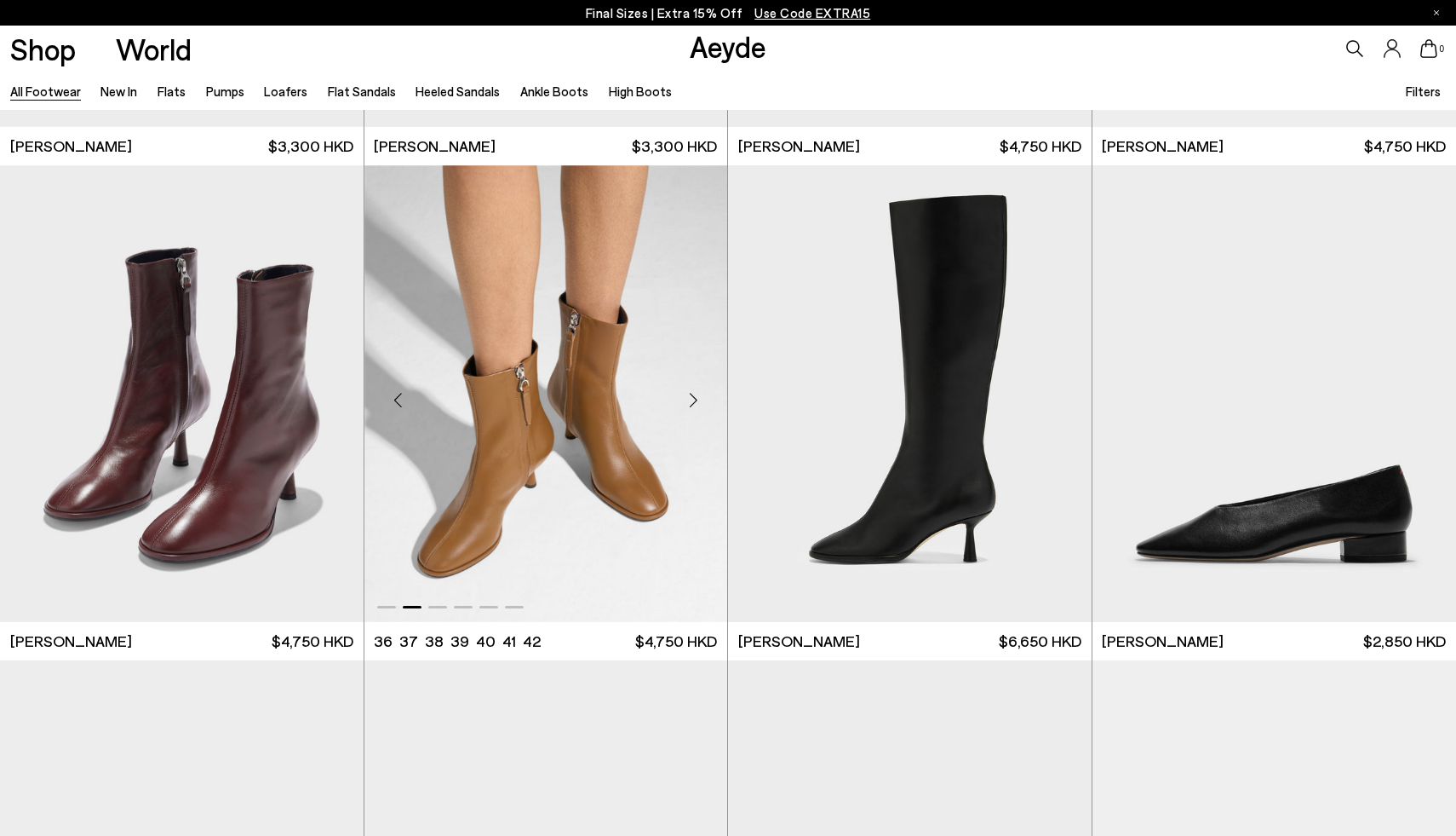
click at [698, 412] on div "Next slide" at bounding box center [692, 400] width 51 height 51
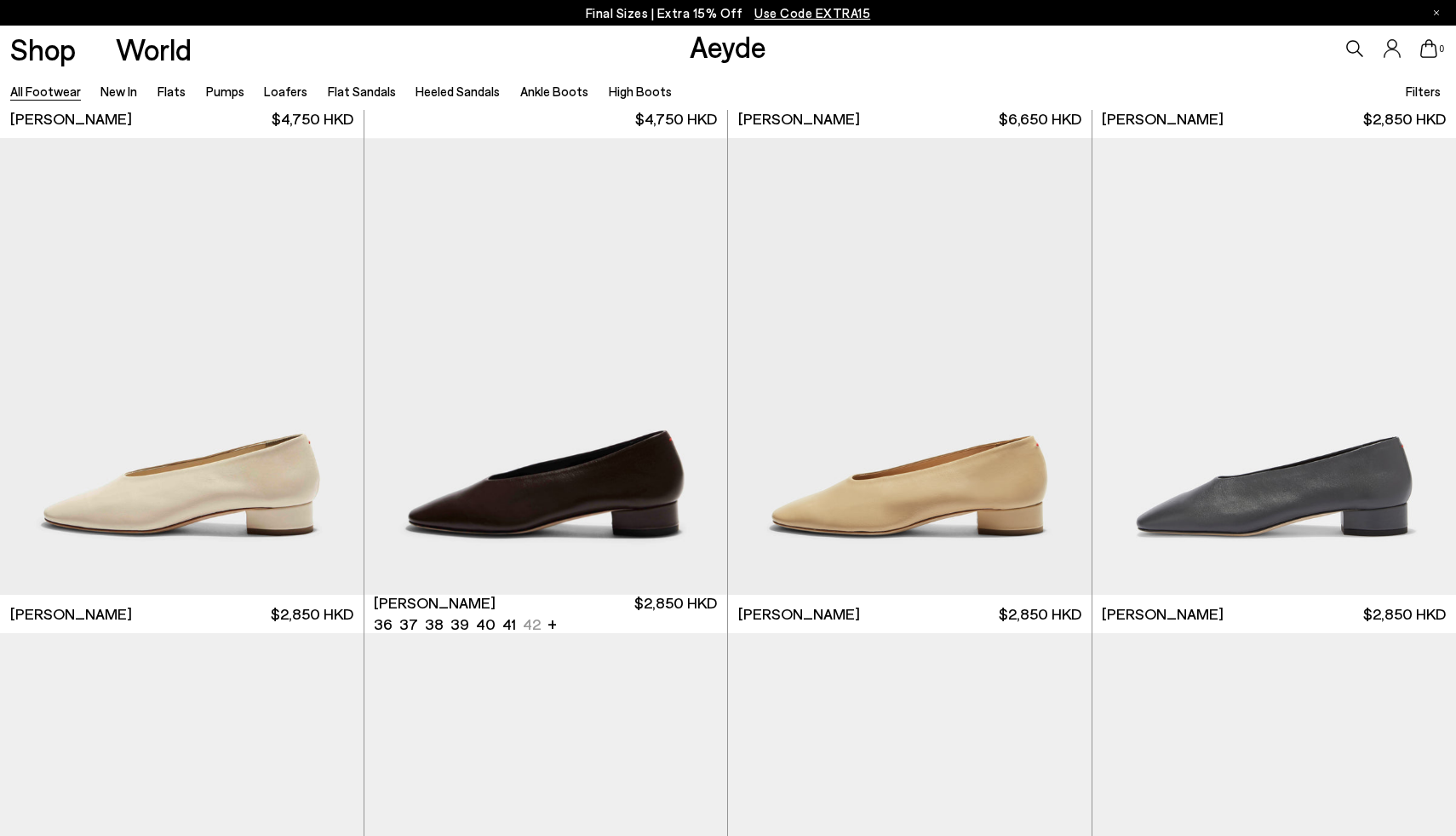
scroll to position [10381, 0]
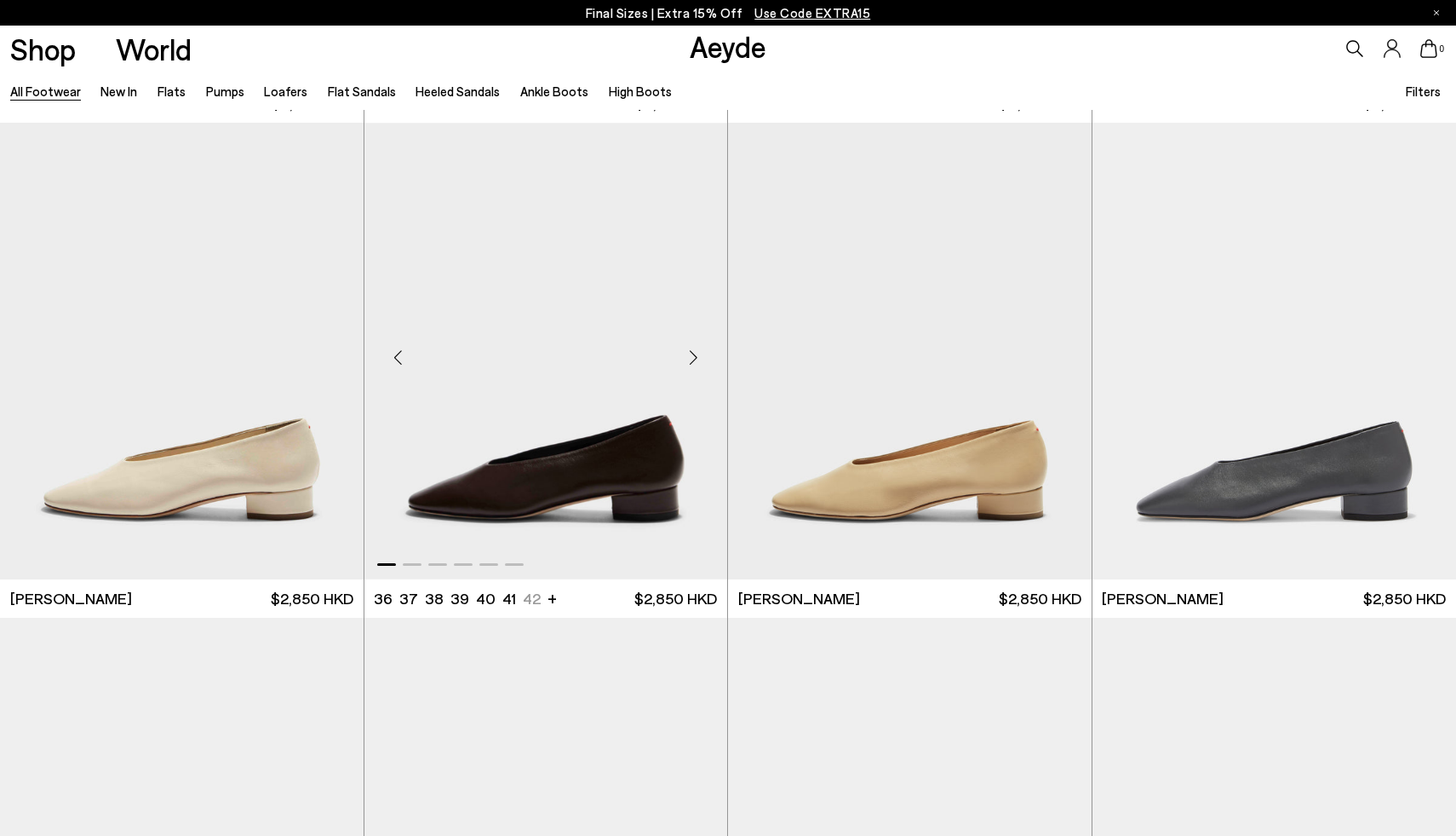
click at [688, 361] on div "Next slide" at bounding box center [692, 358] width 51 height 51
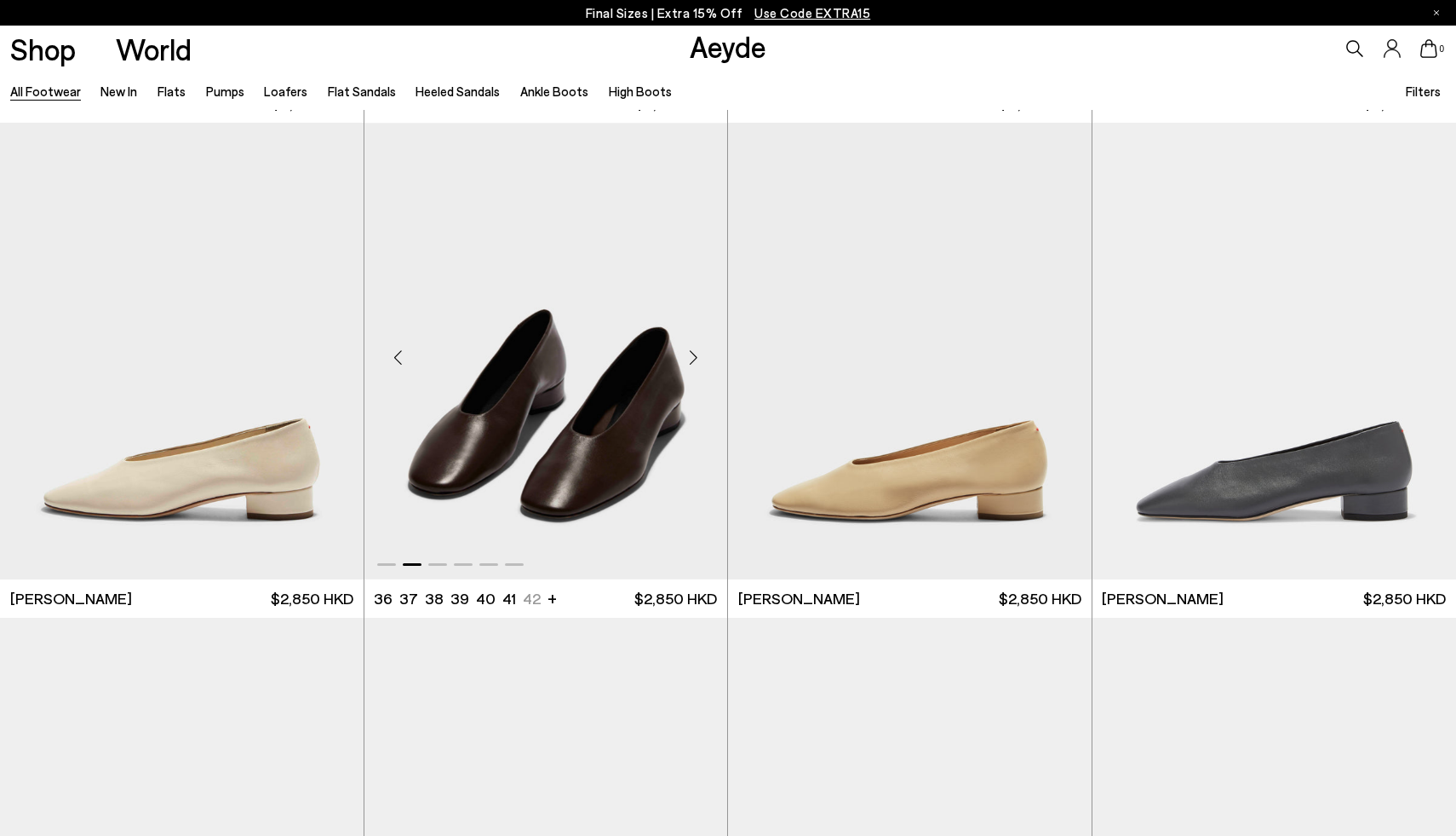
click at [688, 361] on div "Next slide" at bounding box center [692, 358] width 51 height 51
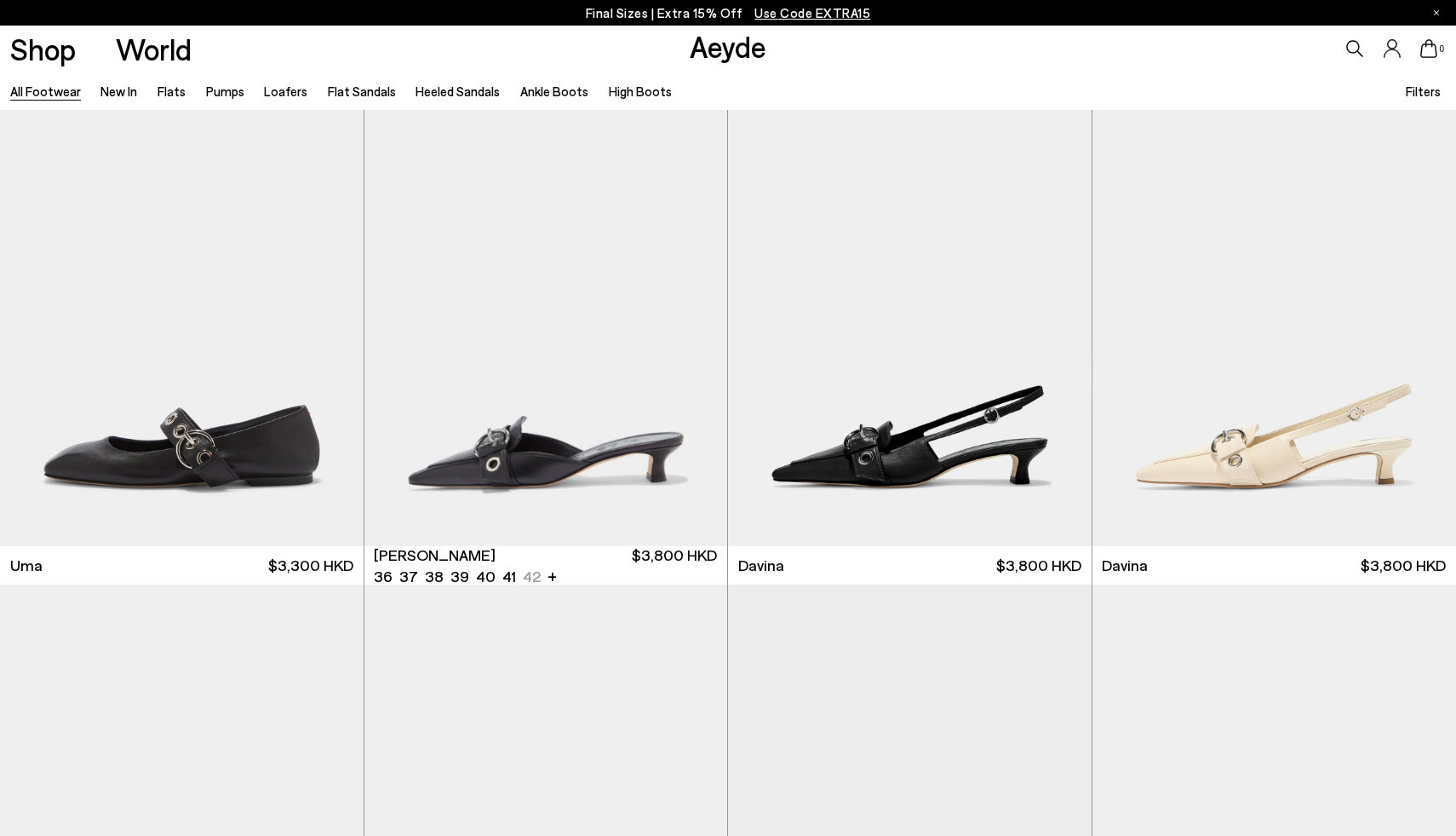
scroll to position [10912, 0]
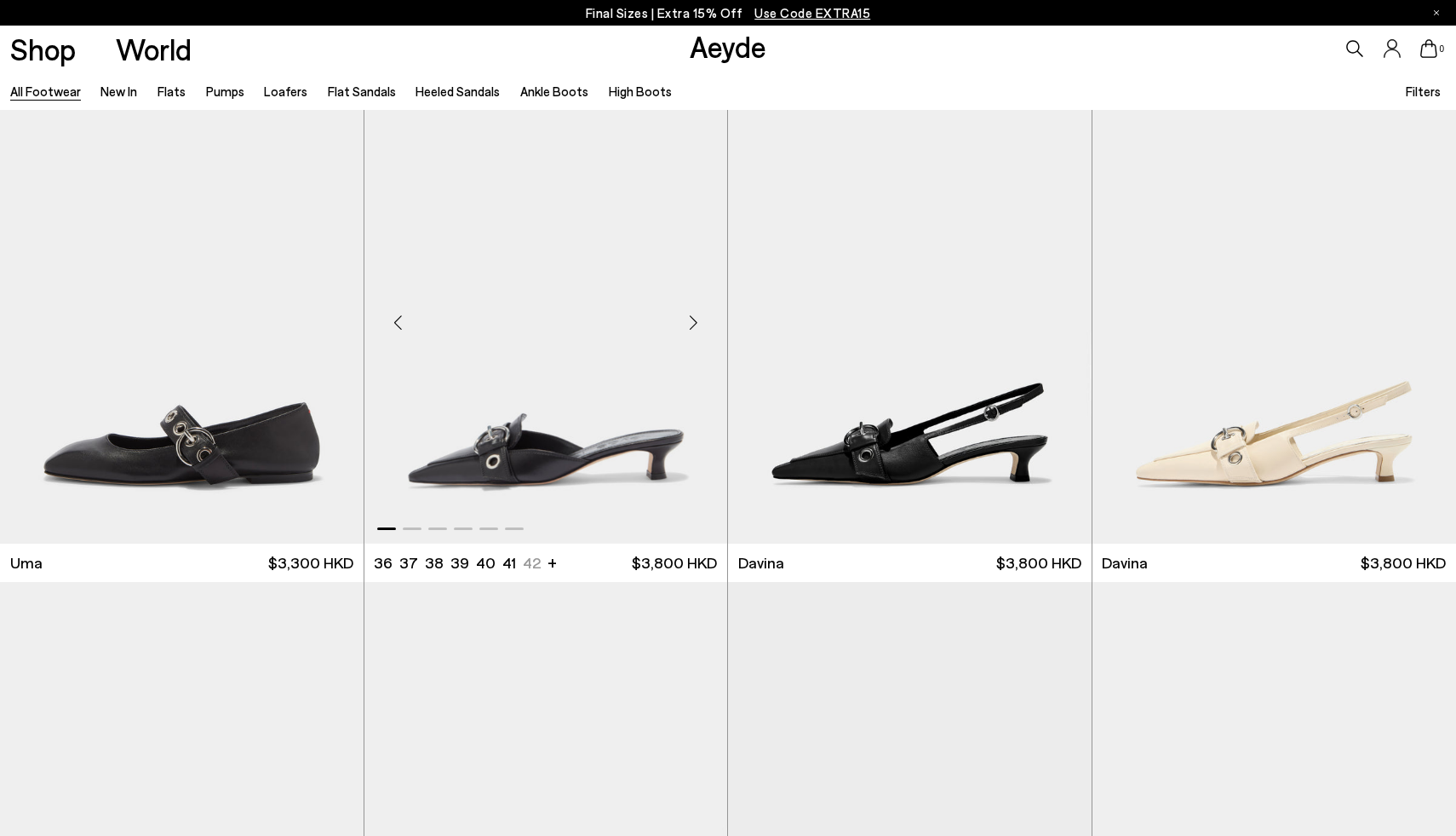
click at [690, 326] on div "Next slide" at bounding box center [692, 321] width 51 height 51
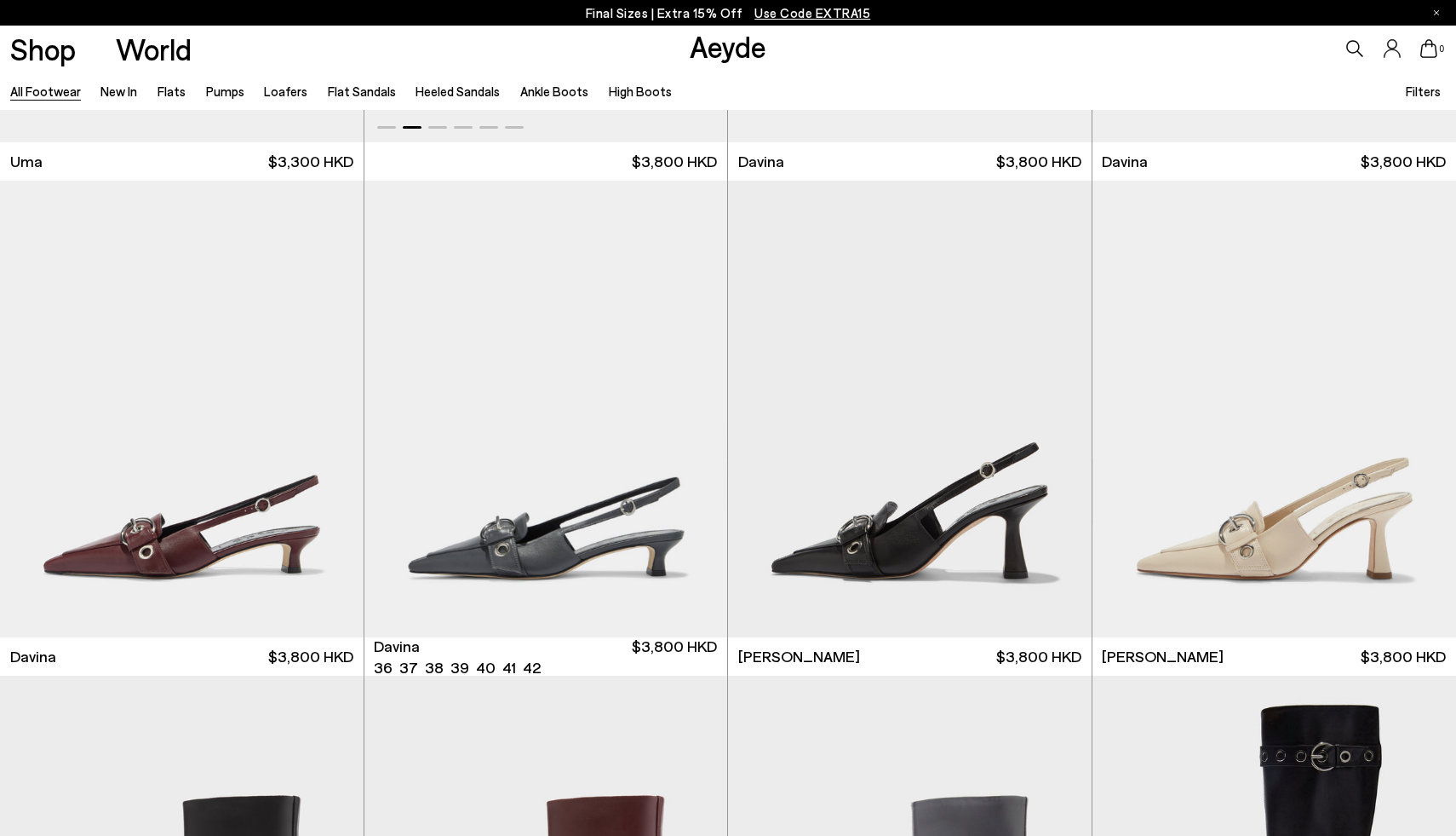
scroll to position [11320, 0]
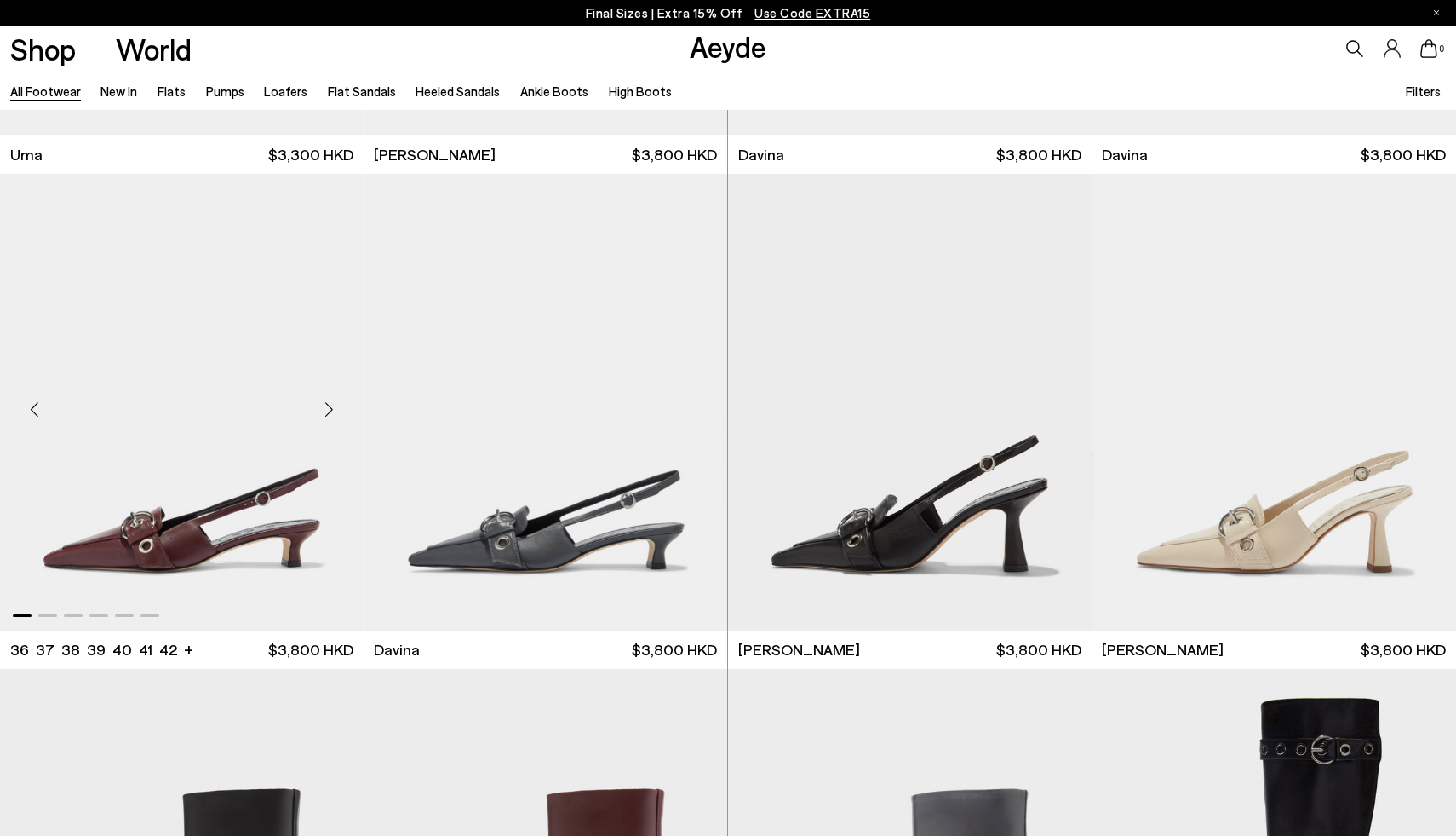
click at [324, 411] on div "Next slide" at bounding box center [329, 409] width 51 height 51
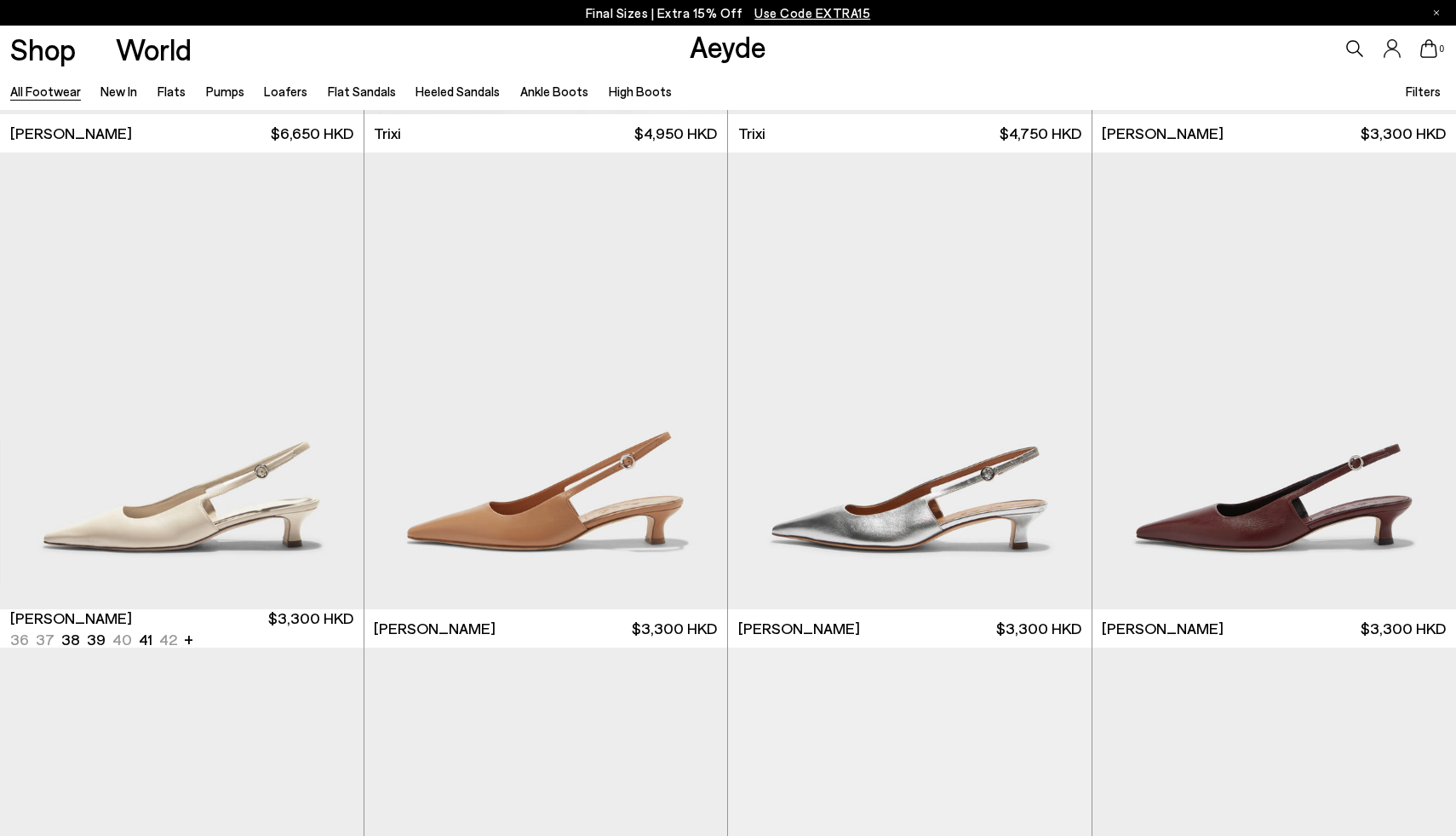
scroll to position [12836, 0]
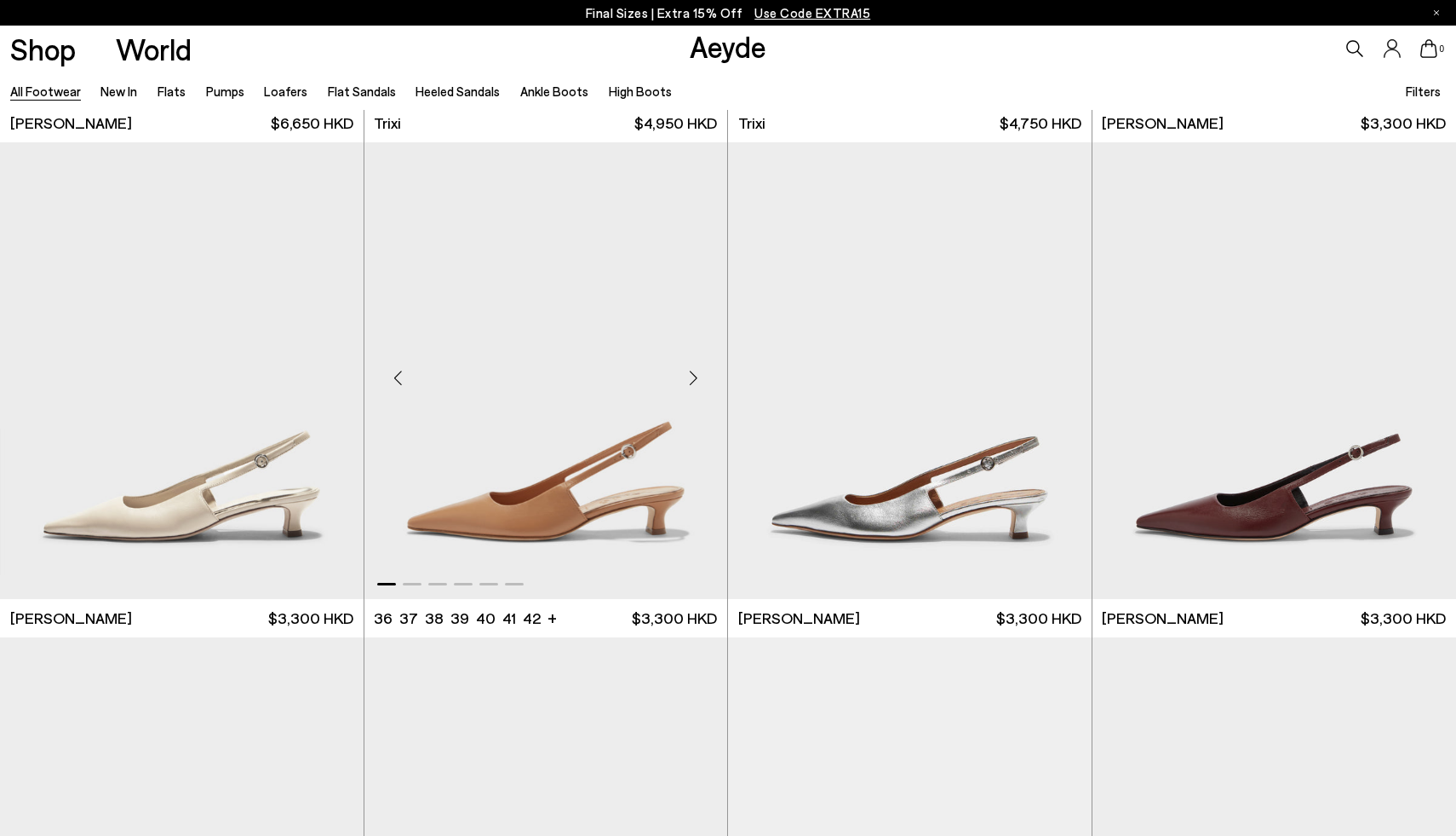
click at [693, 372] on div "Next slide" at bounding box center [692, 377] width 51 height 51
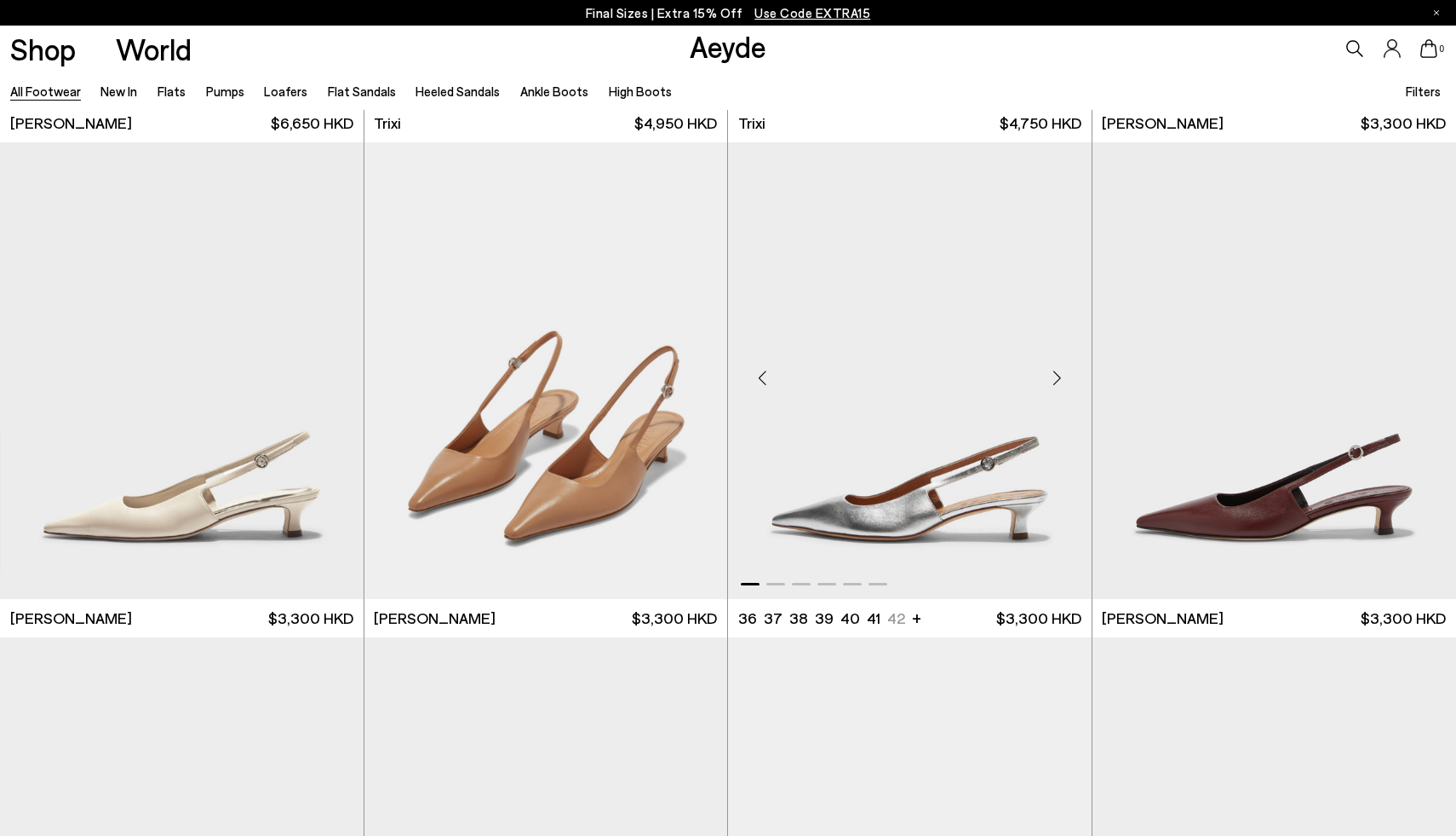
click at [1052, 378] on div "Next slide" at bounding box center [1057, 377] width 51 height 51
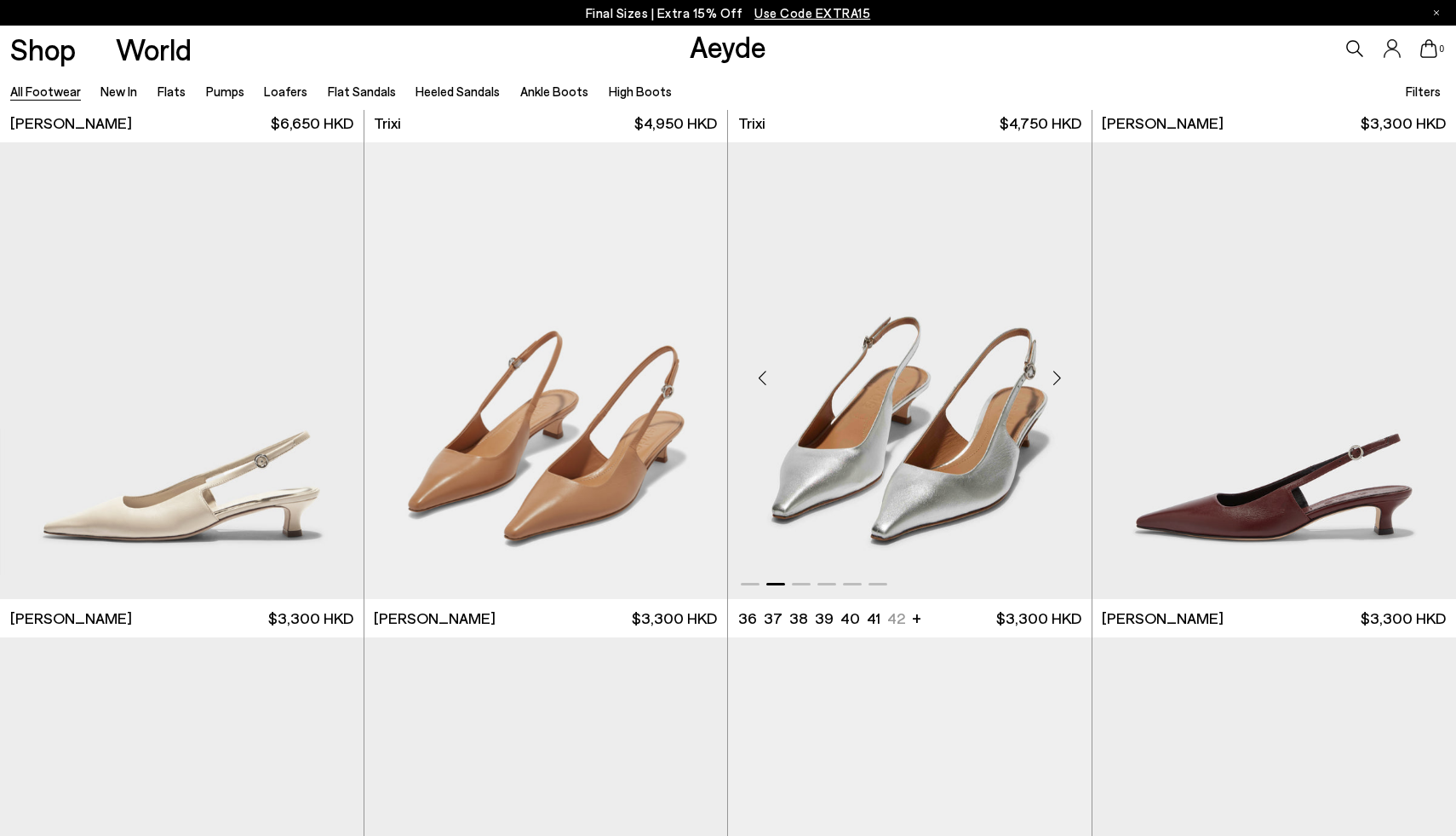
click at [1052, 378] on div "Next slide" at bounding box center [1057, 377] width 51 height 51
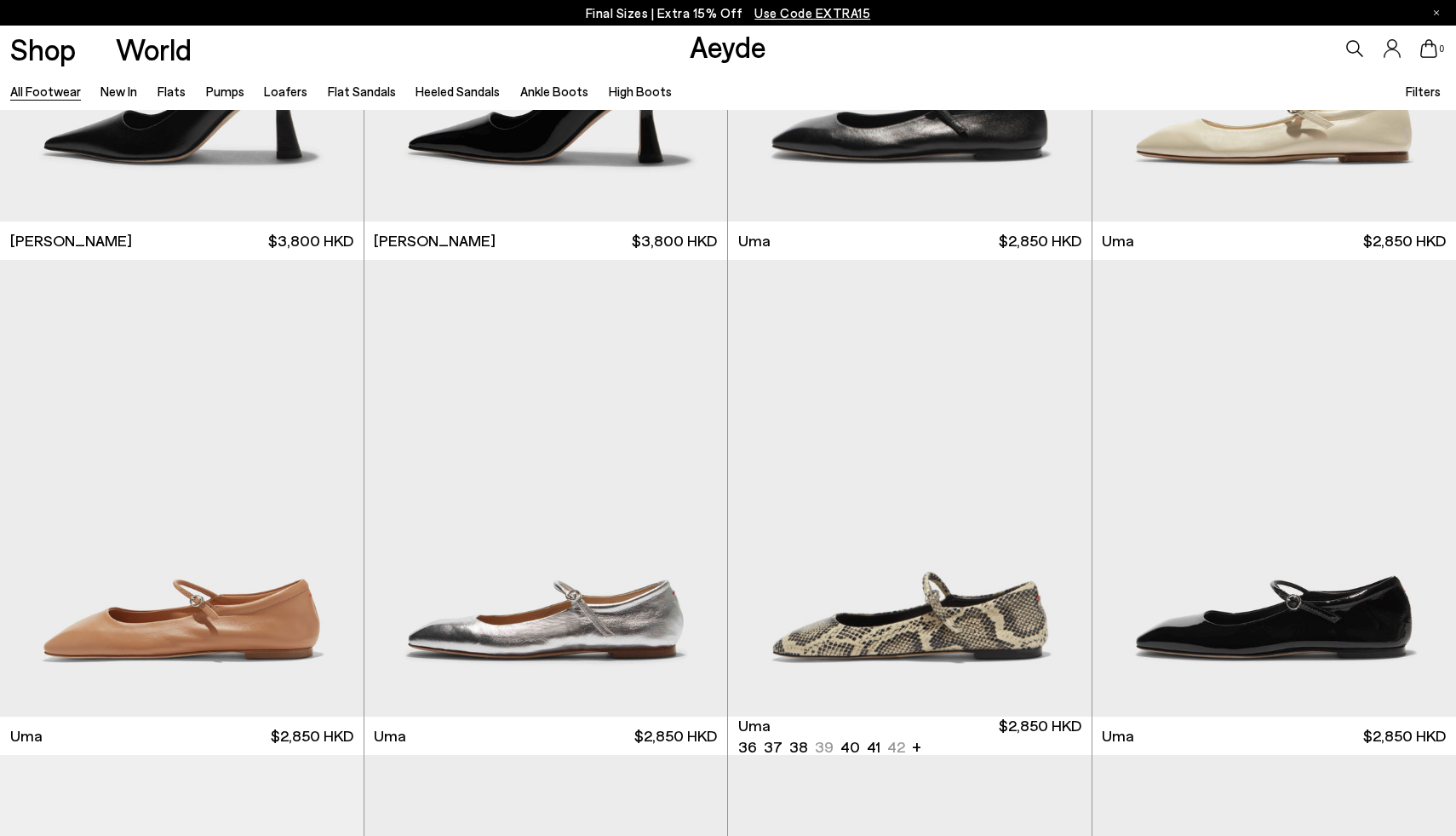
scroll to position [15205, 0]
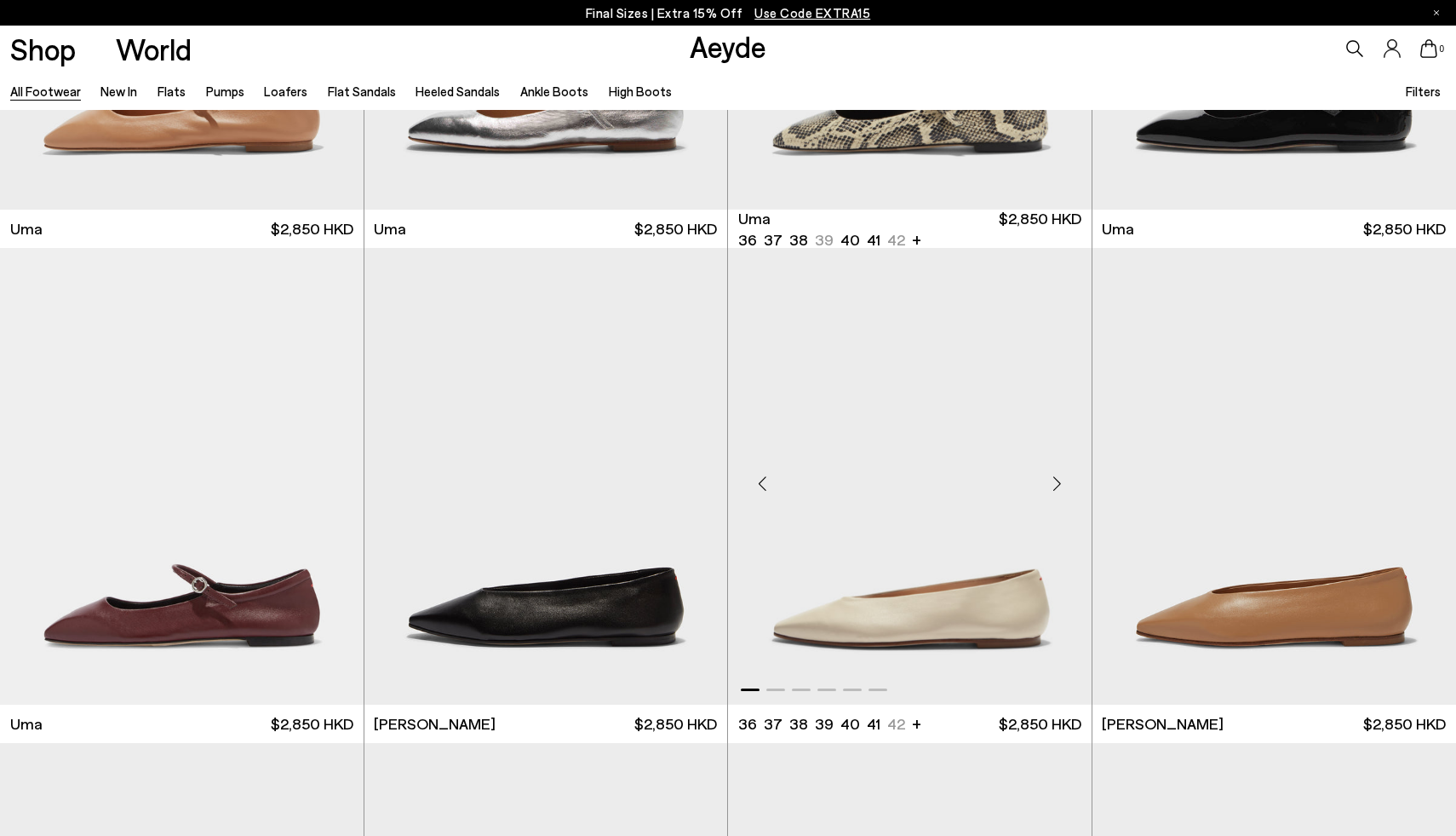
click at [1058, 476] on div "Next slide" at bounding box center [1057, 483] width 51 height 51
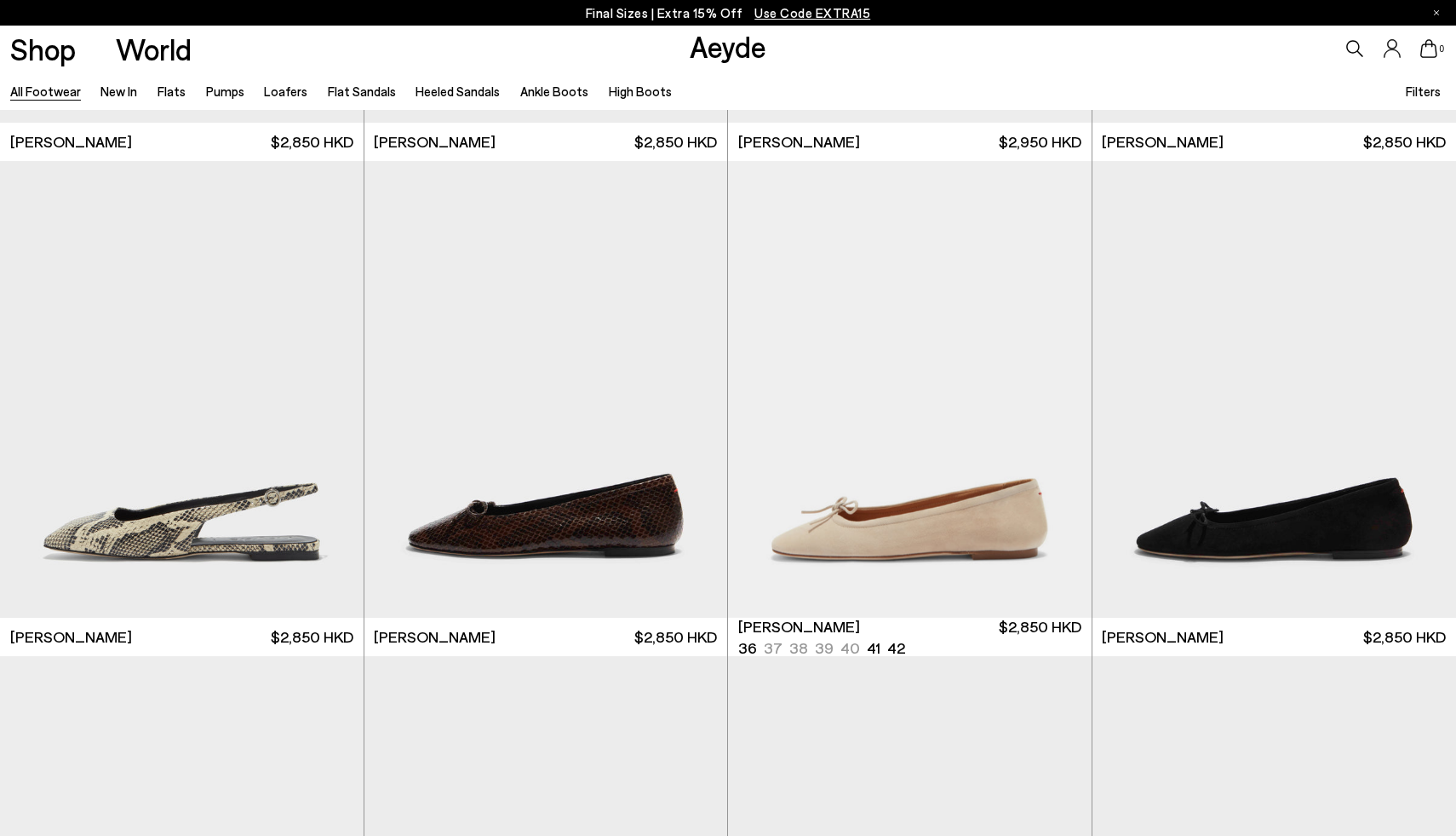
scroll to position [17273, 0]
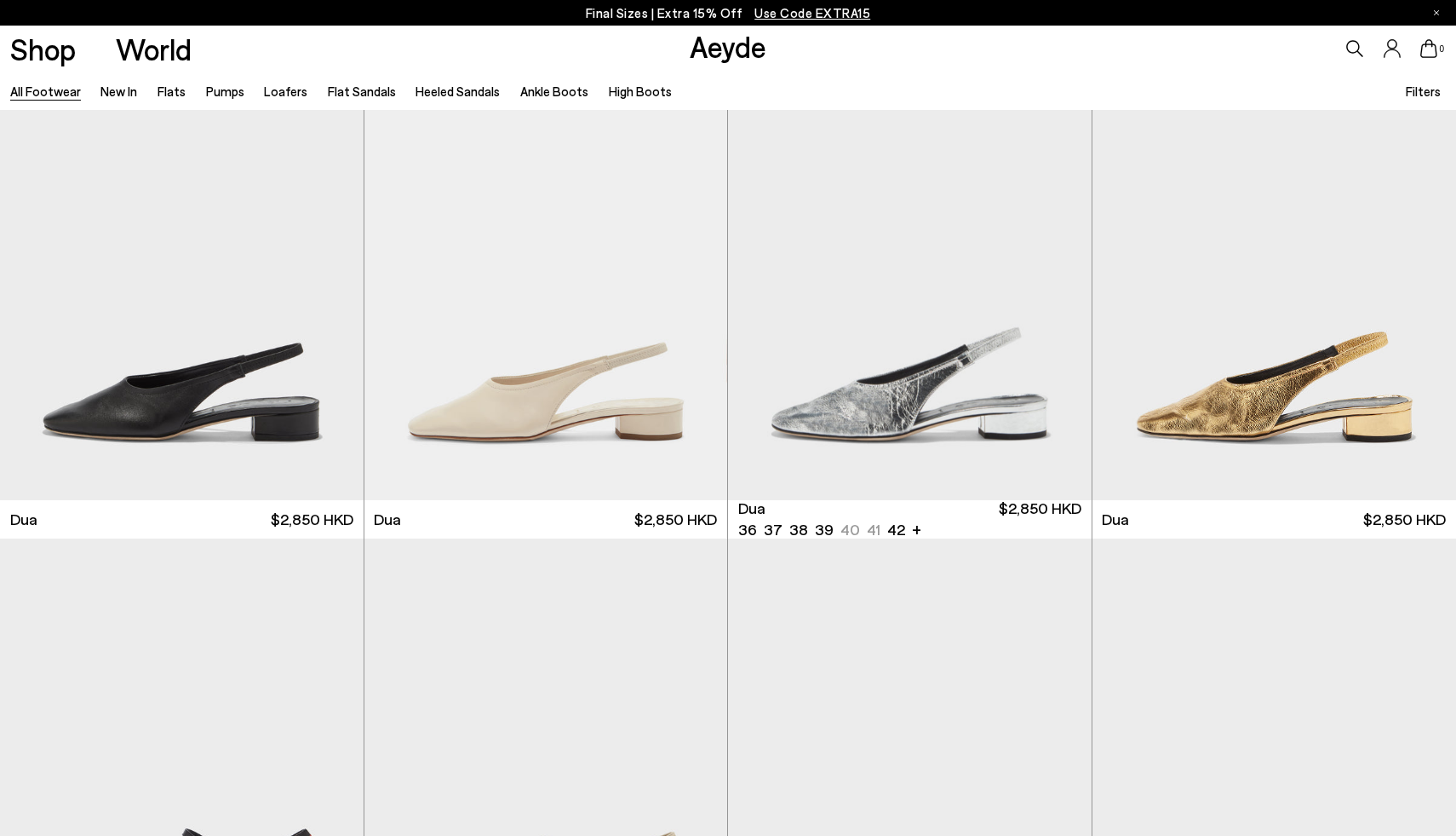
scroll to position [19371, 0]
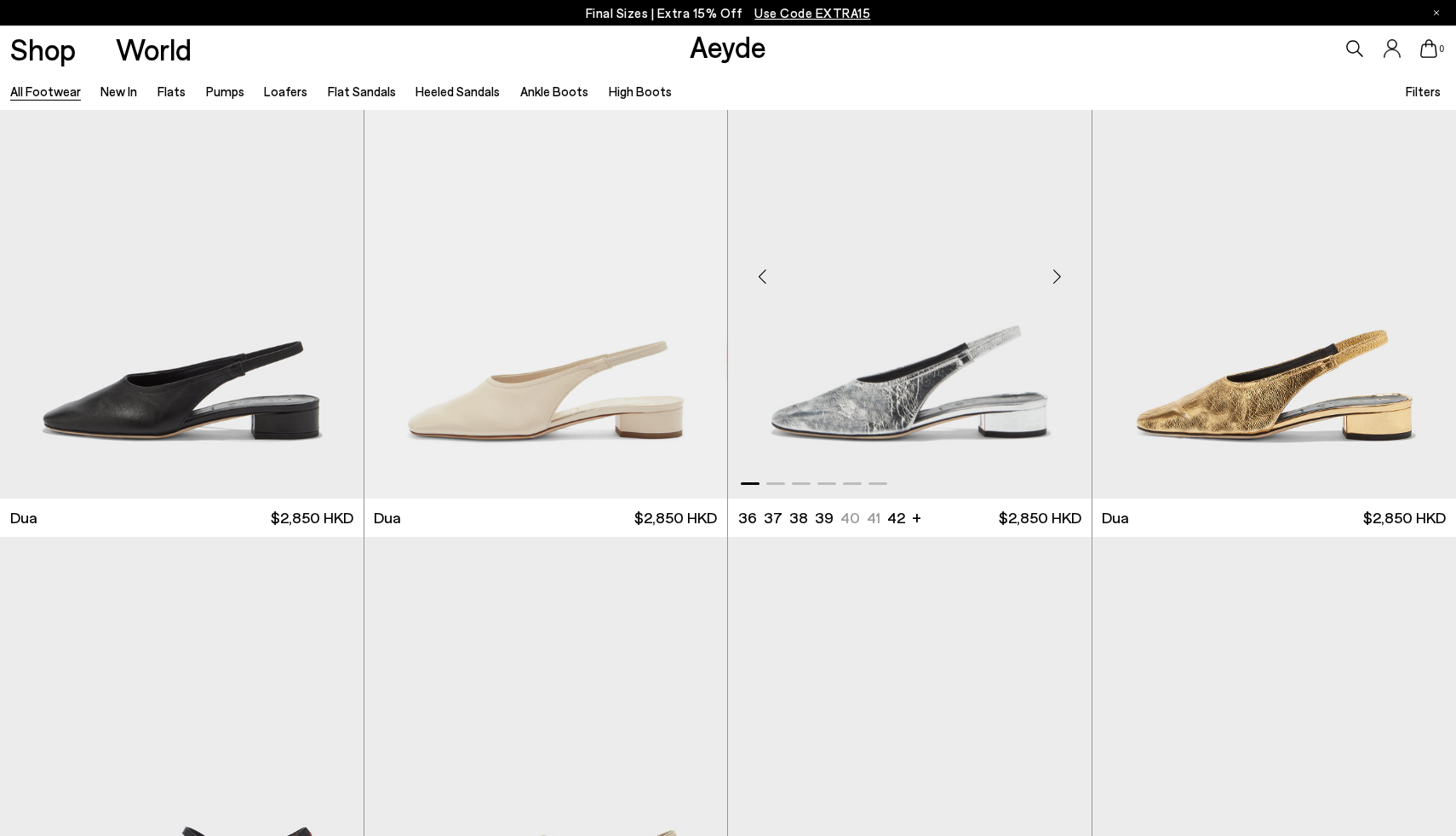
click at [1051, 286] on div "Next slide" at bounding box center [1057, 276] width 51 height 51
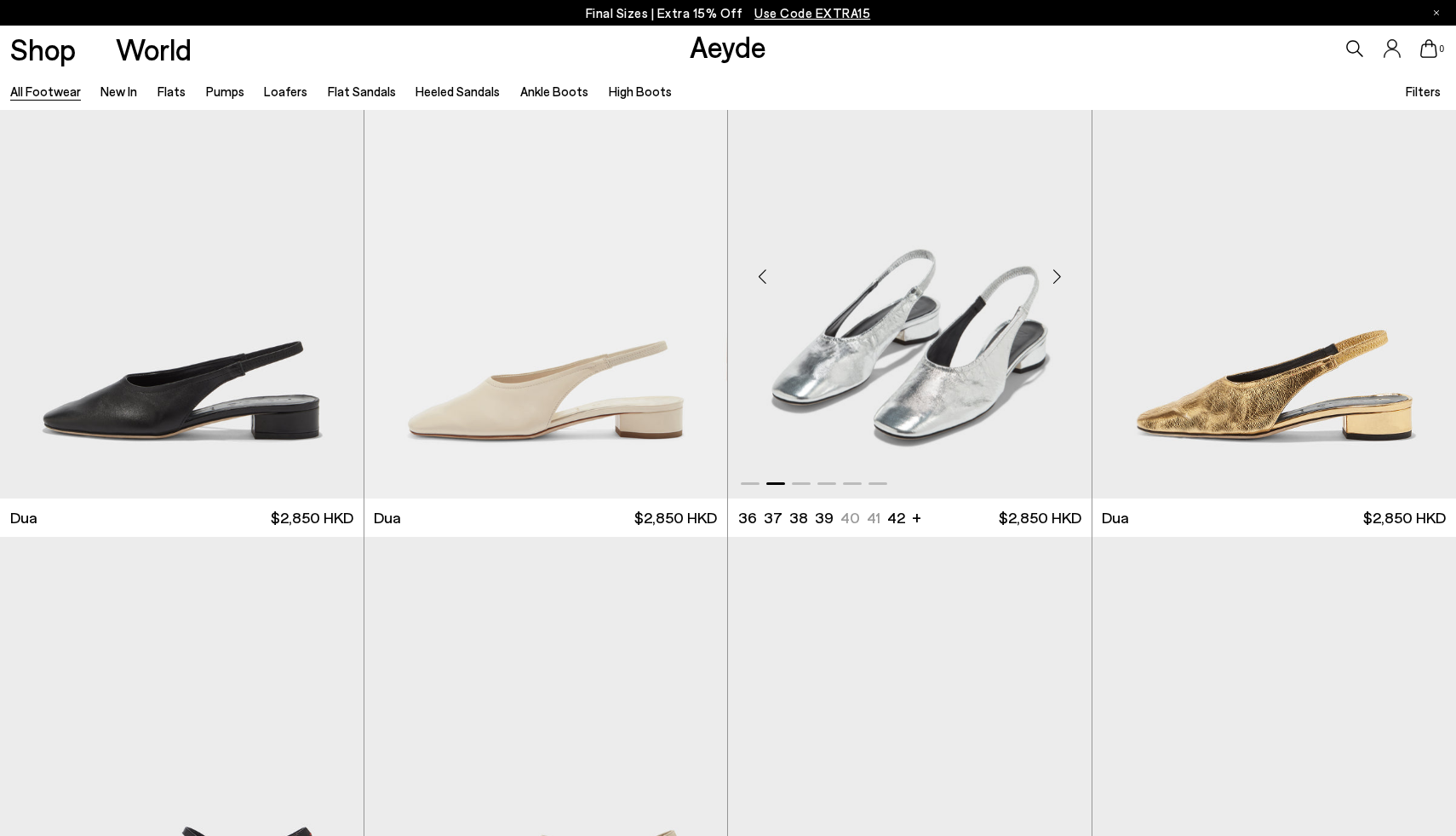
click at [1051, 286] on div "Next slide" at bounding box center [1057, 276] width 51 height 51
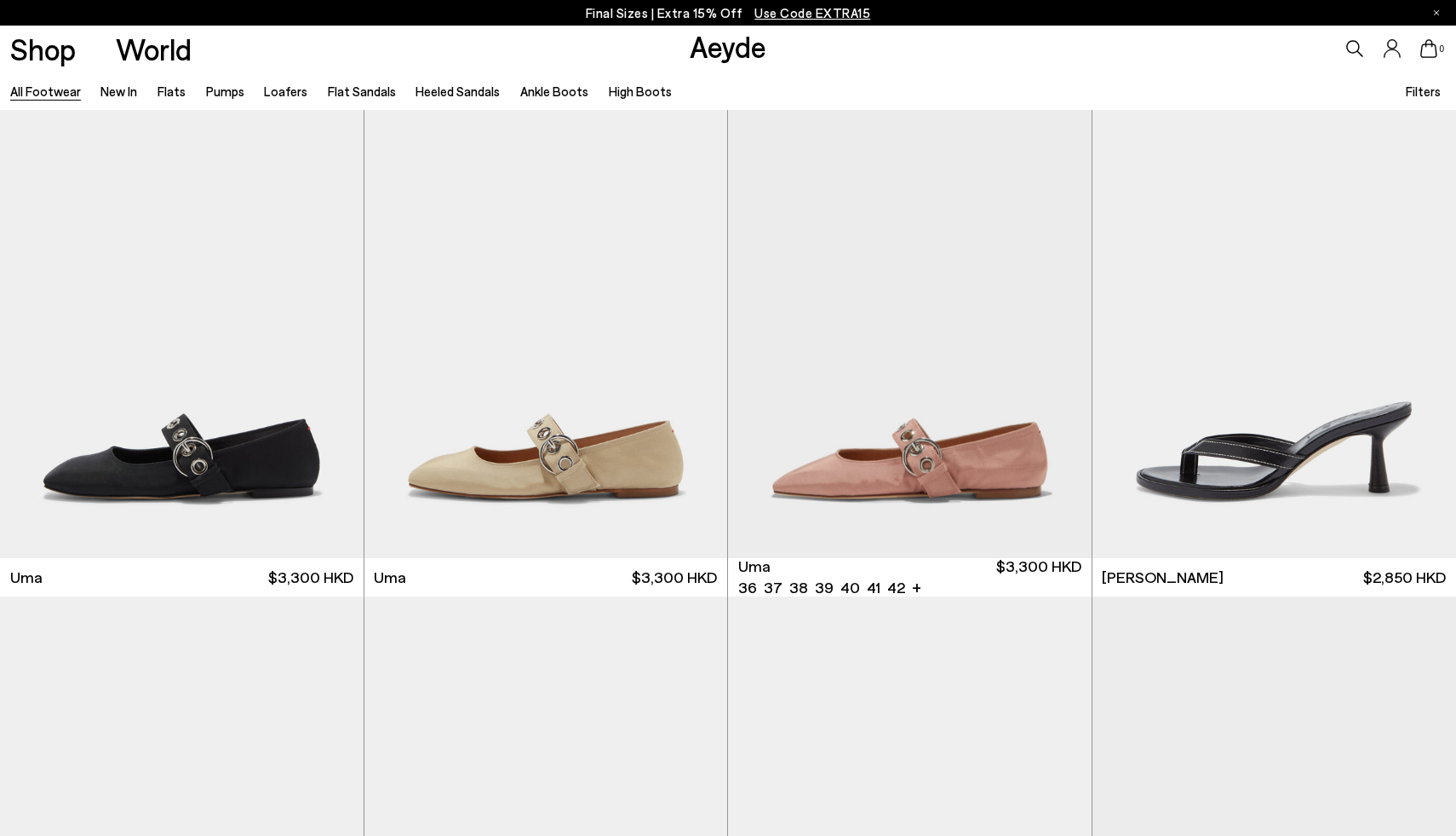
scroll to position [22286, 0]
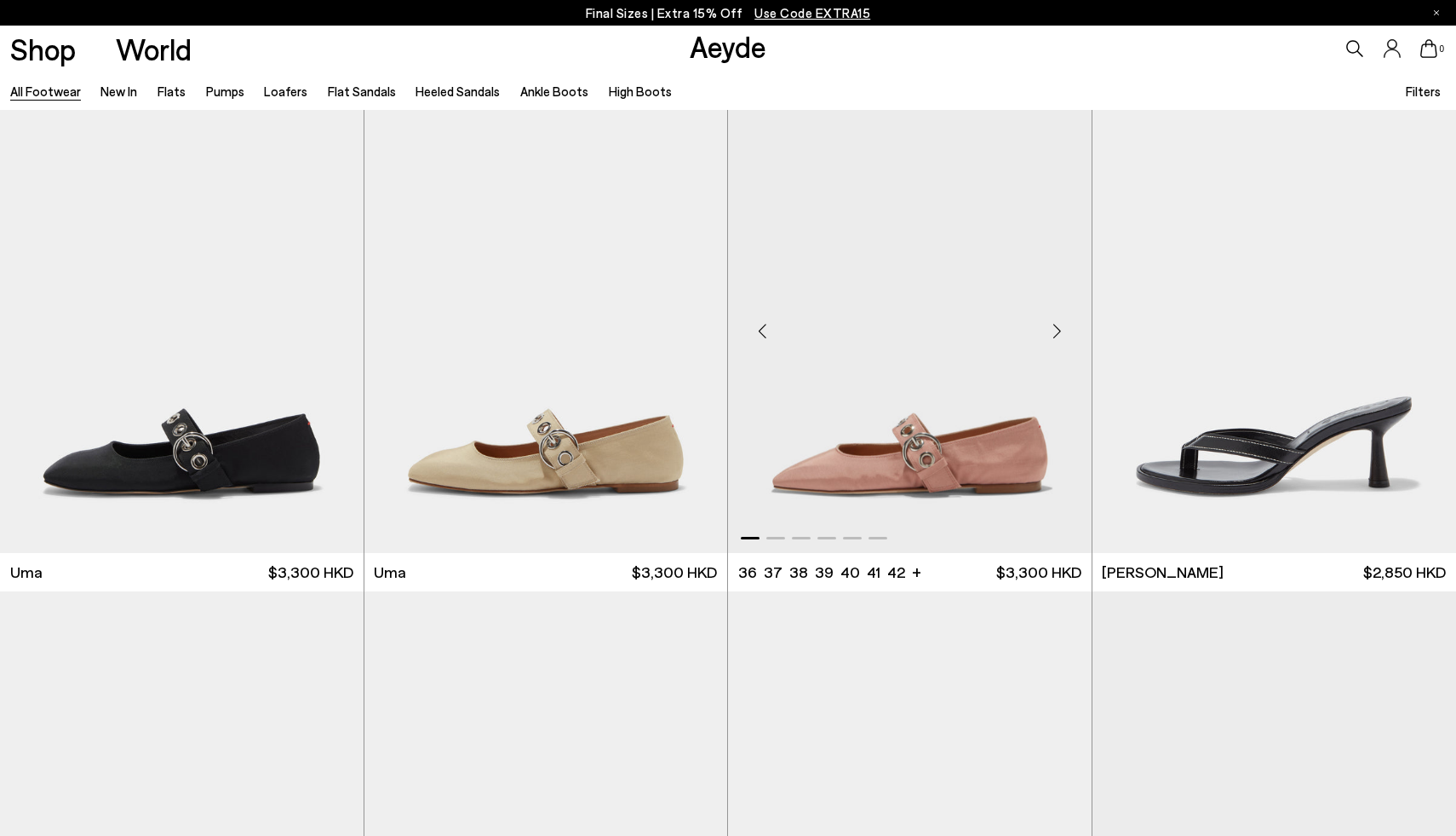
click at [1053, 332] on div "Next slide" at bounding box center [1057, 331] width 51 height 51
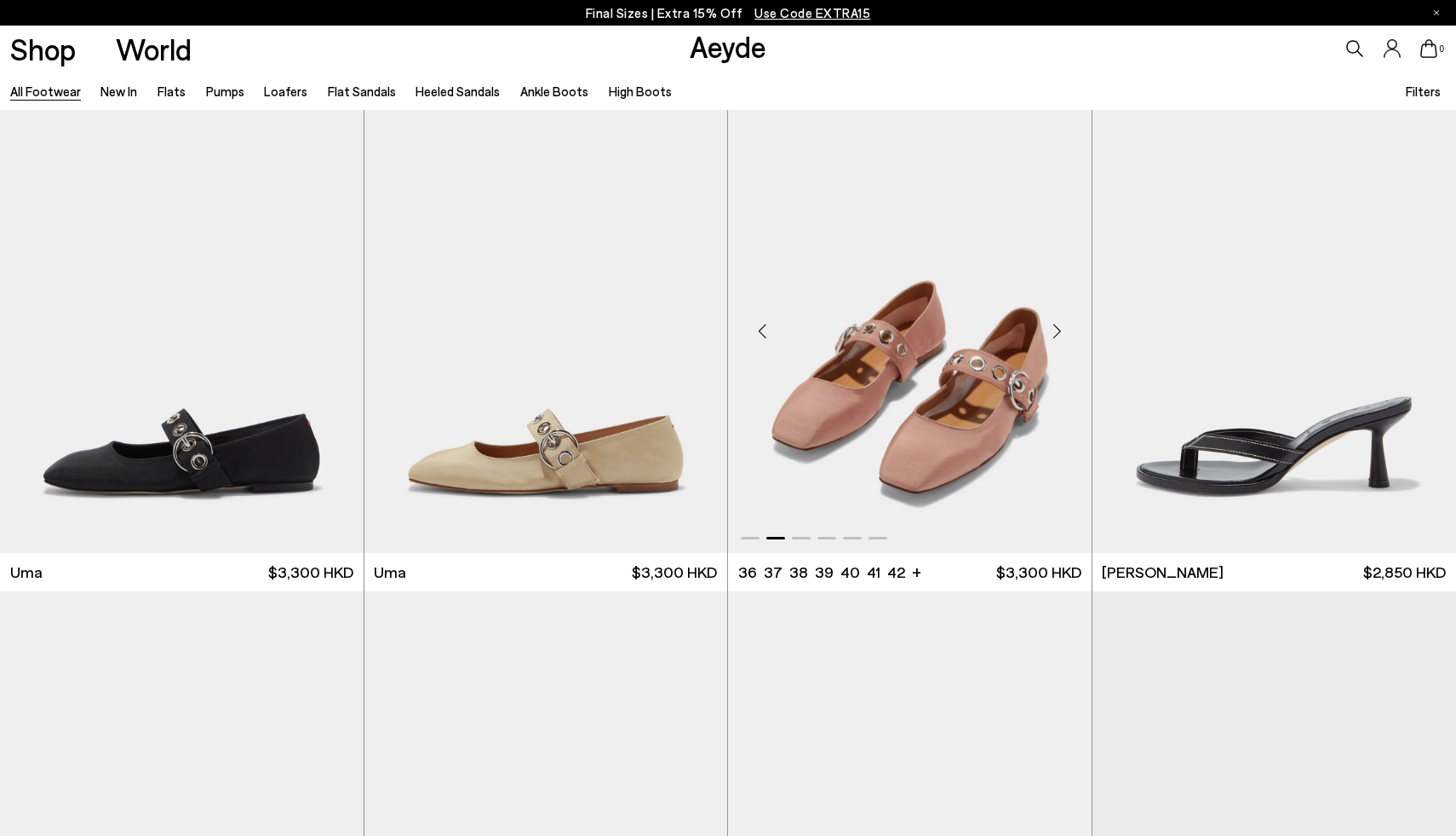
click at [1053, 332] on div "Next slide" at bounding box center [1057, 331] width 51 height 51
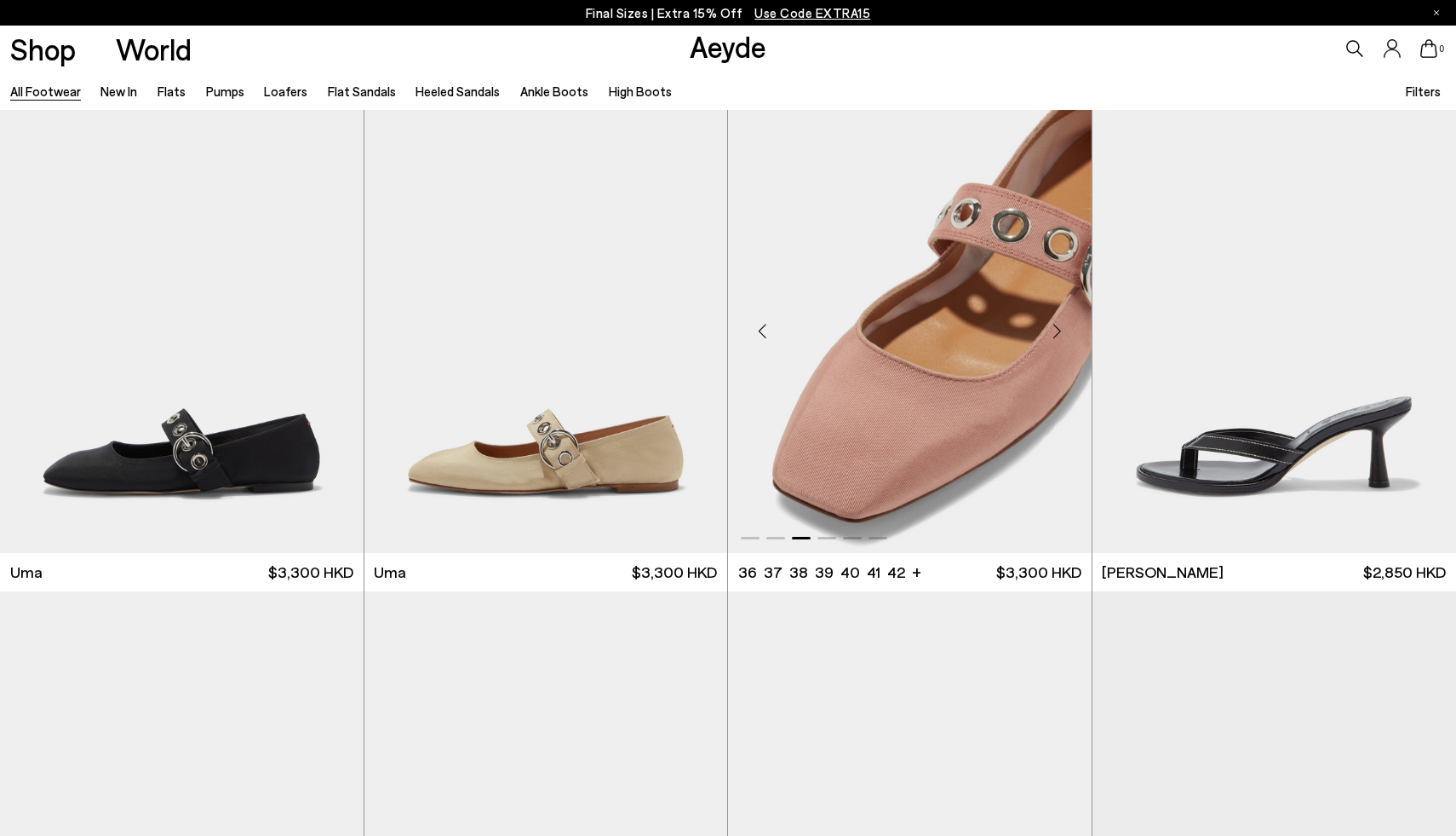
click at [1053, 332] on div "Next slide" at bounding box center [1057, 331] width 51 height 51
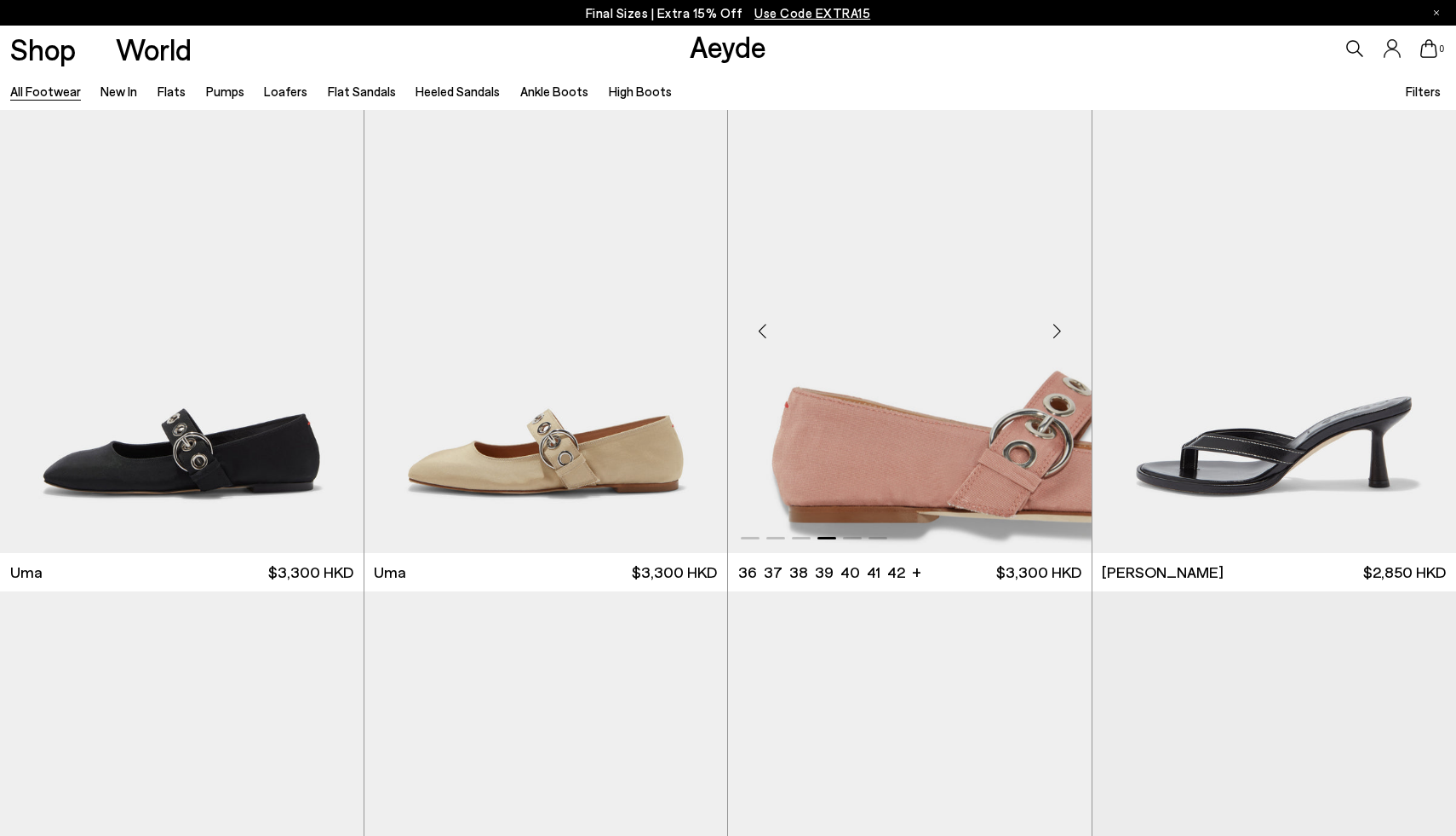
click at [1053, 332] on div "Next slide" at bounding box center [1057, 331] width 51 height 51
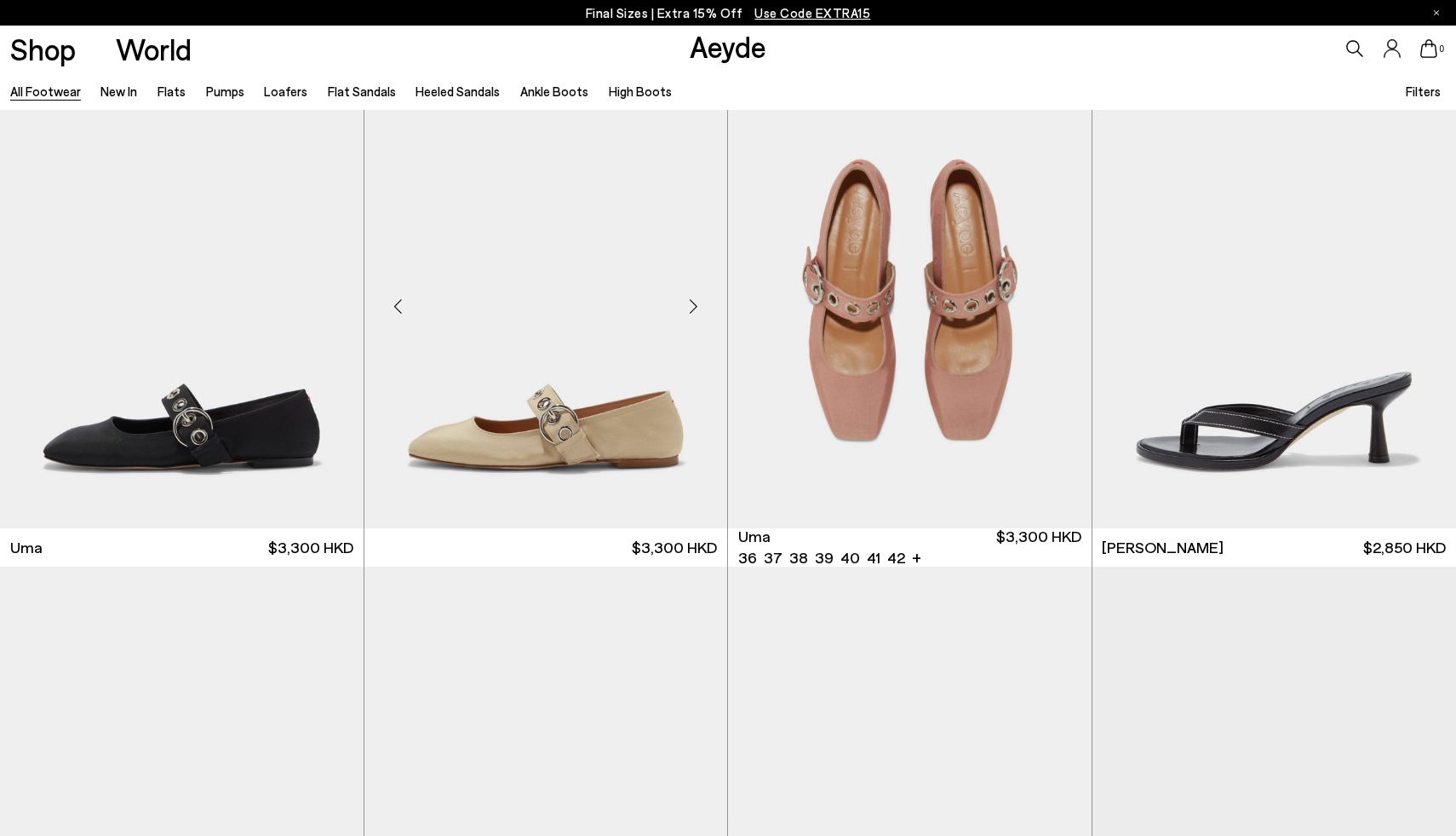
scroll to position [22301, 0]
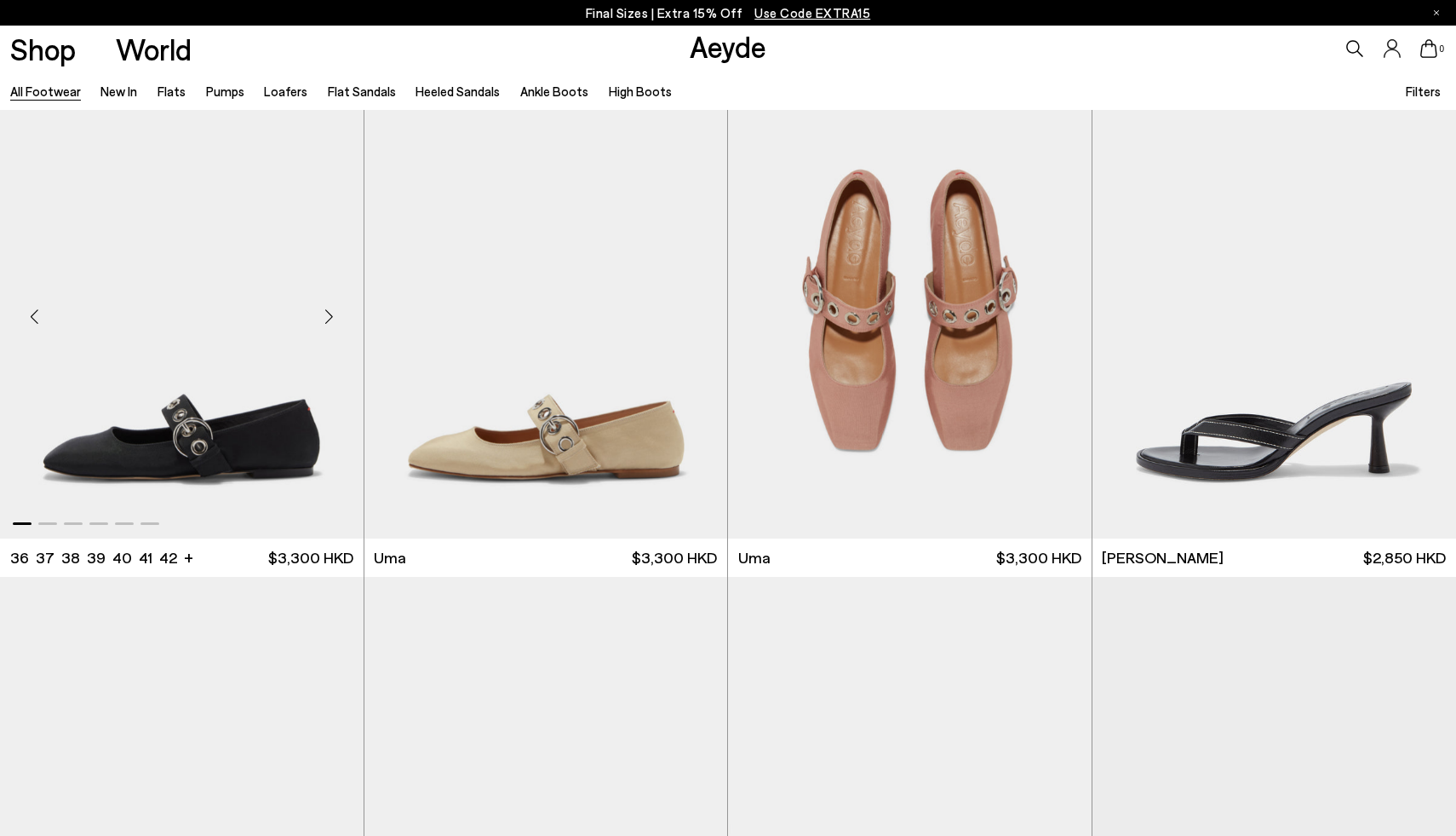
click at [328, 315] on div "Next slide" at bounding box center [329, 317] width 51 height 51
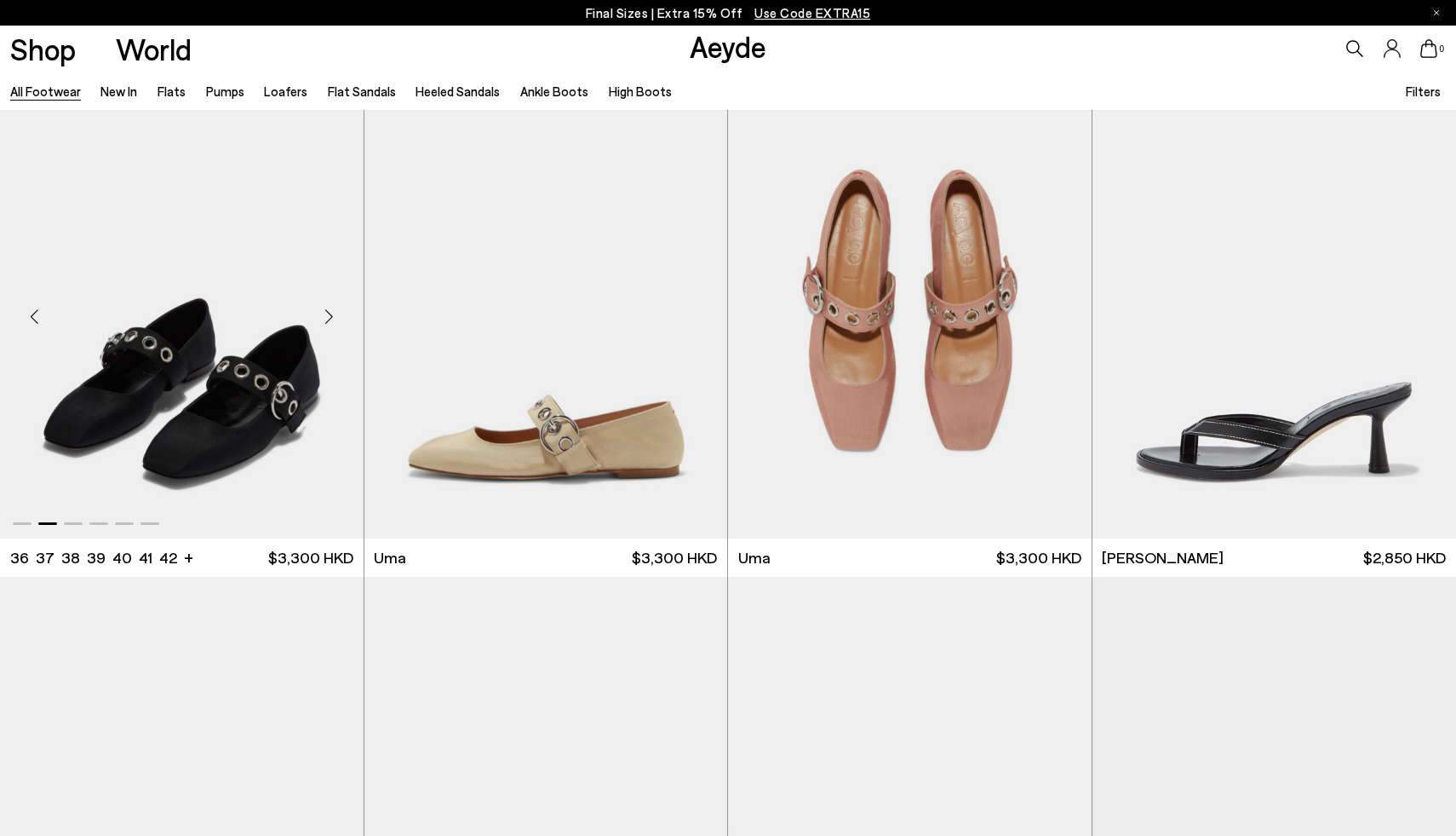
click at [328, 315] on div "Next slide" at bounding box center [329, 317] width 51 height 51
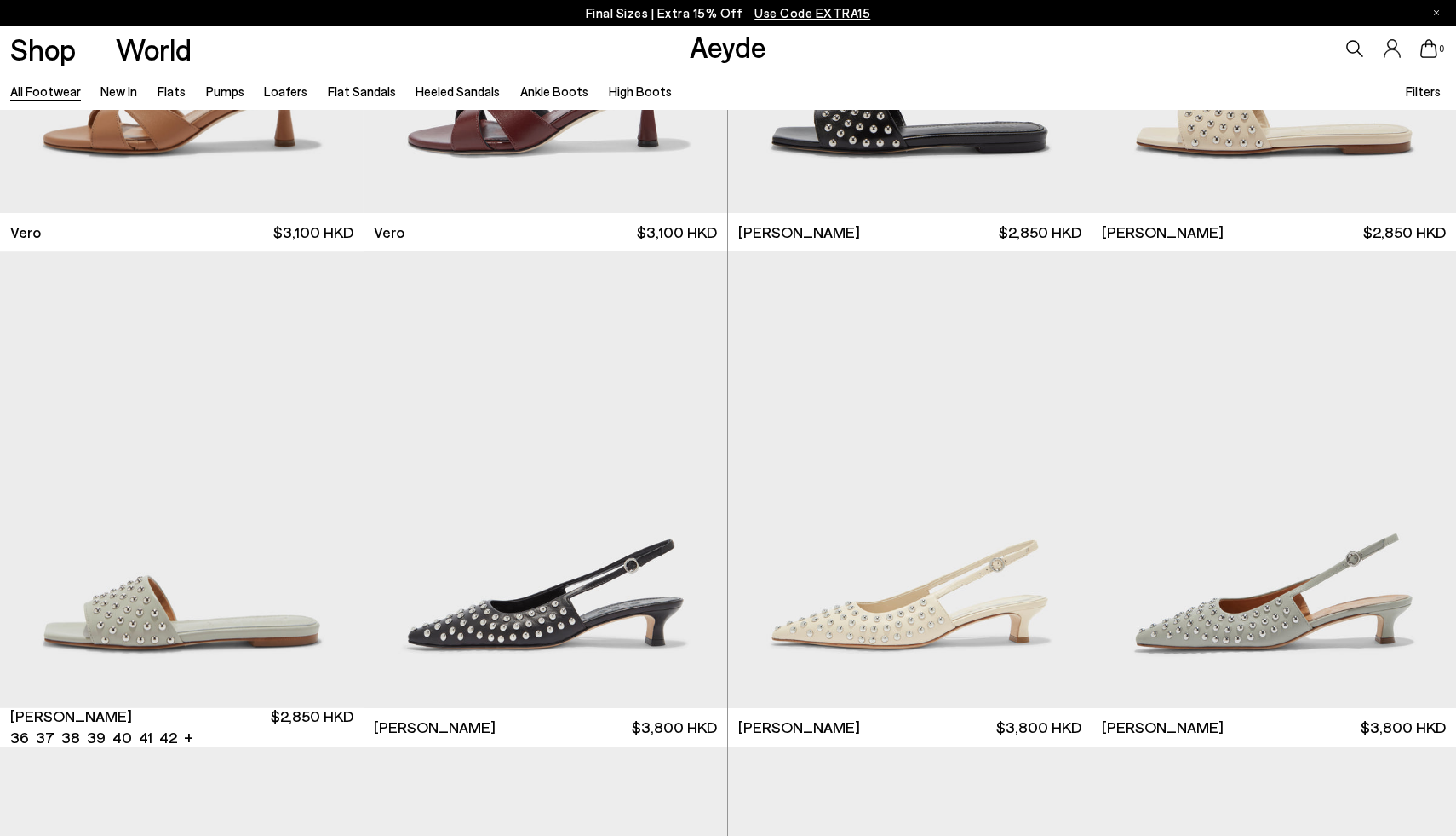
scroll to position [24298, 0]
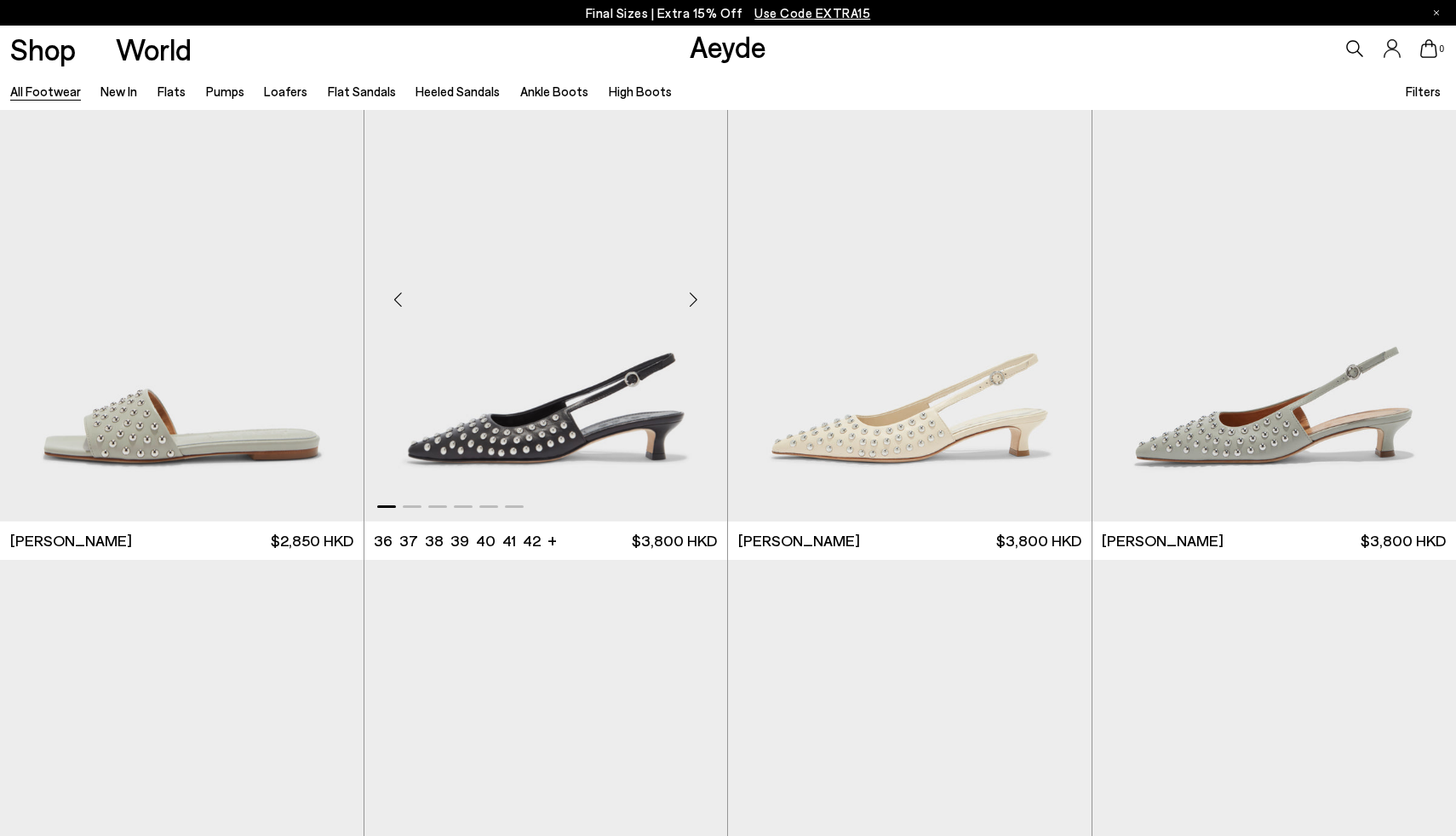
click at [692, 300] on div "Next slide" at bounding box center [692, 300] width 51 height 51
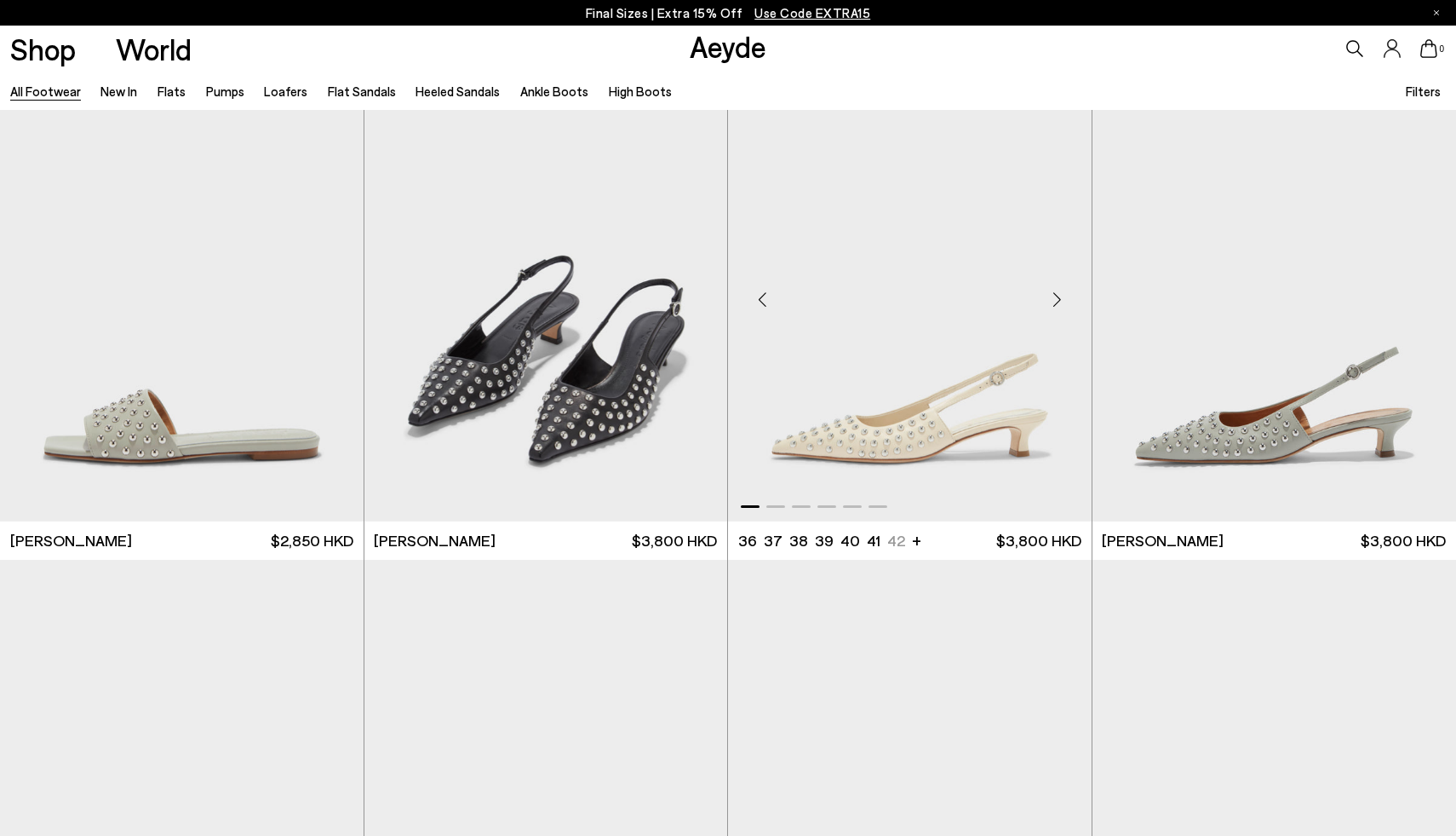
click at [1051, 301] on div "Next slide" at bounding box center [1057, 300] width 51 height 51
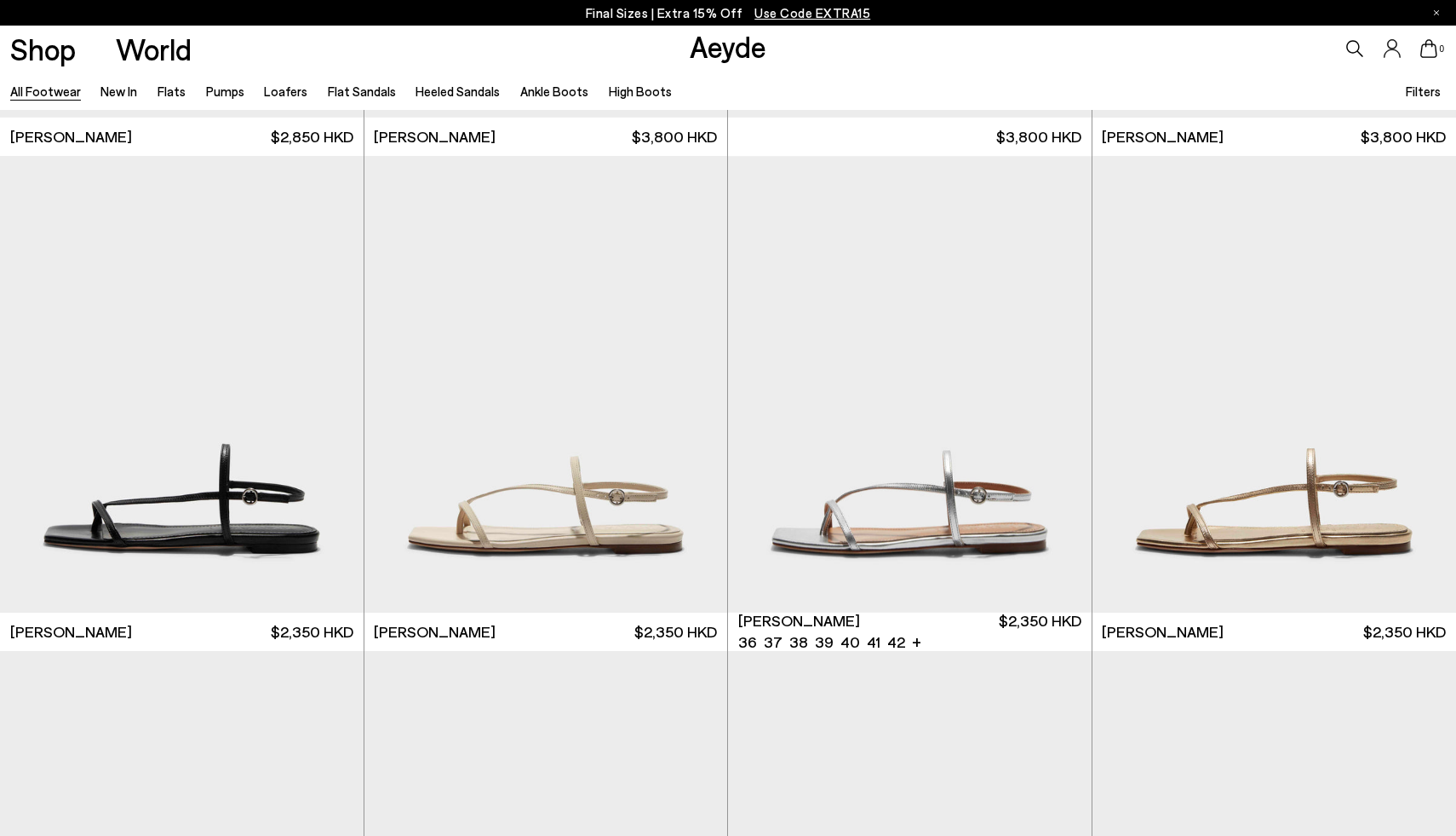
scroll to position [24870, 0]
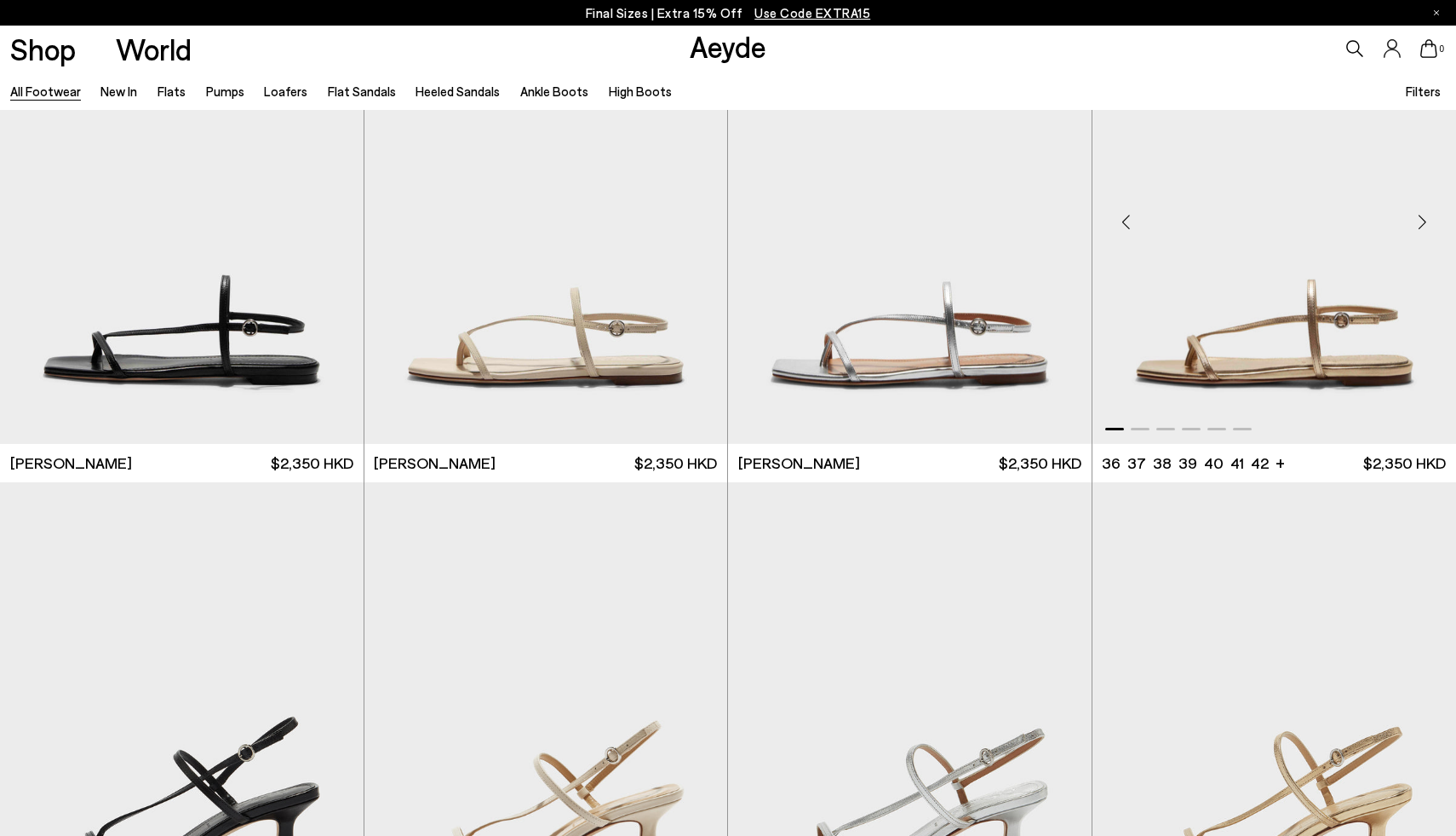
click at [1426, 221] on div "Next slide" at bounding box center [1421, 222] width 51 height 51
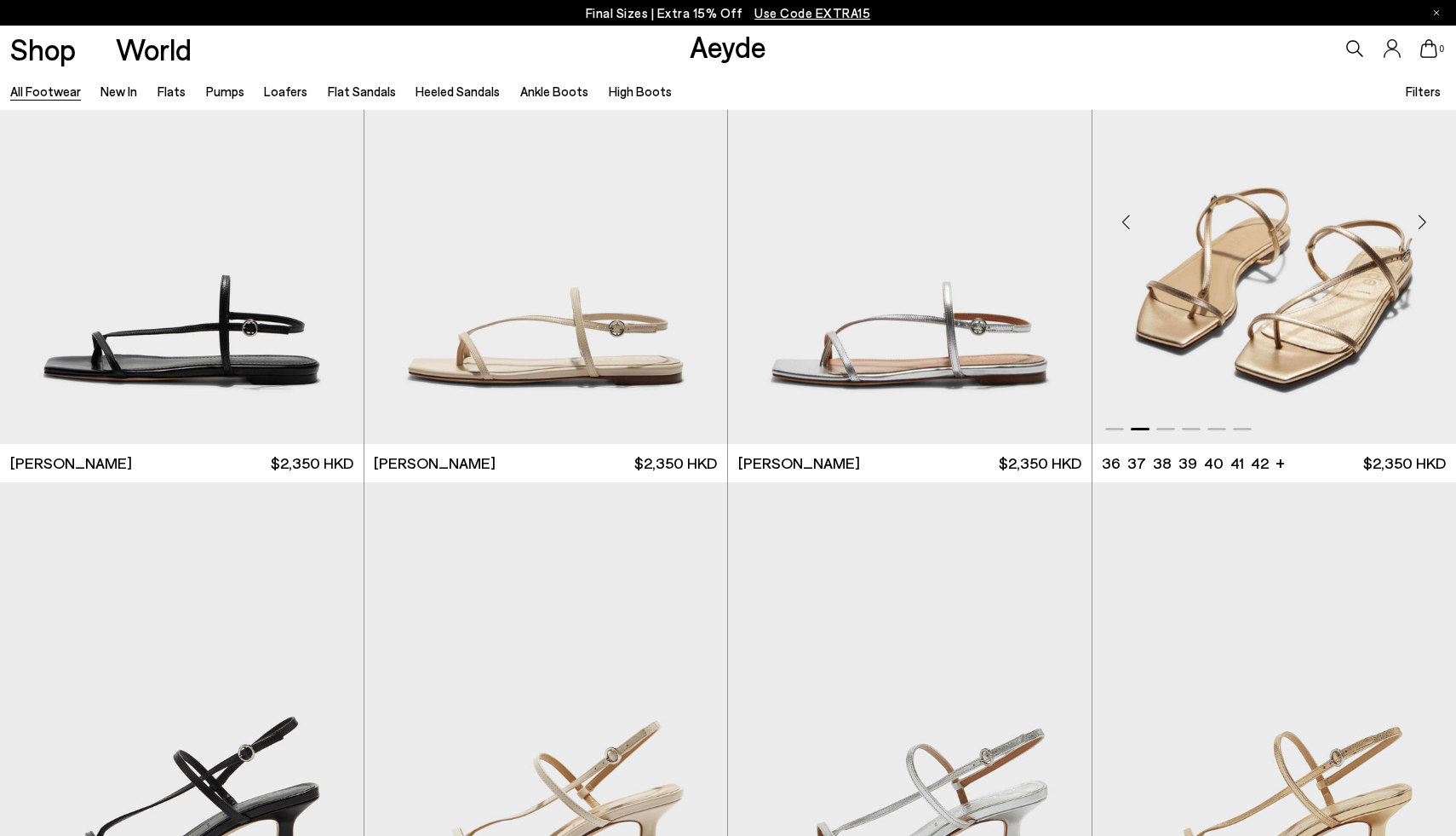
click at [1426, 221] on div "Next slide" at bounding box center [1421, 222] width 51 height 51
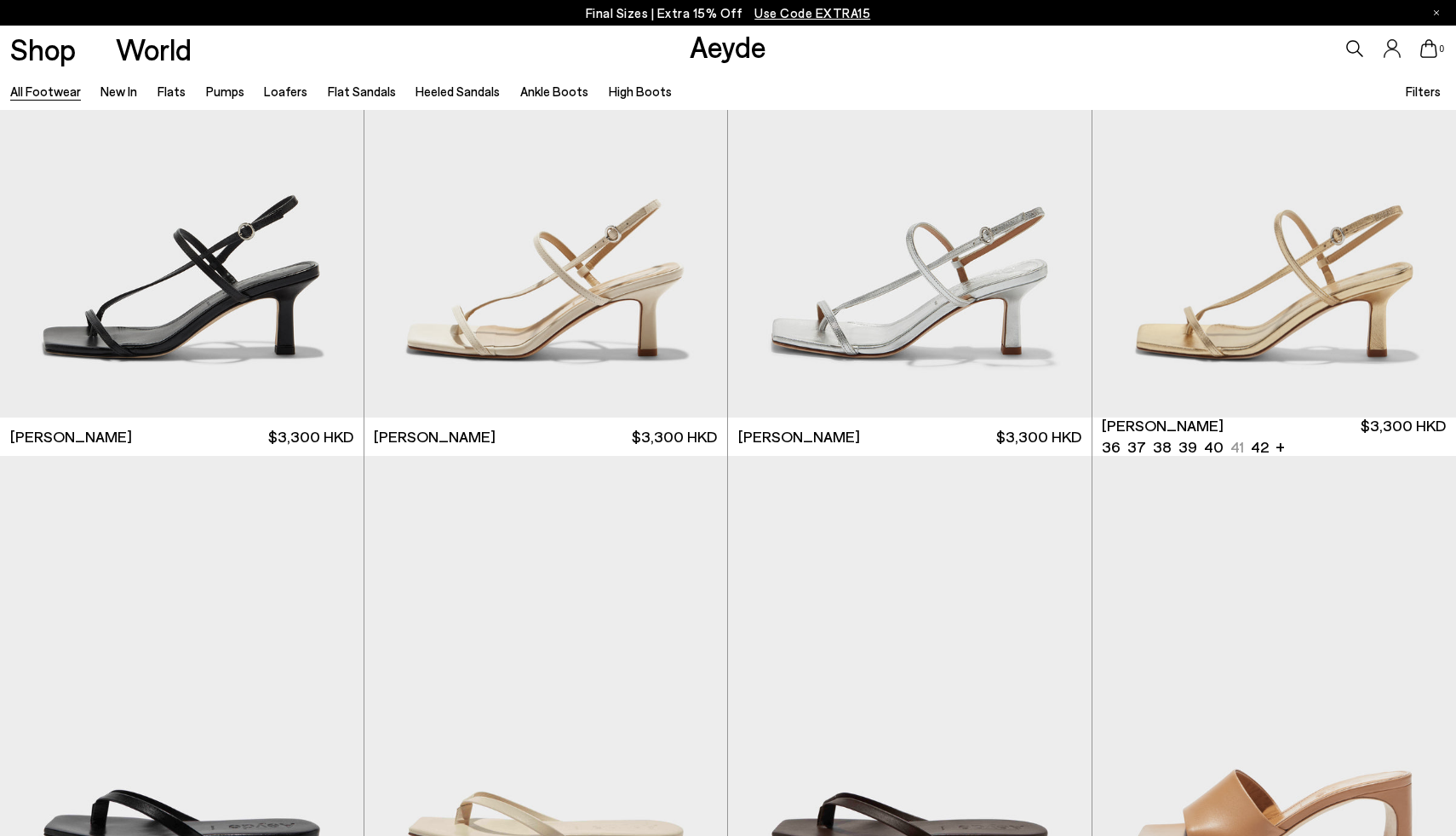
scroll to position [25379, 0]
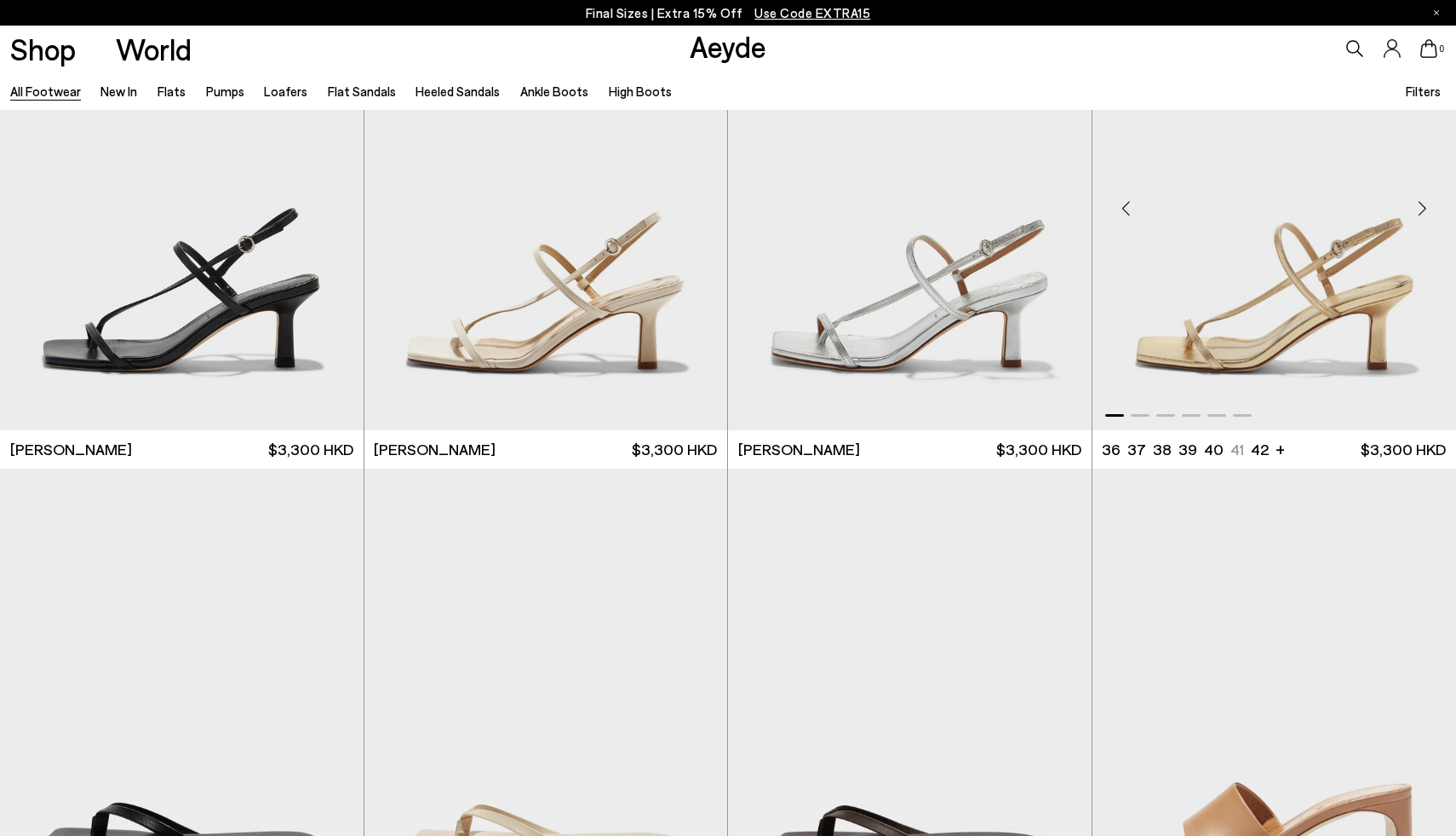
click at [1420, 208] on div "Next slide" at bounding box center [1421, 208] width 51 height 51
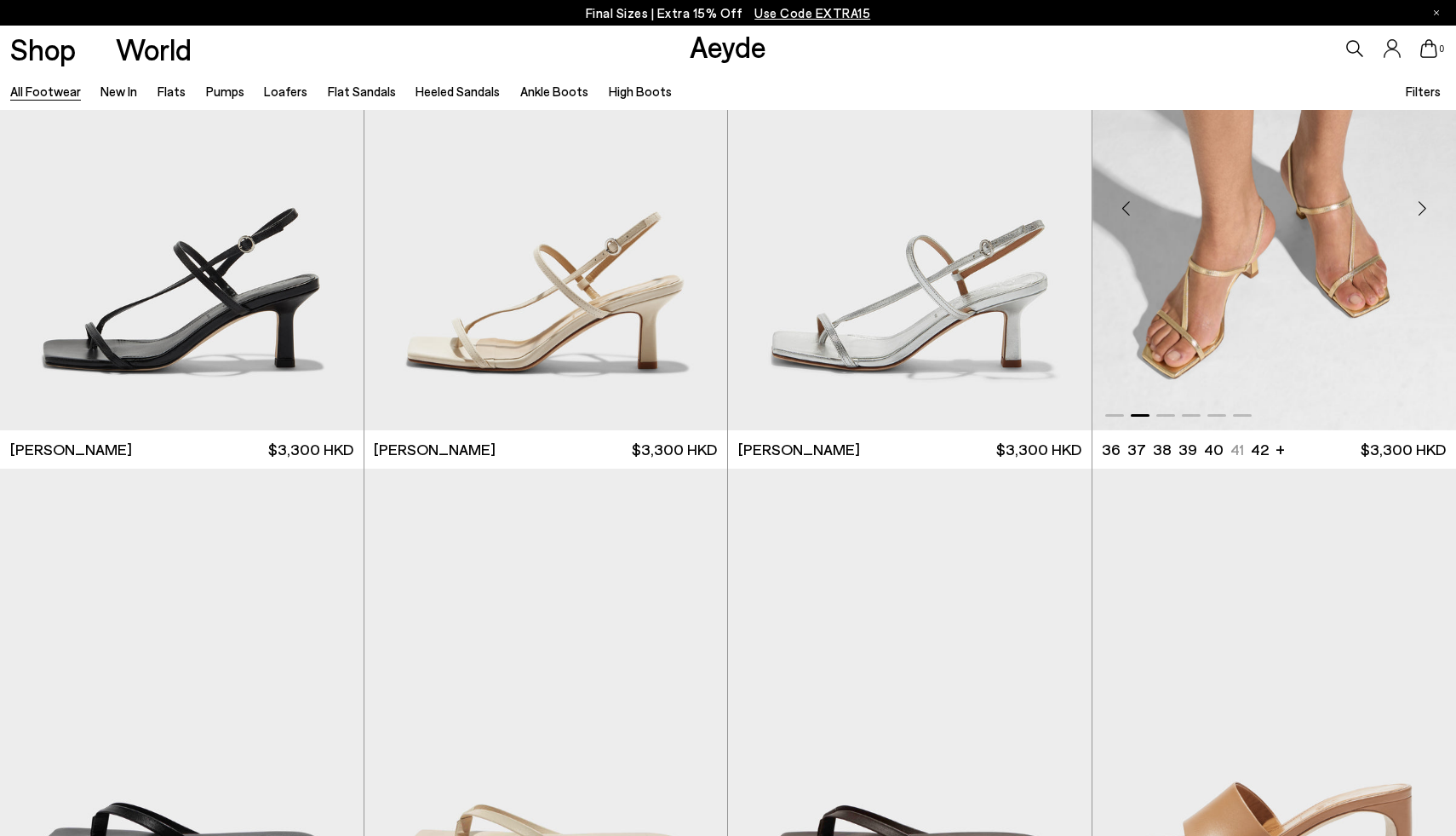
click at [1420, 208] on div "Next slide" at bounding box center [1421, 208] width 51 height 51
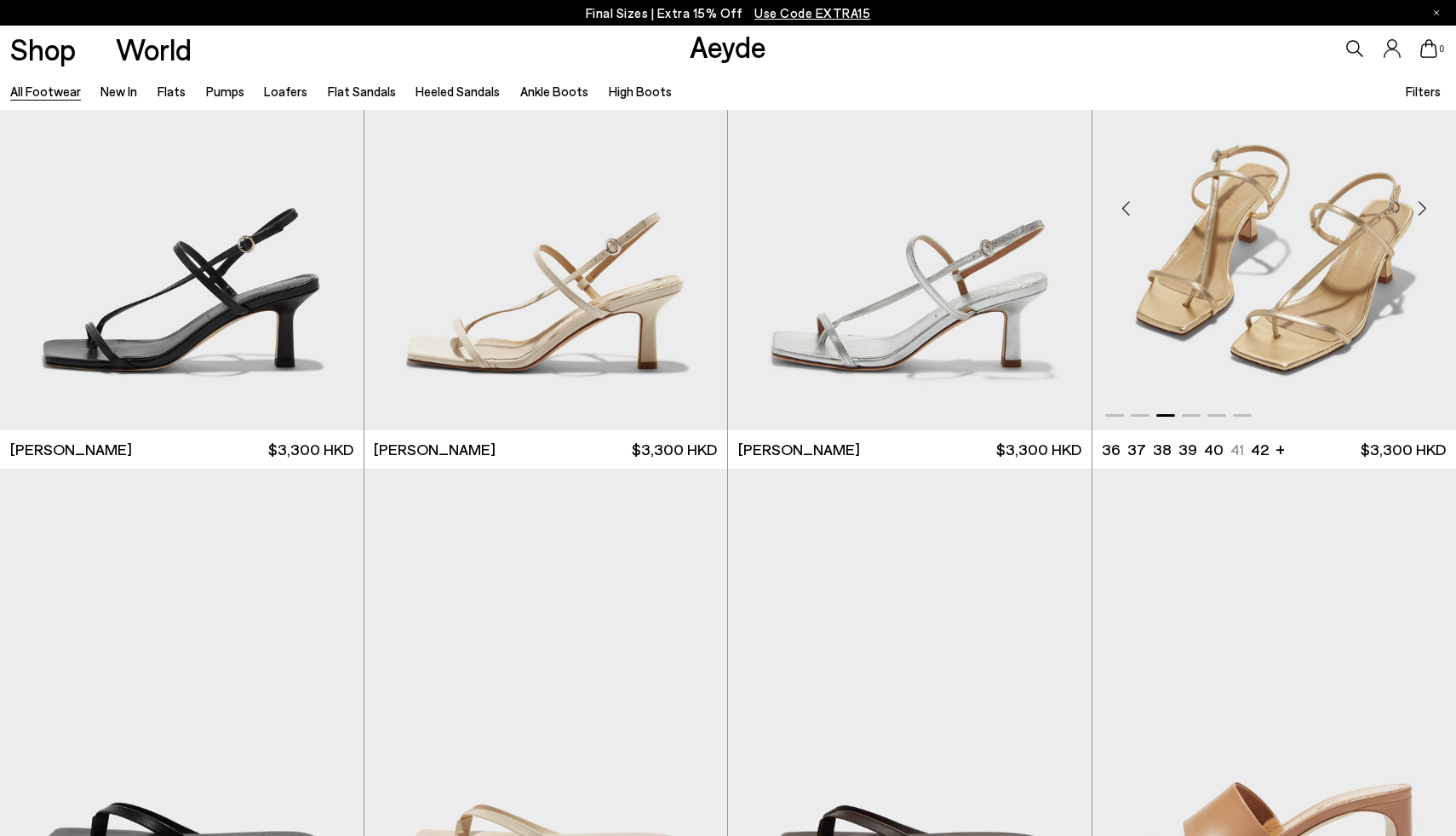
click at [1420, 208] on div "Next slide" at bounding box center [1421, 208] width 51 height 51
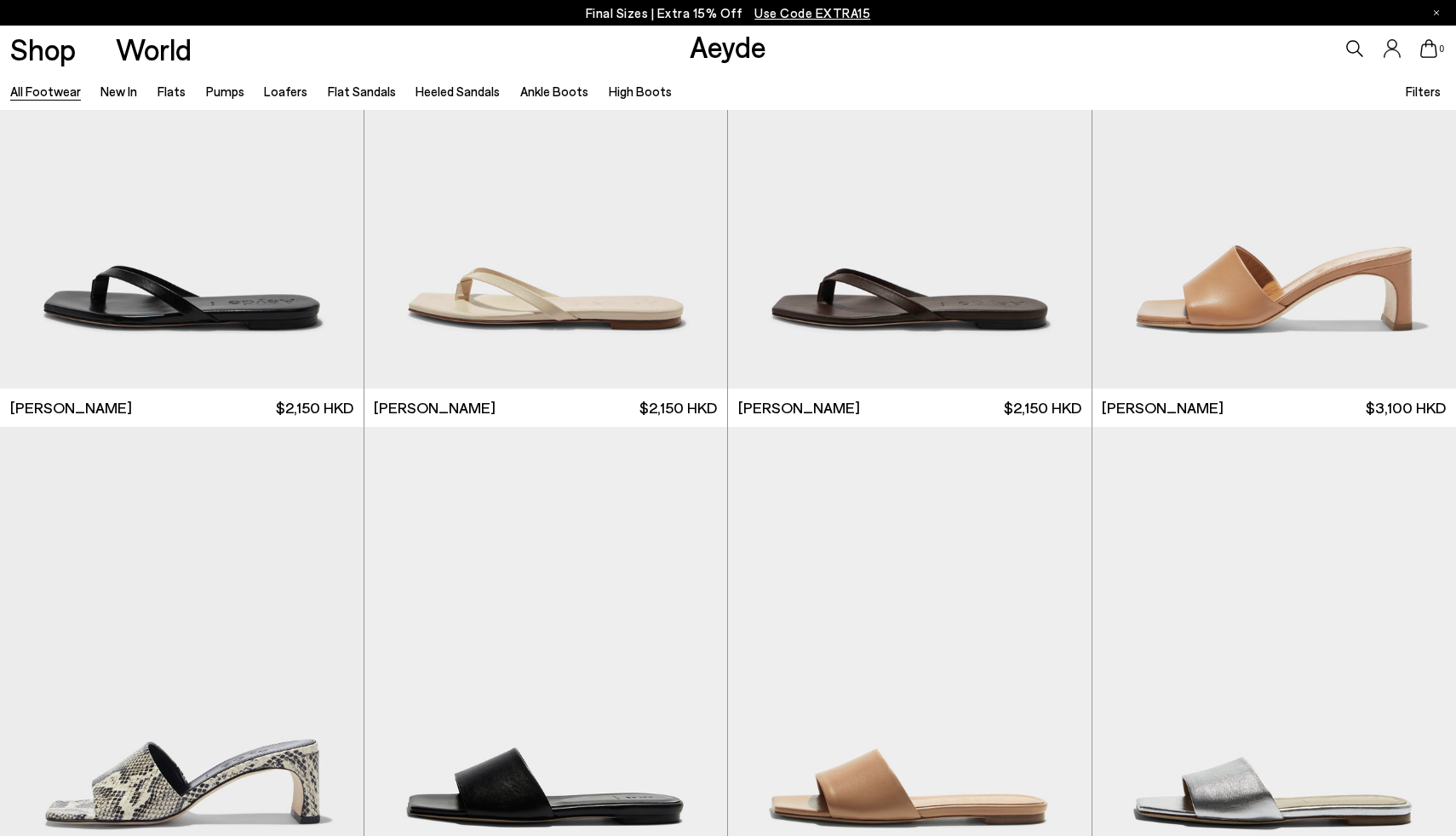
scroll to position [25928, 0]
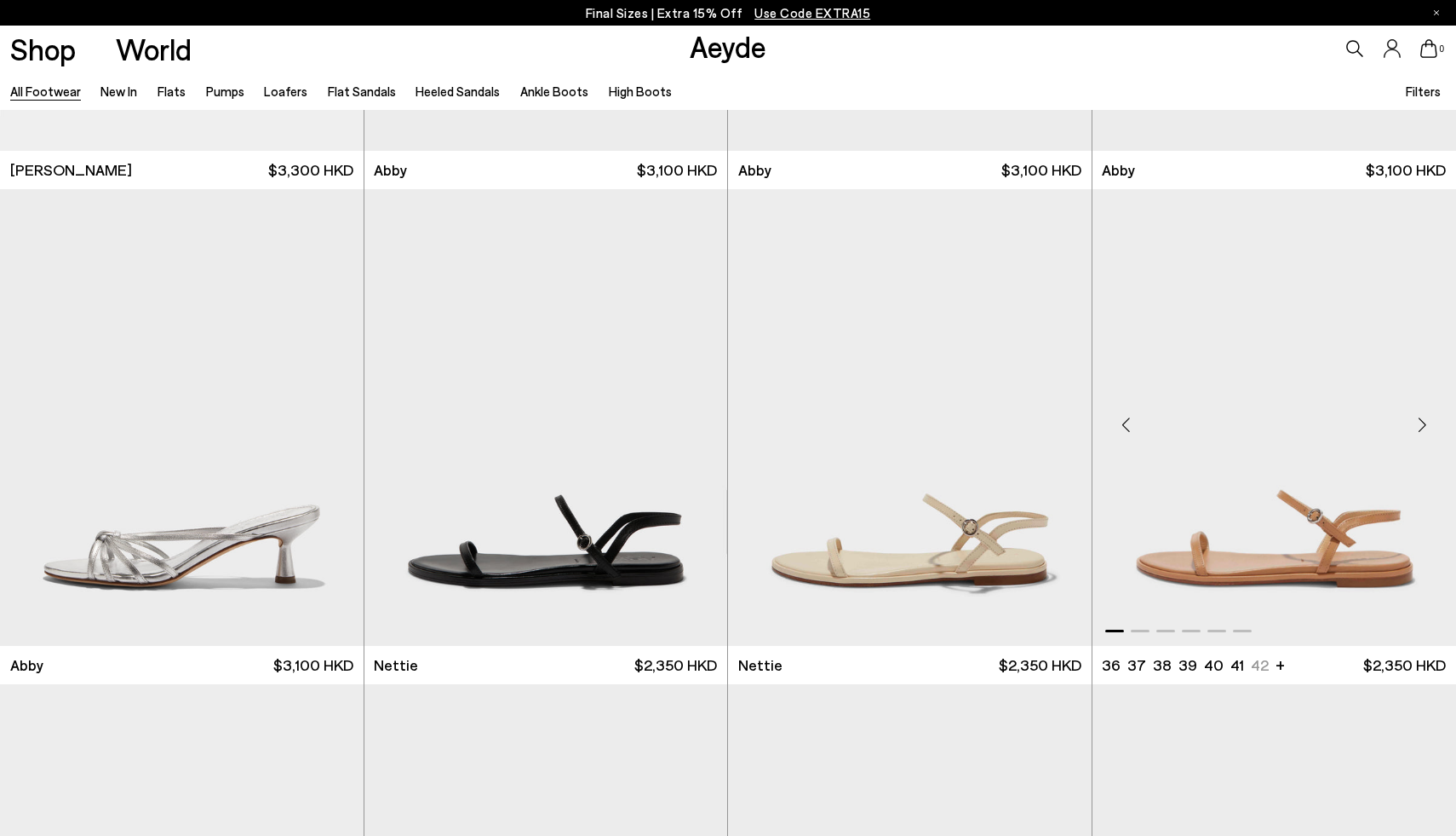
scroll to position [27639, 0]
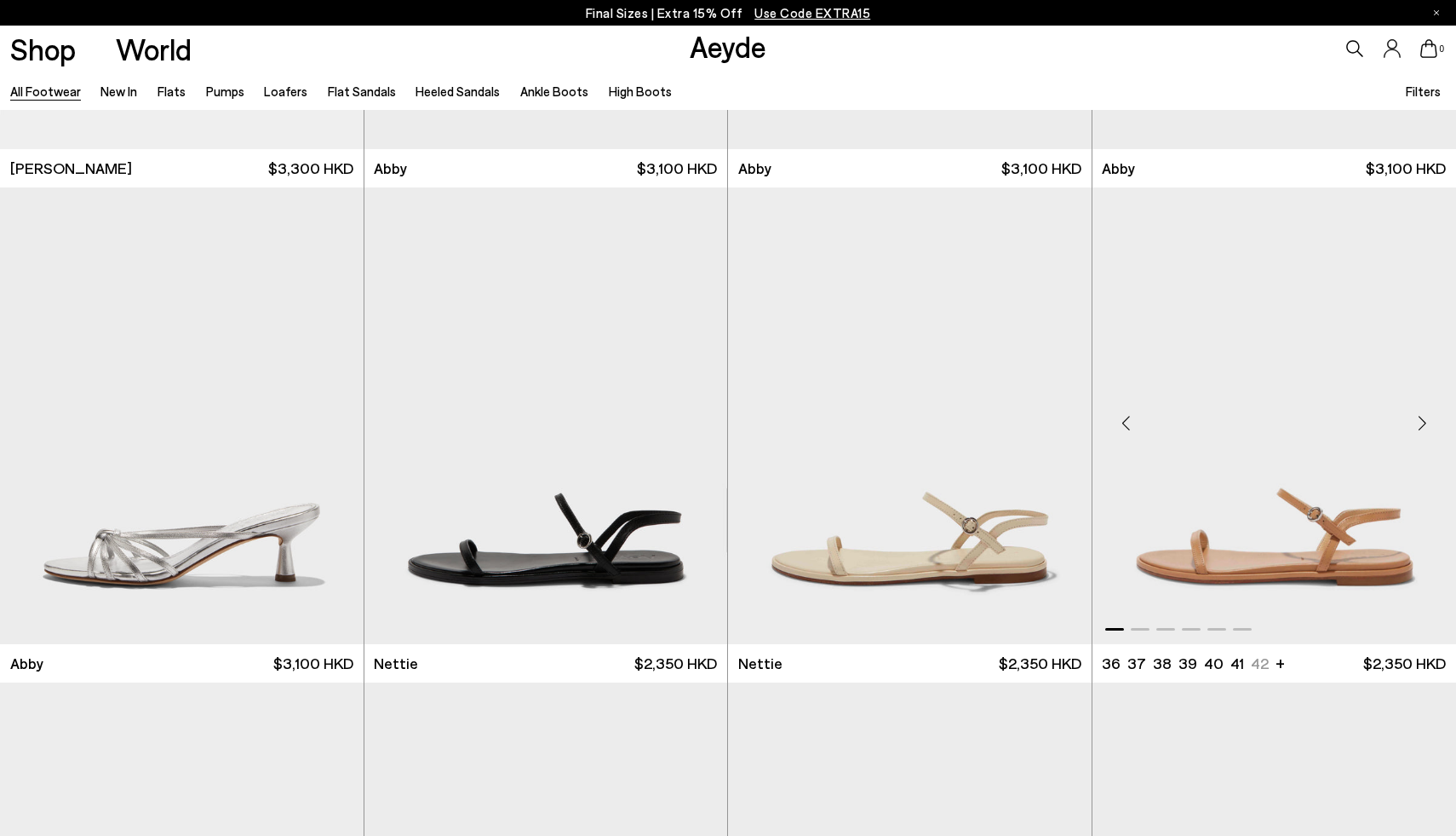
click at [1430, 425] on div "Next slide" at bounding box center [1421, 422] width 51 height 51
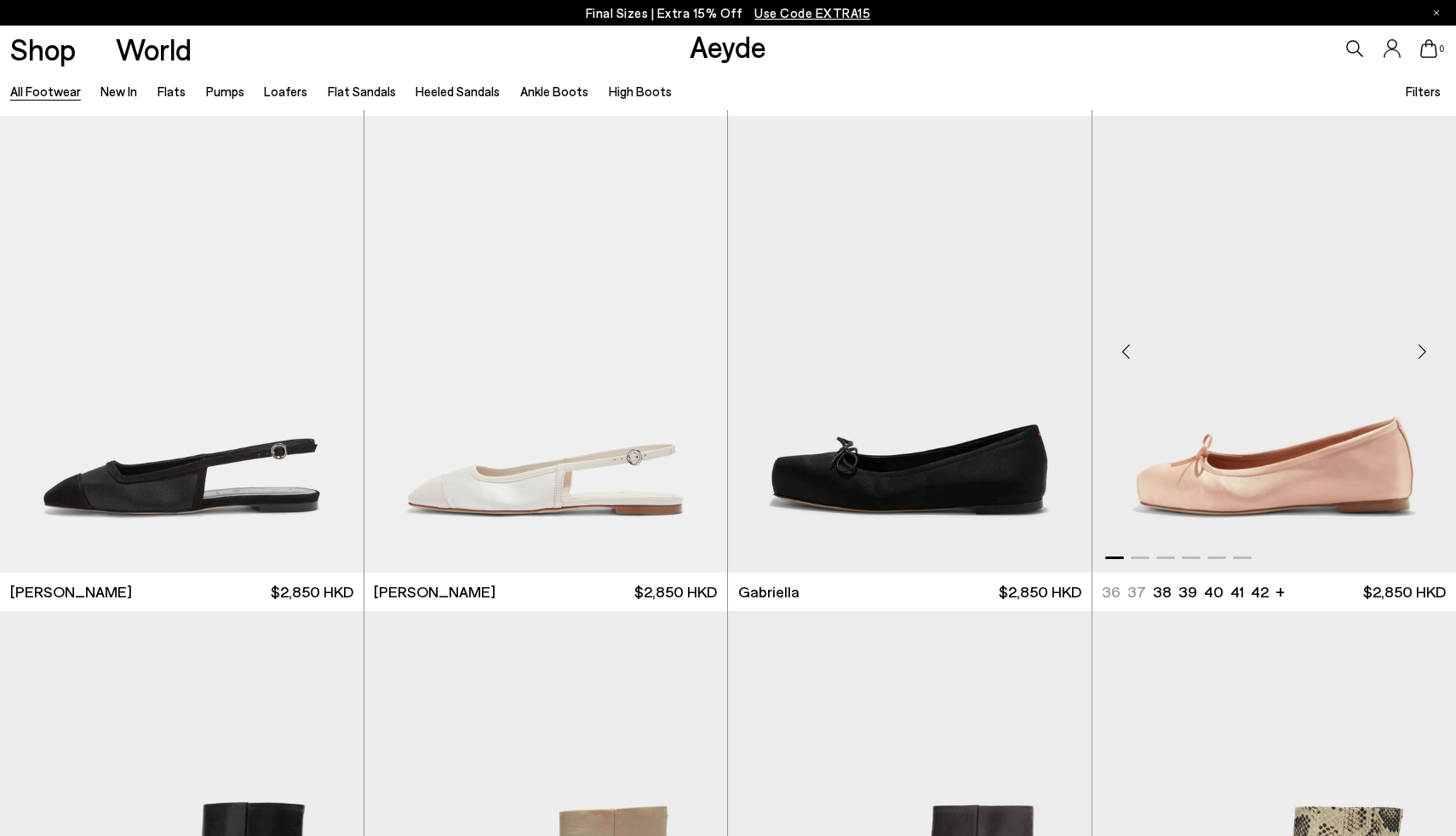
scroll to position [30203, 0]
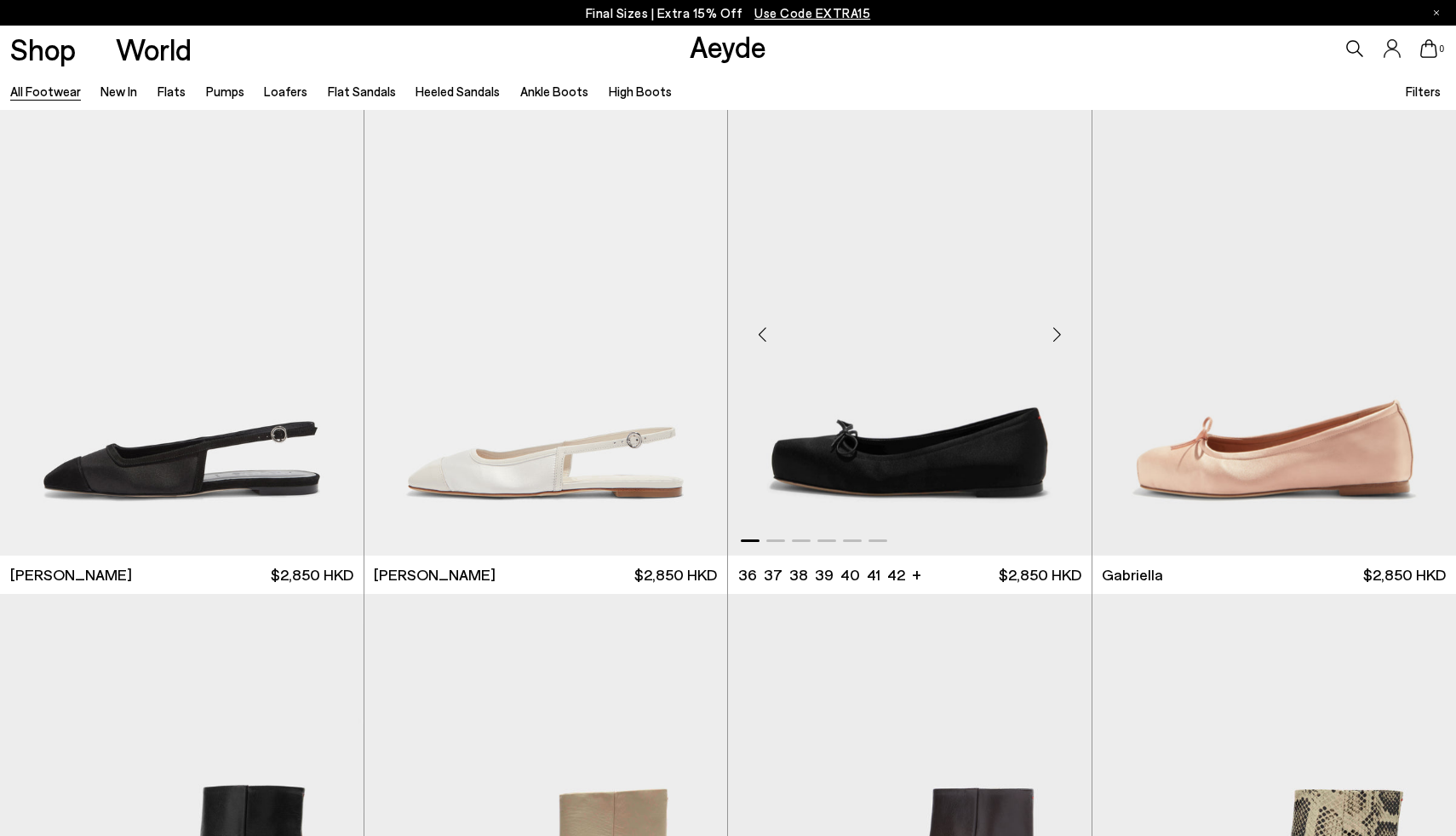
click at [1059, 328] on div "Next slide" at bounding box center [1057, 333] width 51 height 51
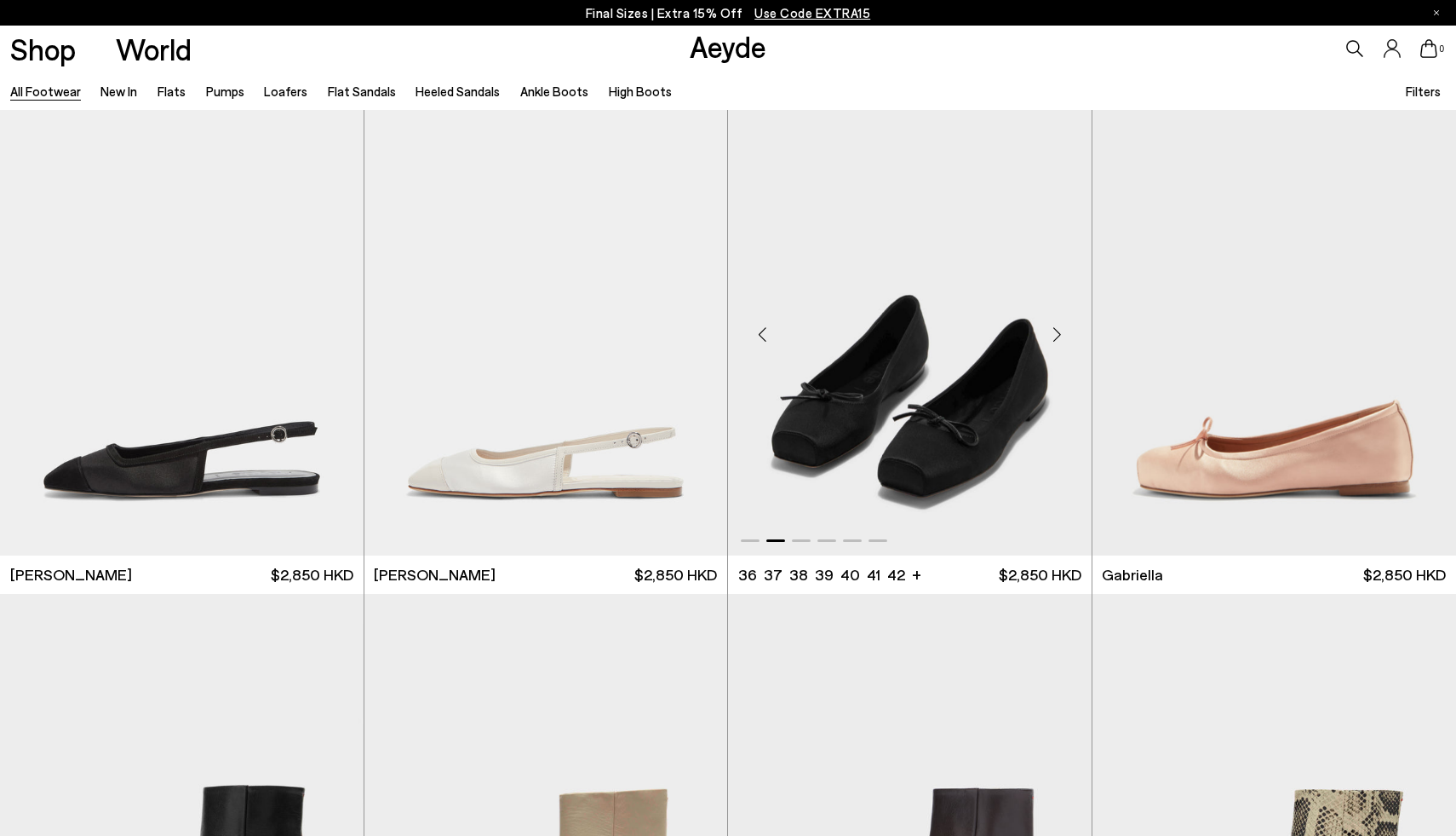
click at [1059, 329] on div "Next slide" at bounding box center [1057, 333] width 51 height 51
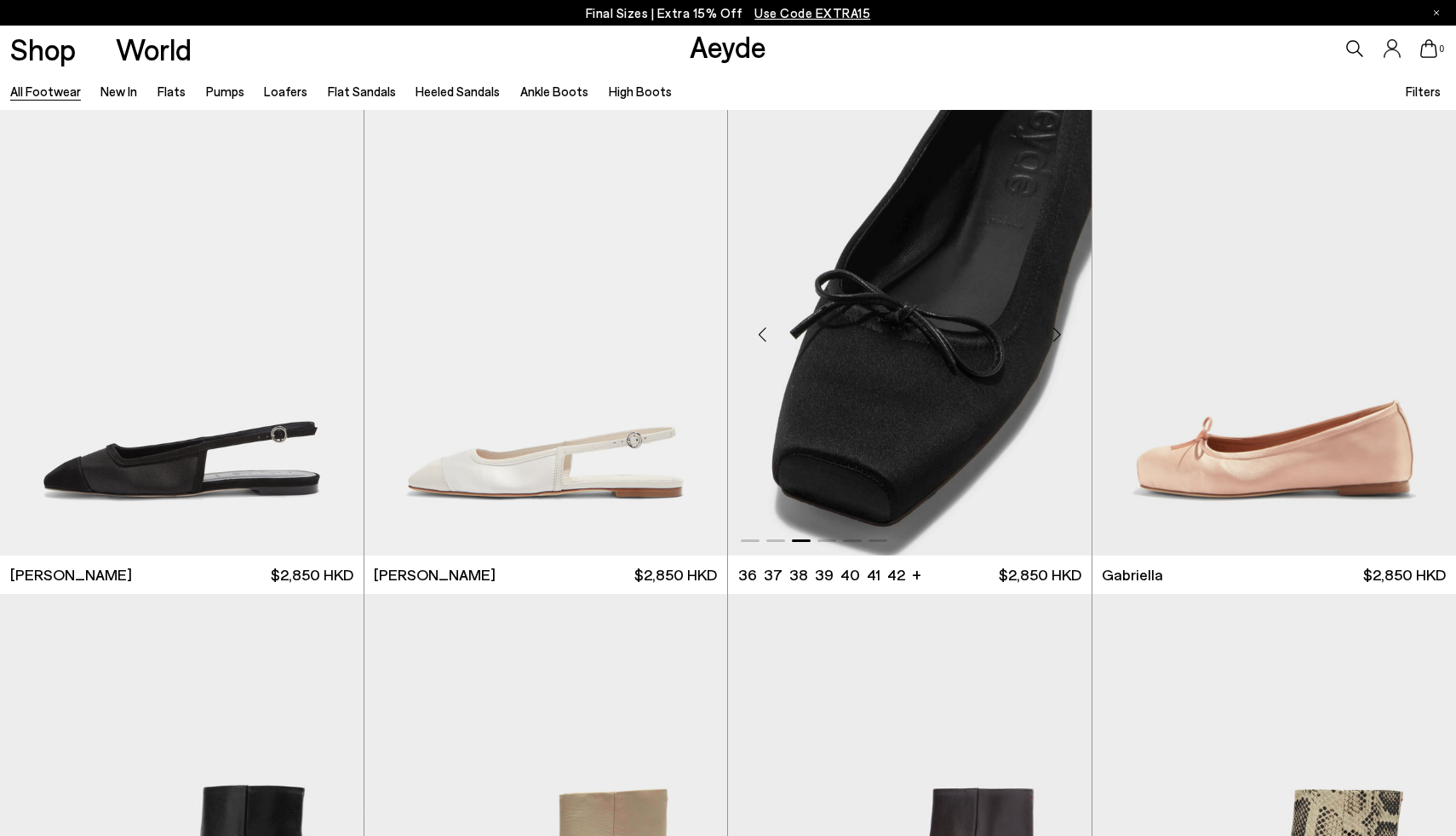
click at [1059, 330] on div "Next slide" at bounding box center [1057, 333] width 51 height 51
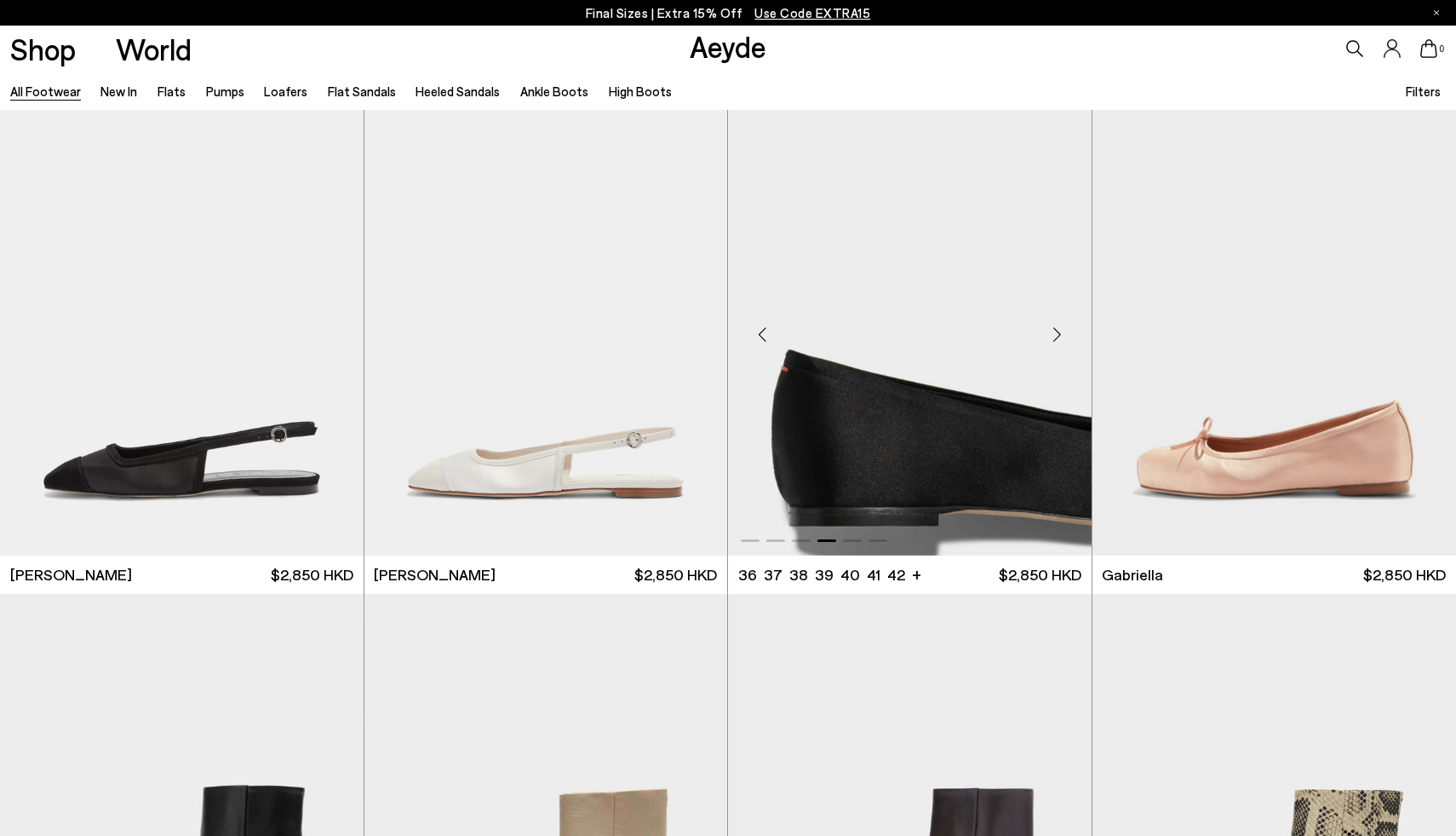
click at [1059, 330] on div "Next slide" at bounding box center [1057, 333] width 51 height 51
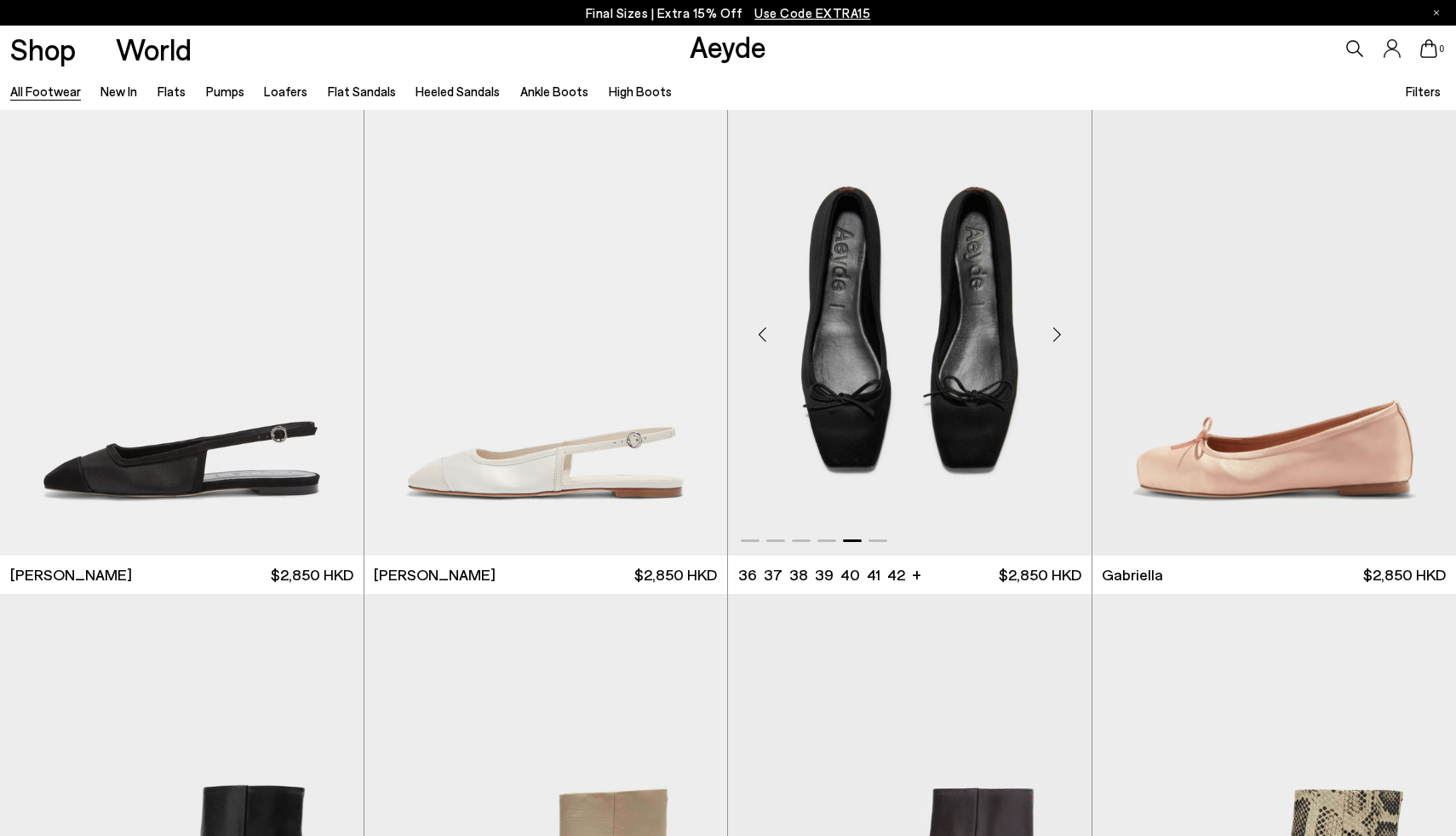
click at [1059, 331] on div "Next slide" at bounding box center [1057, 333] width 51 height 51
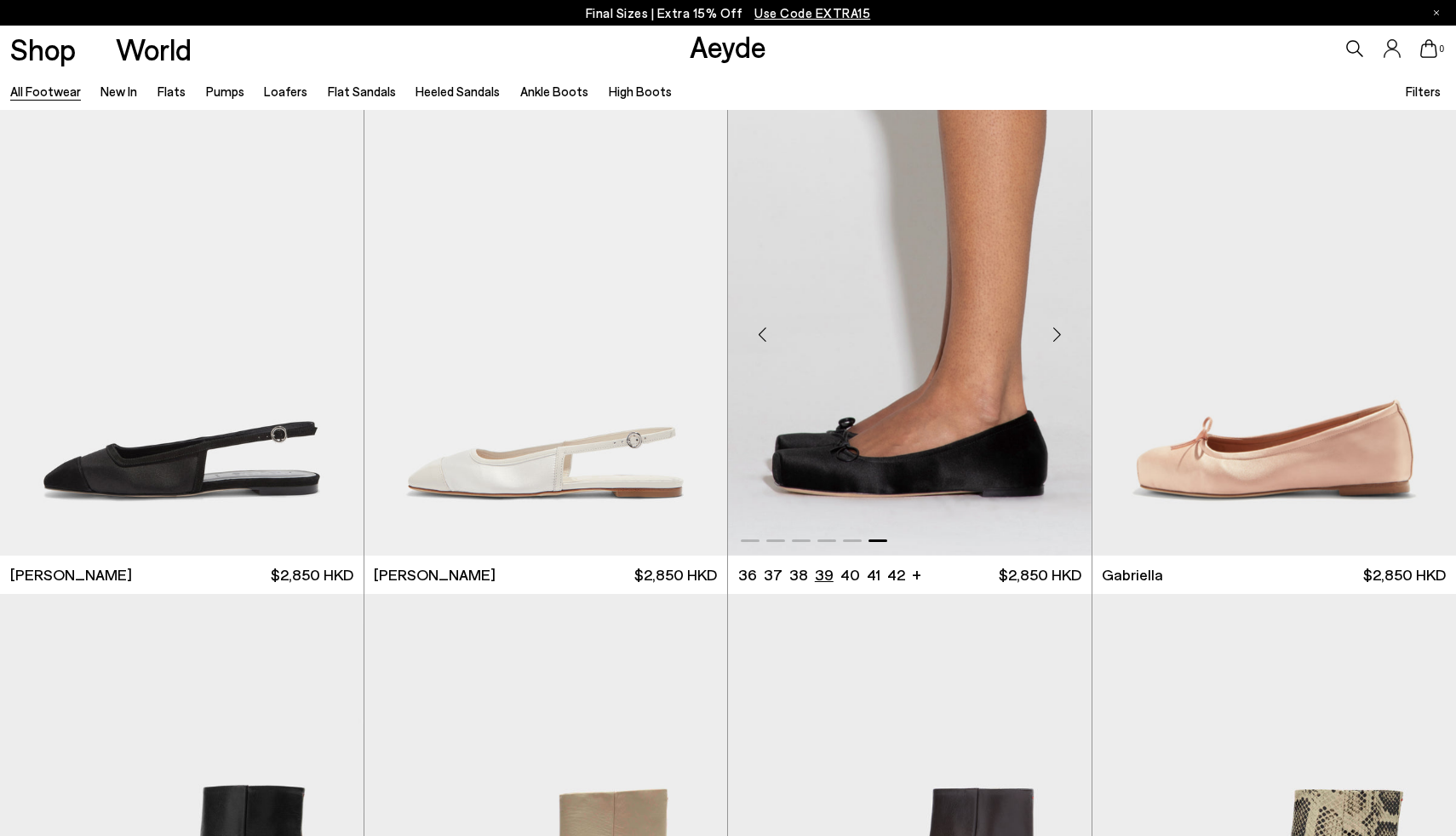
click at [815, 573] on li "39" at bounding box center [824, 575] width 19 height 22
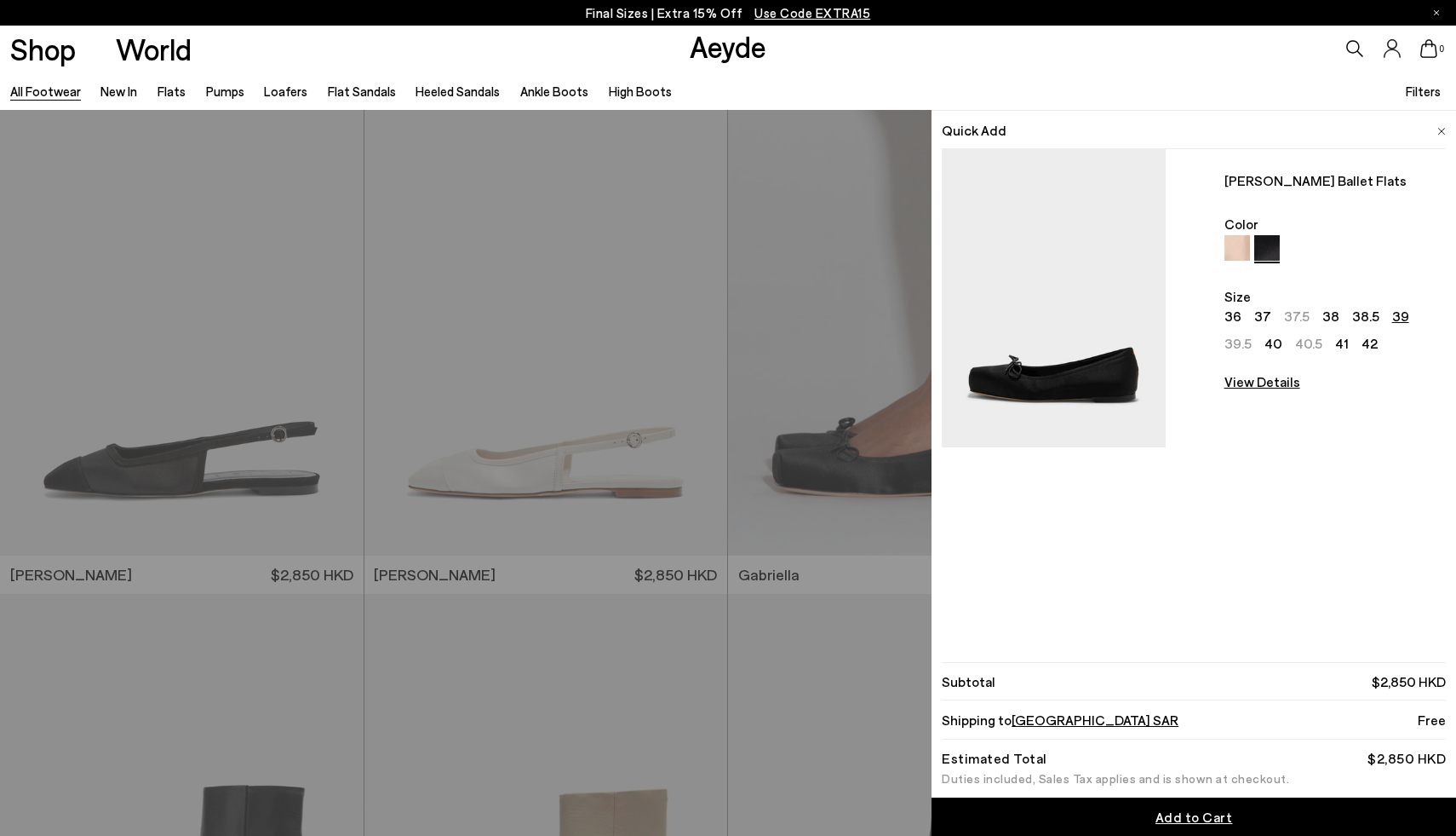
click at [1242, 250] on img at bounding box center [1236, 247] width 25 height 25
click at [1218, 597] on div "Quick Add Gabriella Satin Ballet Flats Color Size 36 37 37.5 38 38.5 39 39.5 40…" at bounding box center [1193, 386] width 524 height 552
click at [884, 533] on div "Quick Add Gabriella Satin Ballet Flats Color Size 36 37 37.5 38 38.5 39 39.5 40…" at bounding box center [728, 473] width 1456 height 726
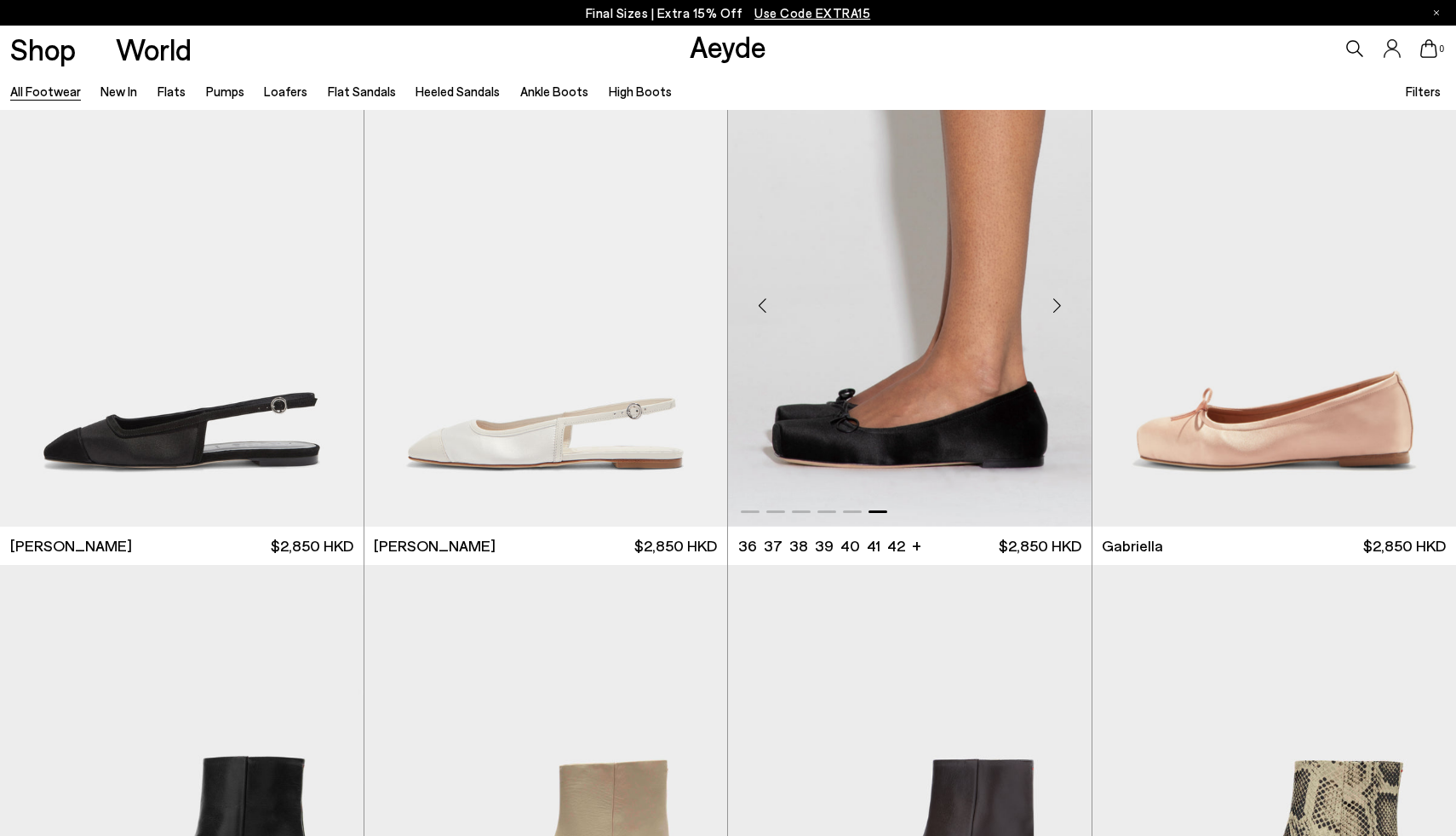
scroll to position [30232, 0]
click at [325, 310] on div "Next slide" at bounding box center [329, 304] width 51 height 51
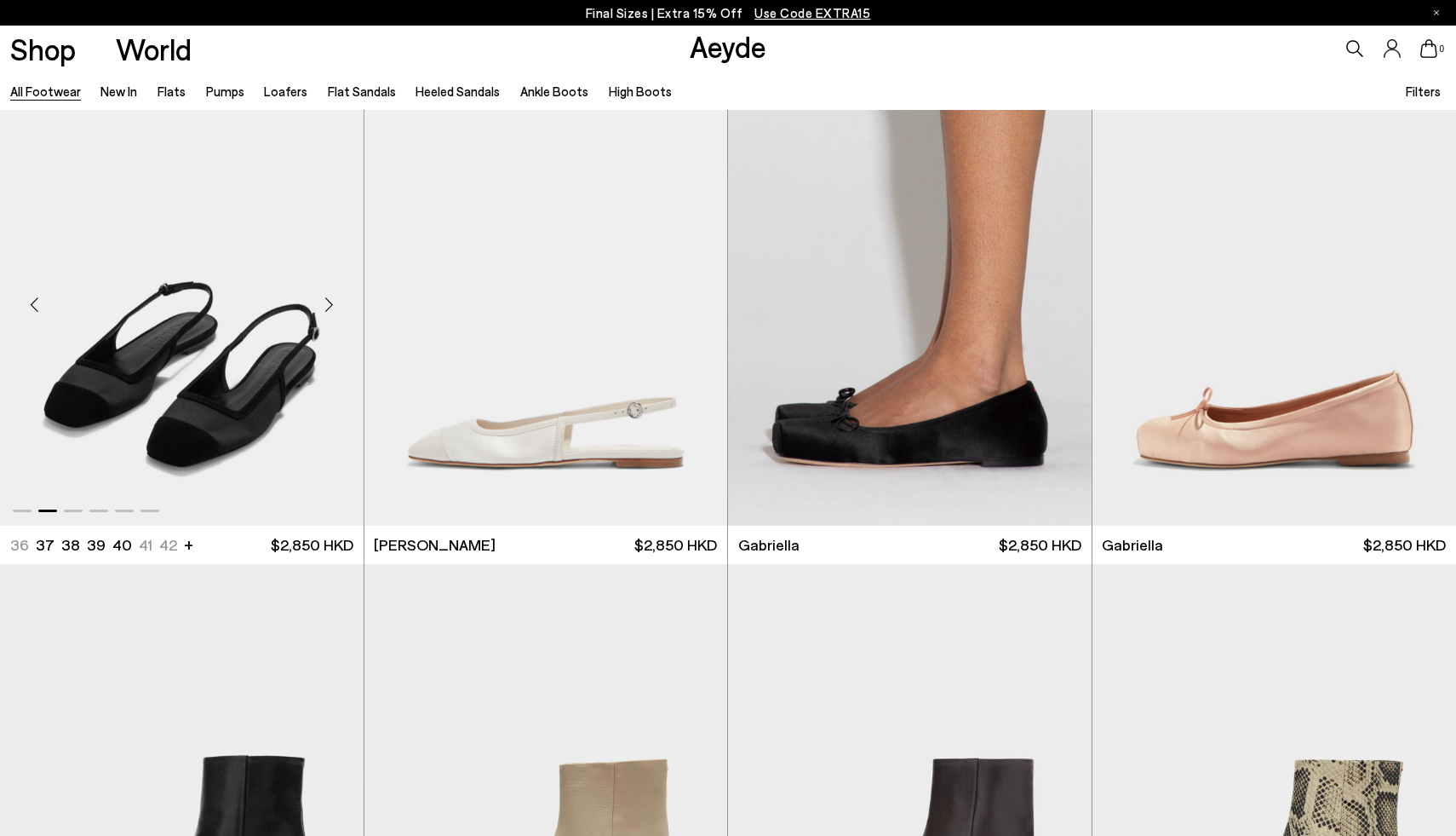
click at [325, 310] on div "Next slide" at bounding box center [329, 304] width 51 height 51
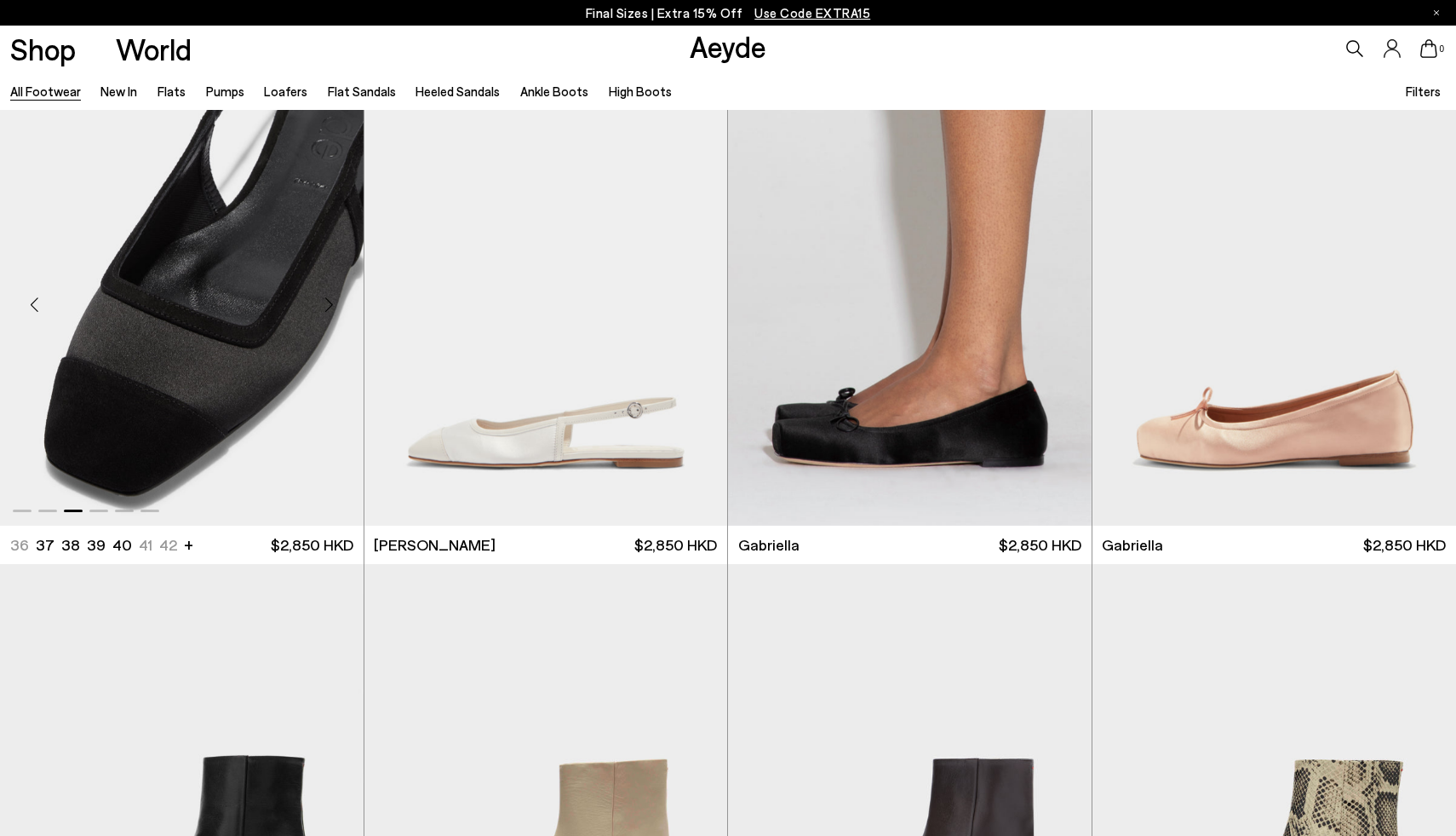
click at [325, 310] on div "Next slide" at bounding box center [329, 304] width 51 height 51
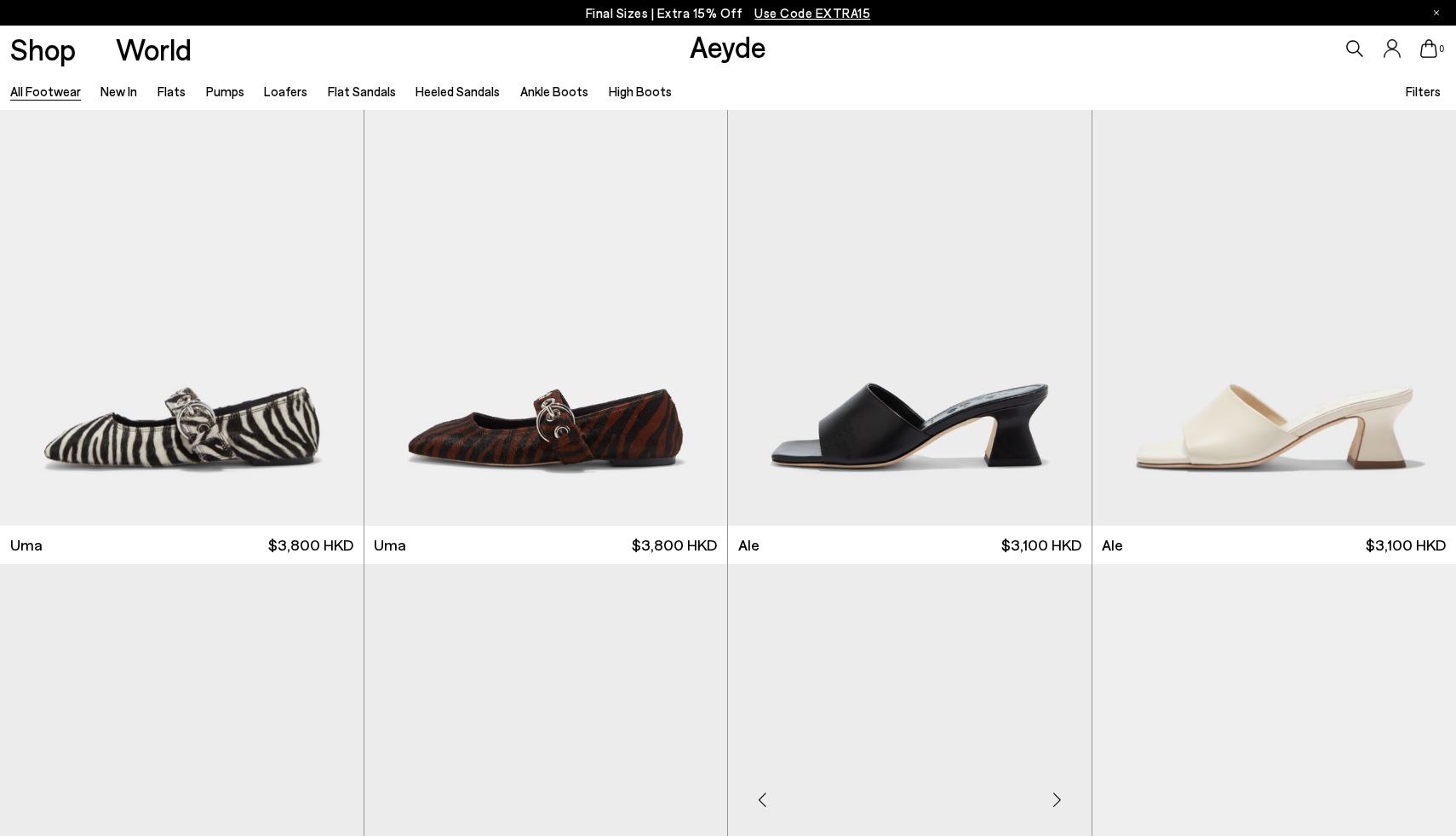
scroll to position [29878, 0]
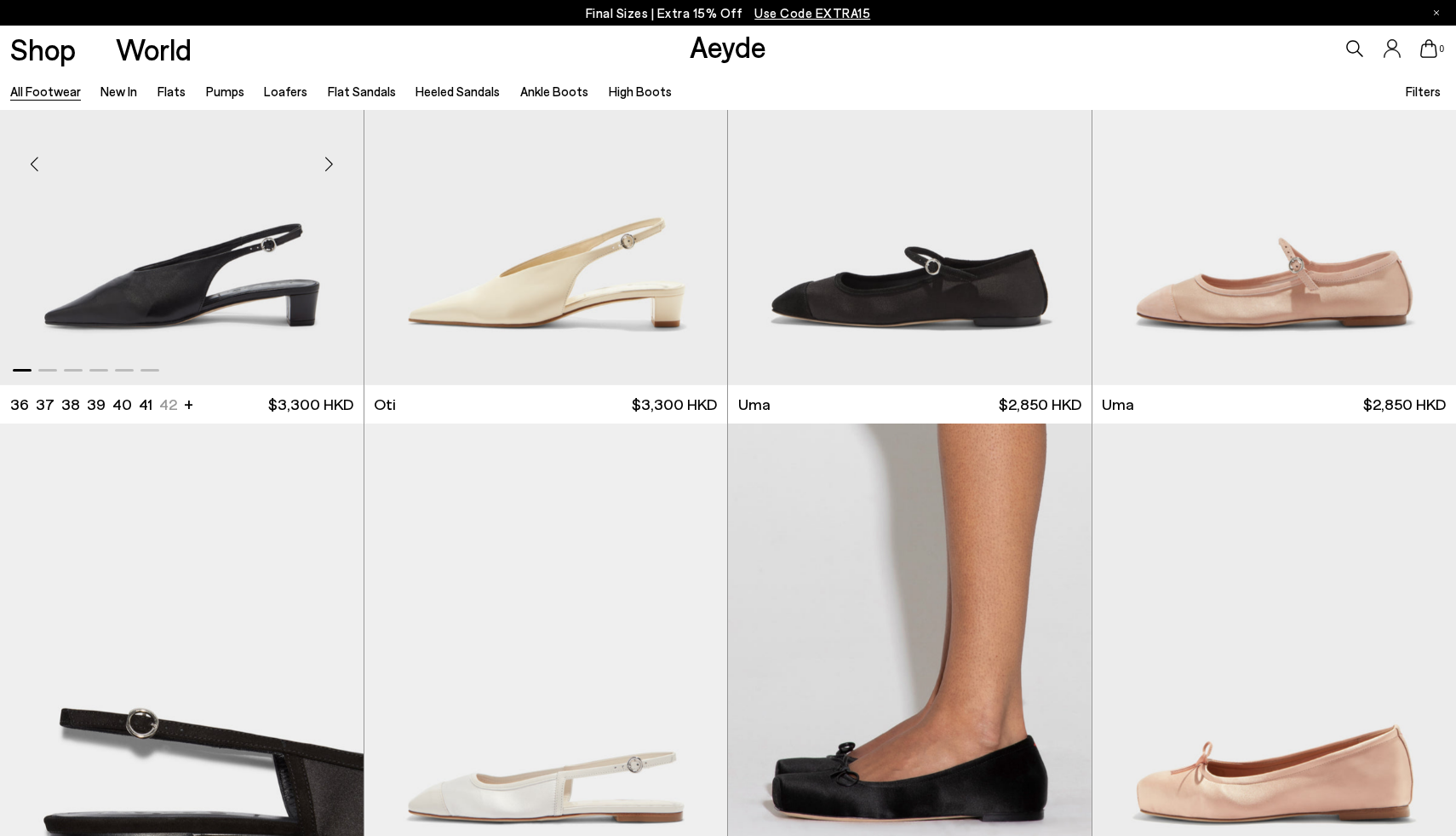
click at [329, 168] on div "Next slide" at bounding box center [329, 163] width 51 height 51
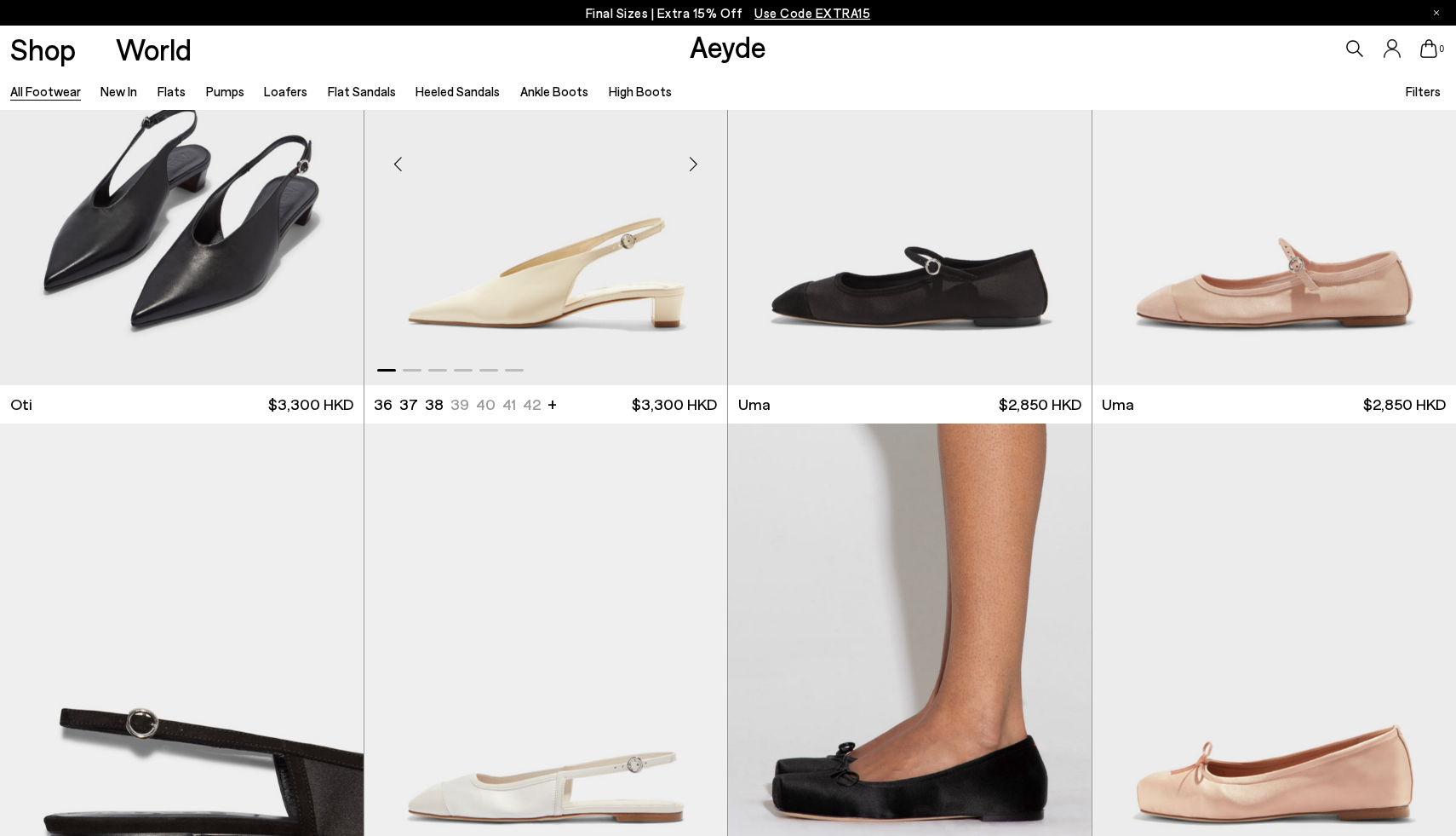
click at [687, 169] on div "Next slide" at bounding box center [692, 163] width 51 height 51
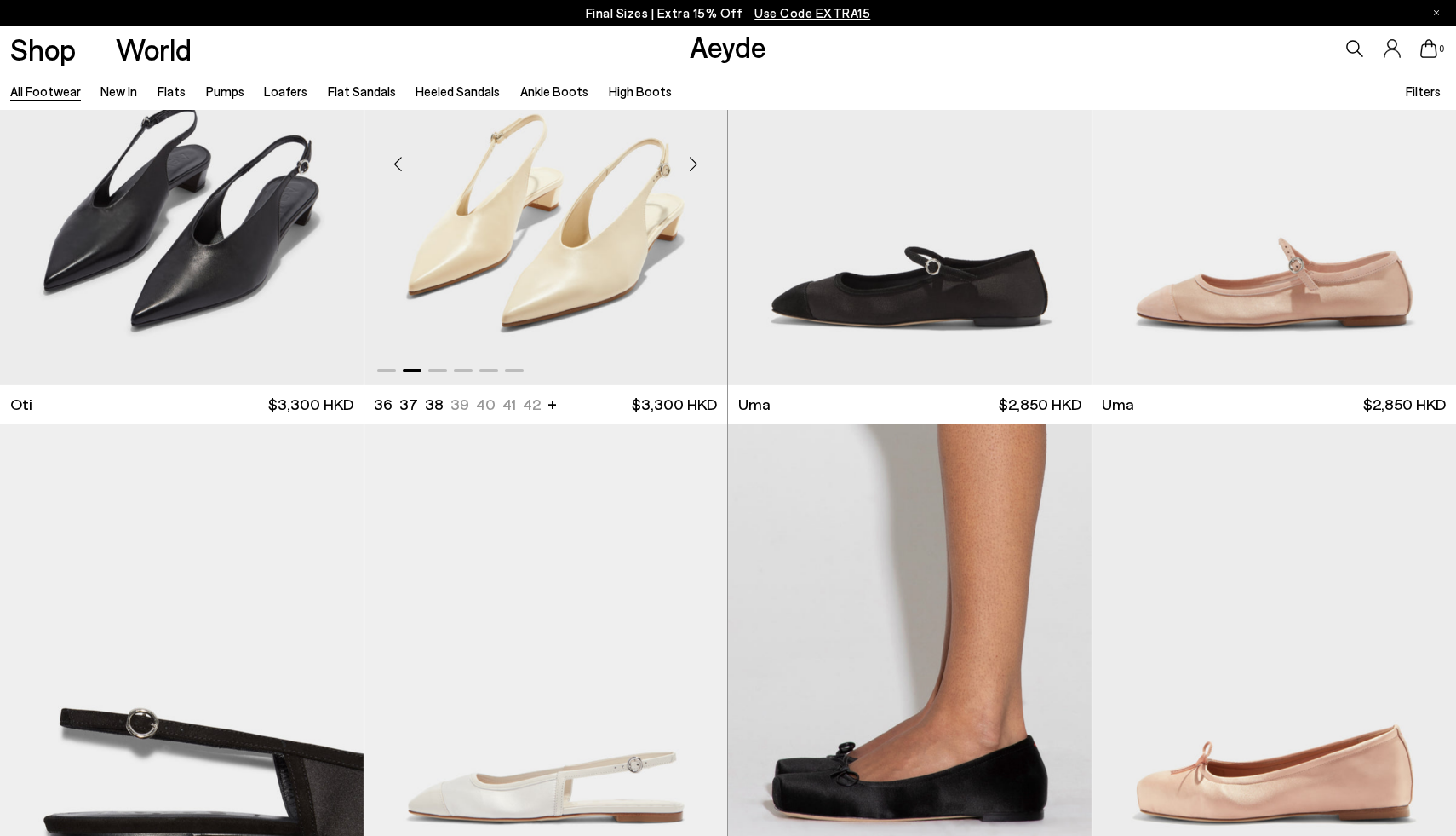
click at [452, 403] on ul "36 37 37.5 38 38.5 39 +" at bounding box center [455, 404] width 161 height 22
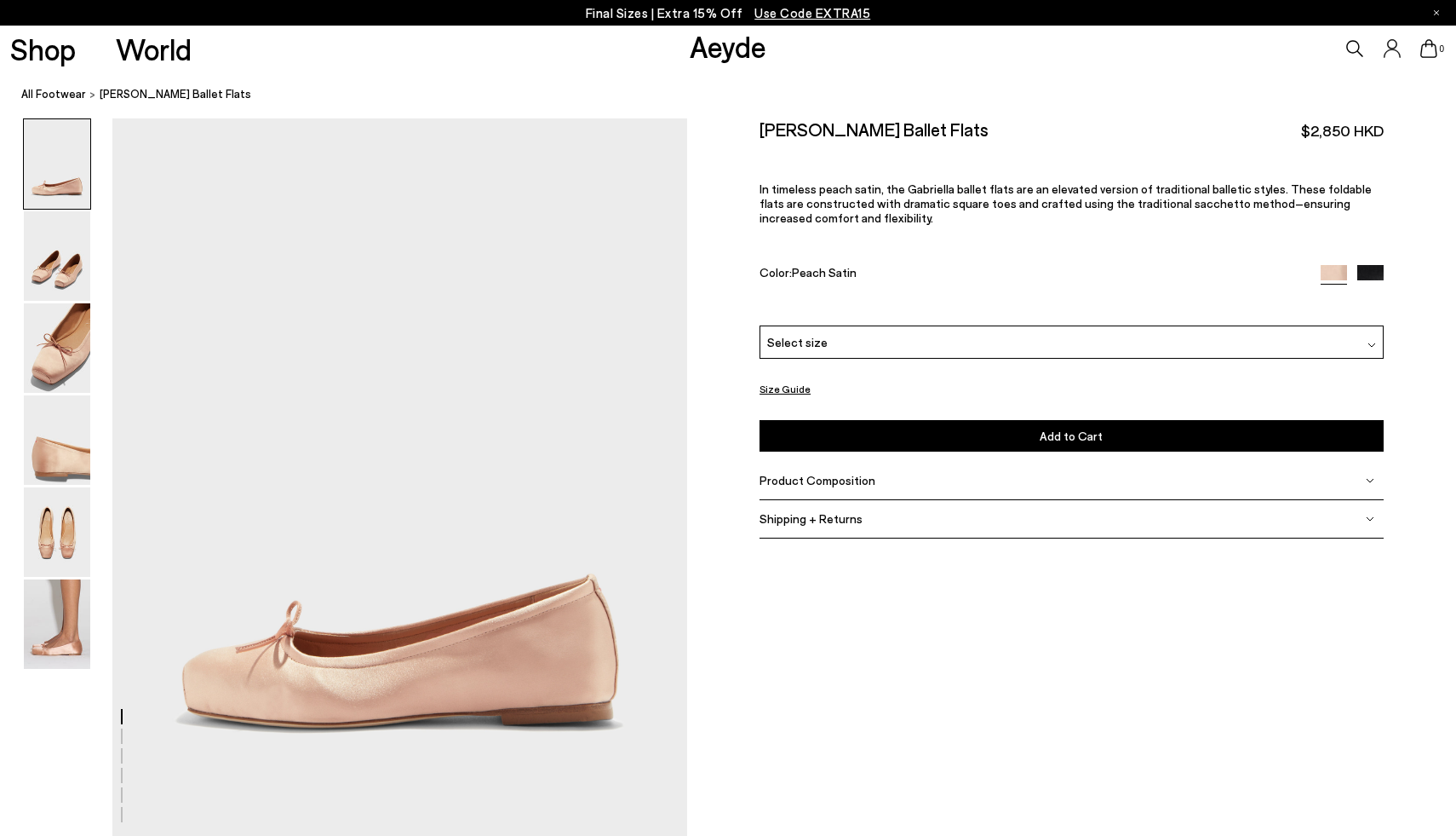
click at [1205, 338] on div "Select size" at bounding box center [1071, 342] width 623 height 33
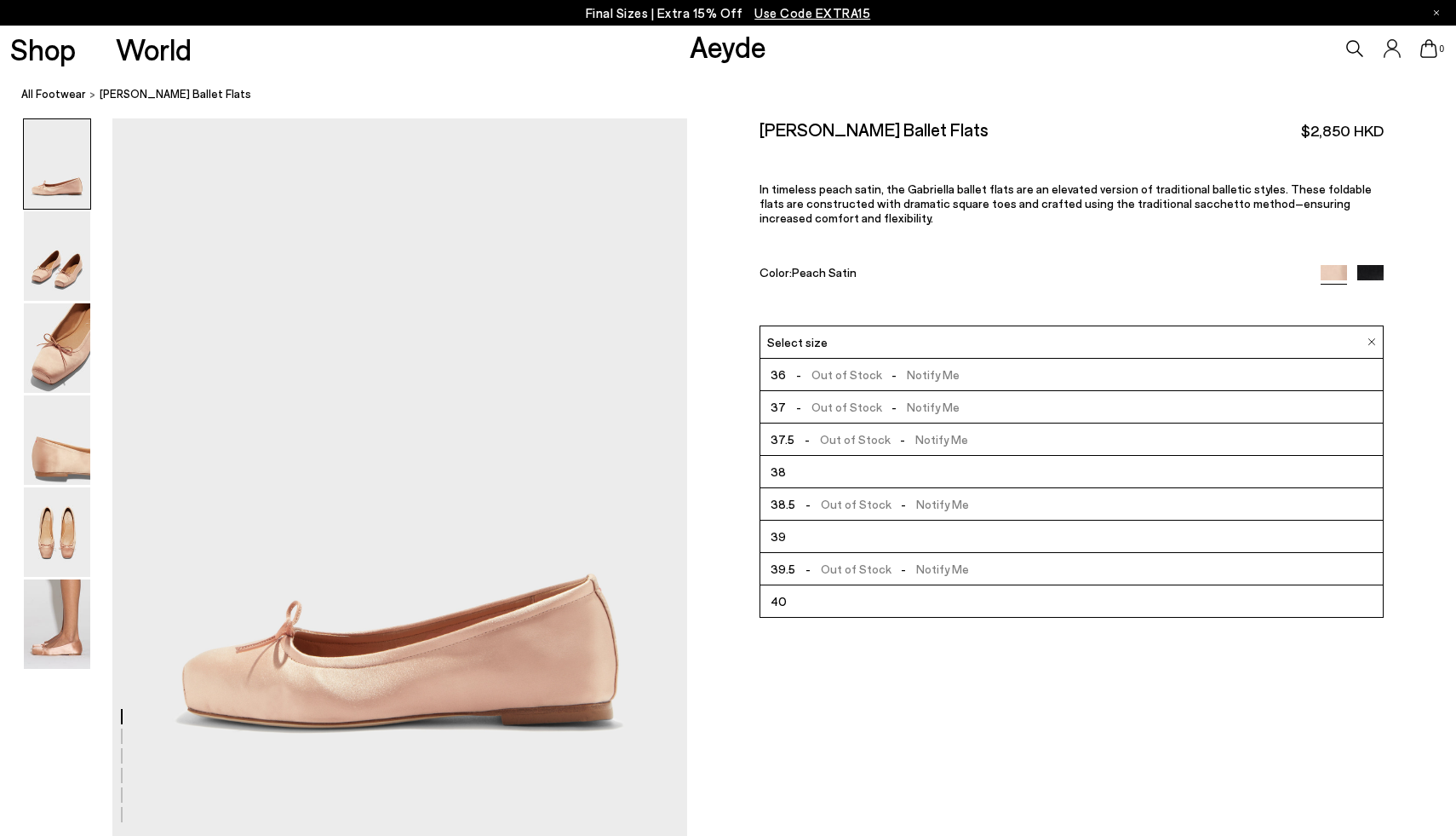
click at [963, 504] on li "38.5 - Out of Stock - Notify Me" at bounding box center [1071, 504] width 621 height 32
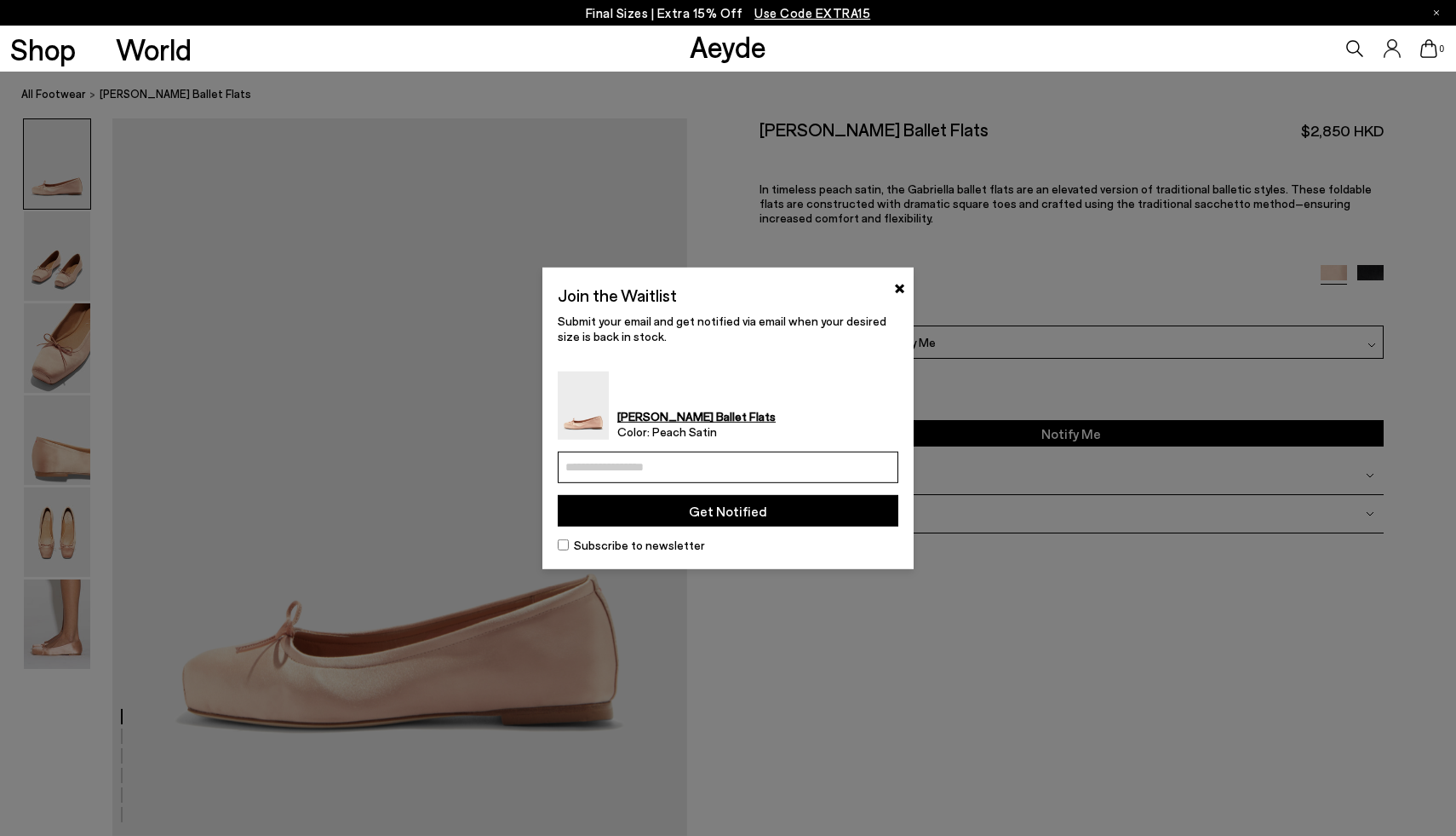
click at [817, 462] on input "email" at bounding box center [728, 467] width 340 height 31
type input "**********"
click at [817, 513] on button "Get Notified" at bounding box center [728, 510] width 340 height 31
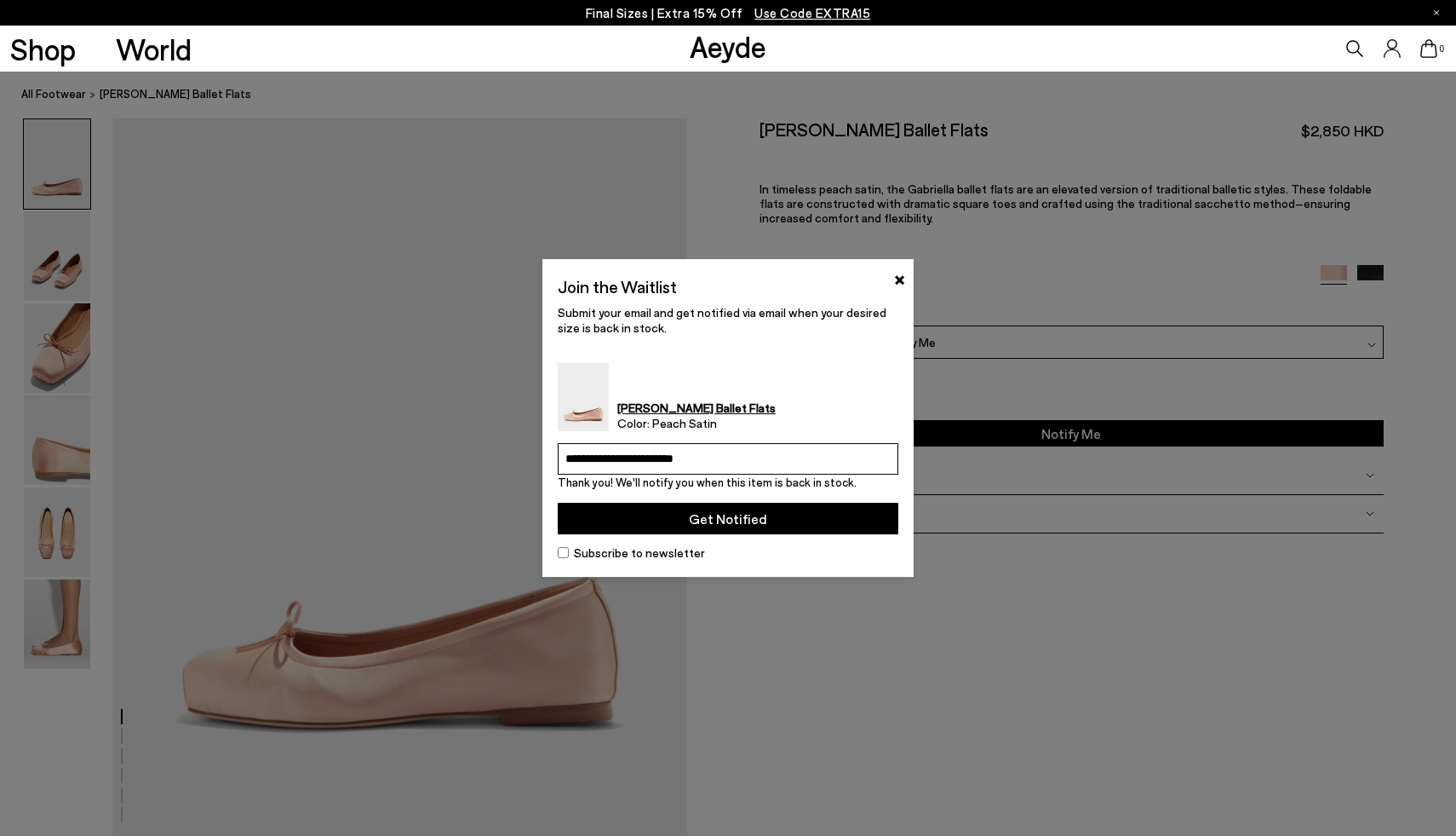
click at [707, 521] on button "Get Notified" at bounding box center [728, 518] width 340 height 31
click at [901, 276] on button "×" at bounding box center [899, 278] width 11 height 21
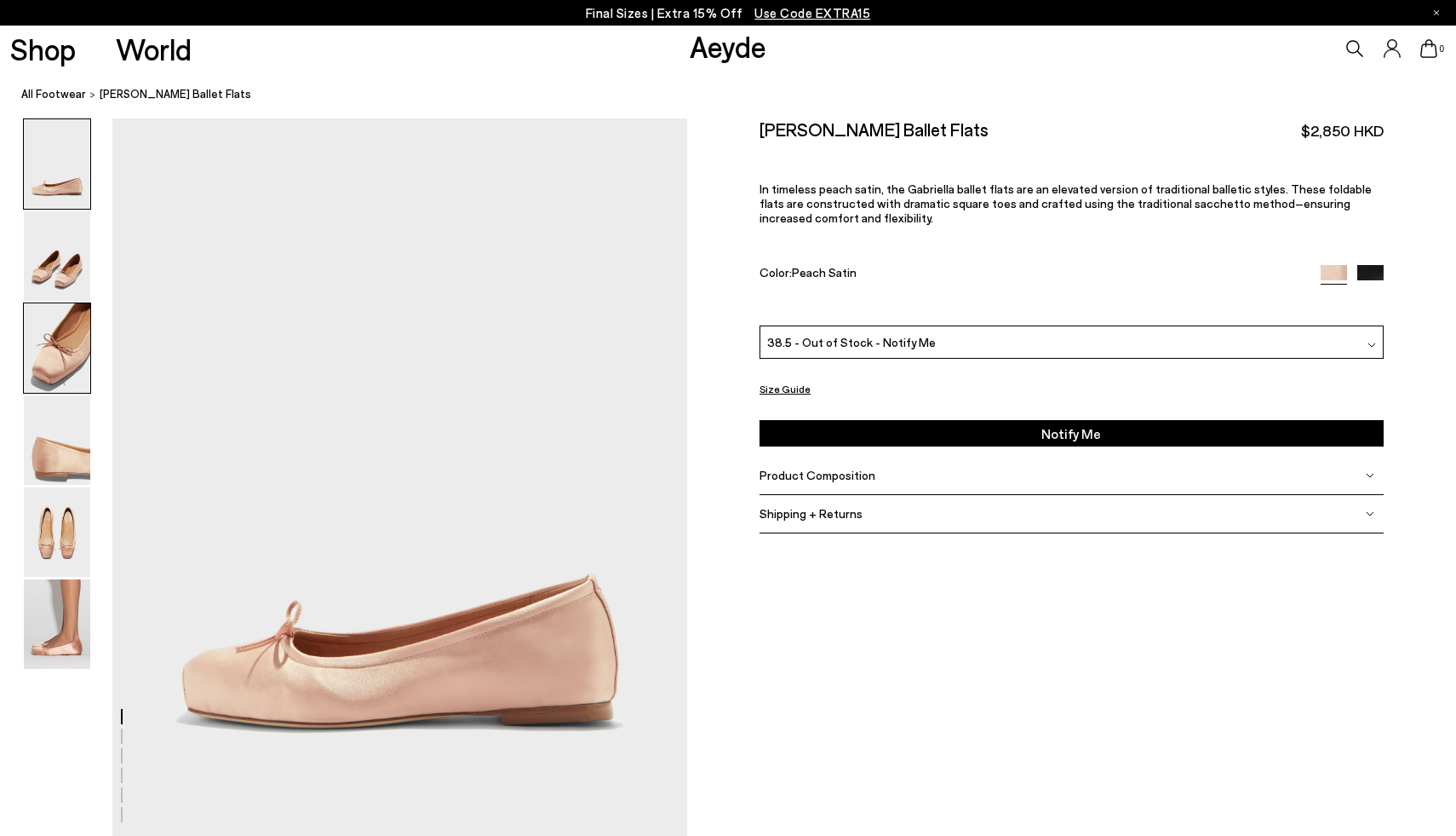
click at [68, 360] on img at bounding box center [56, 347] width 67 height 89
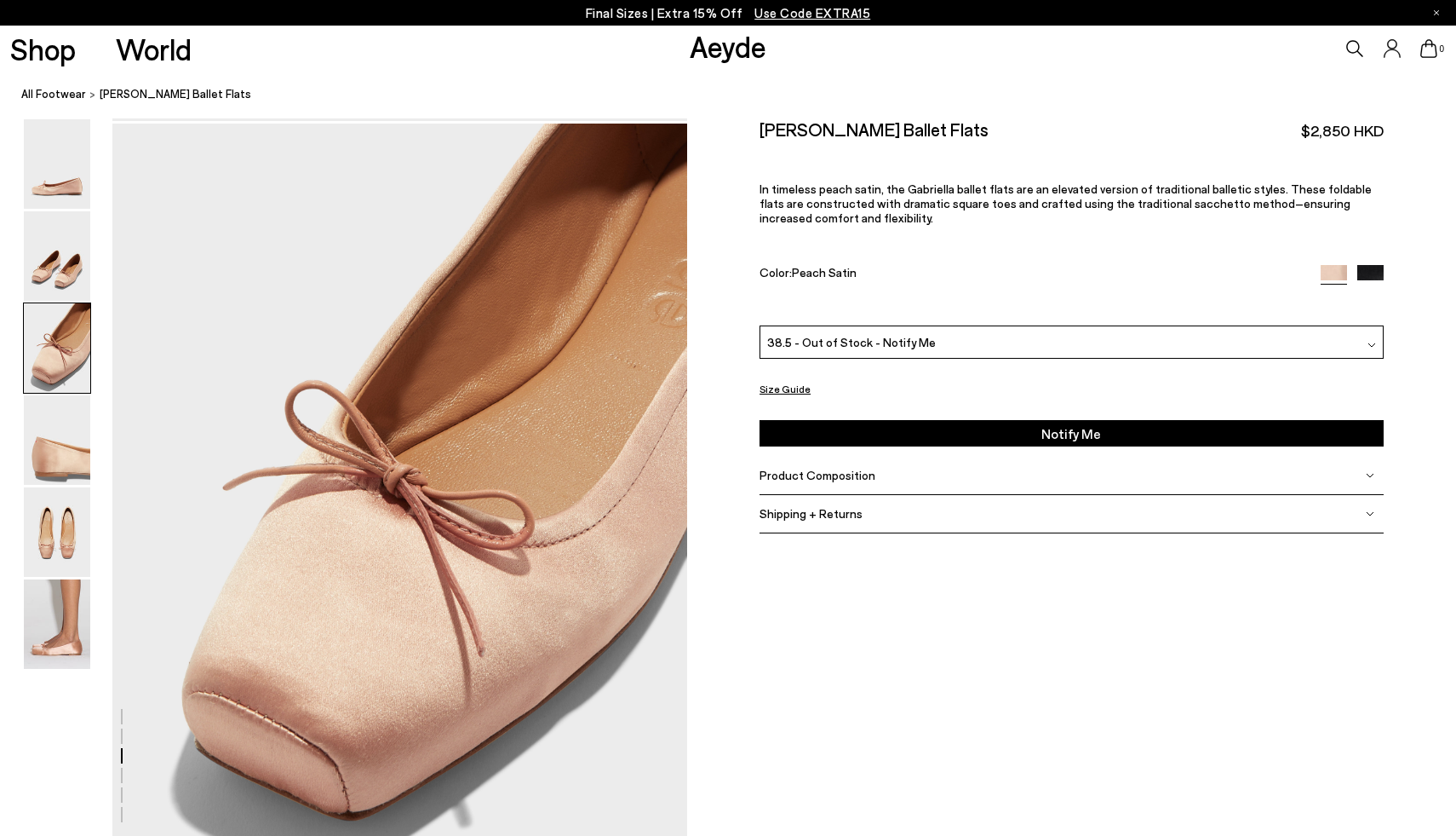
scroll to position [1490, 0]
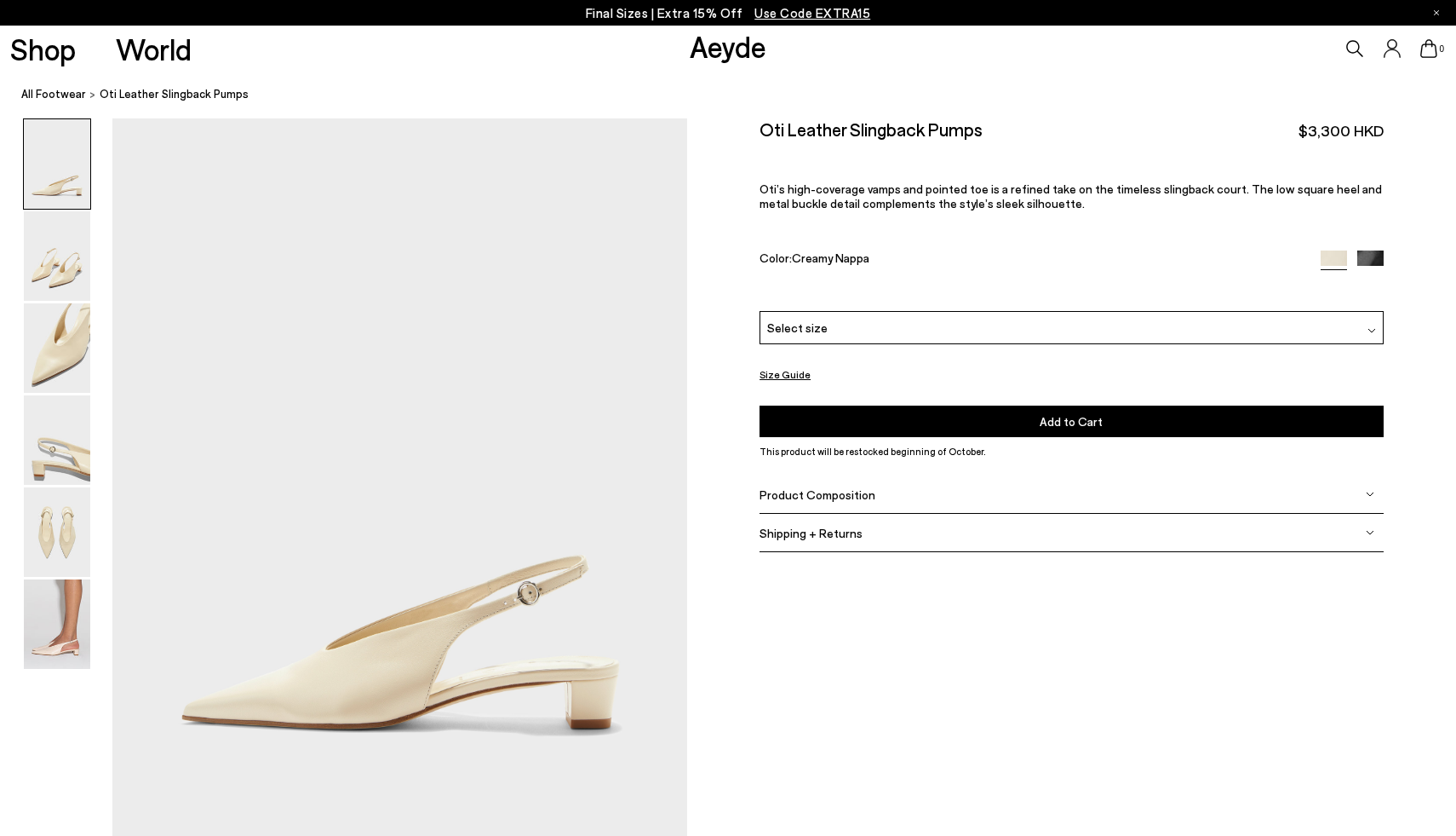
click at [887, 326] on div "Select size" at bounding box center [1071, 327] width 623 height 33
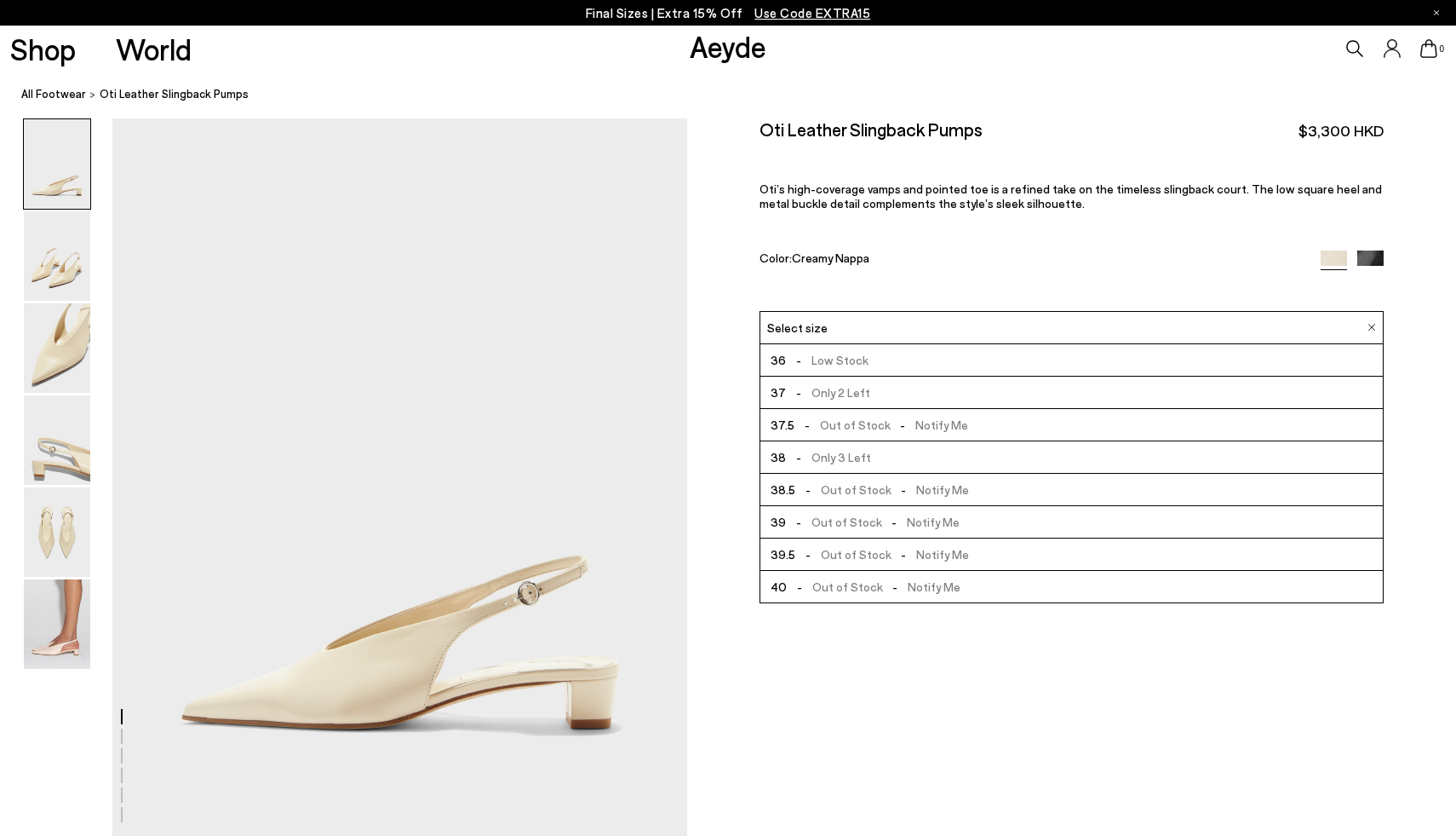
click at [897, 487] on span "-" at bounding box center [903, 489] width 25 height 15
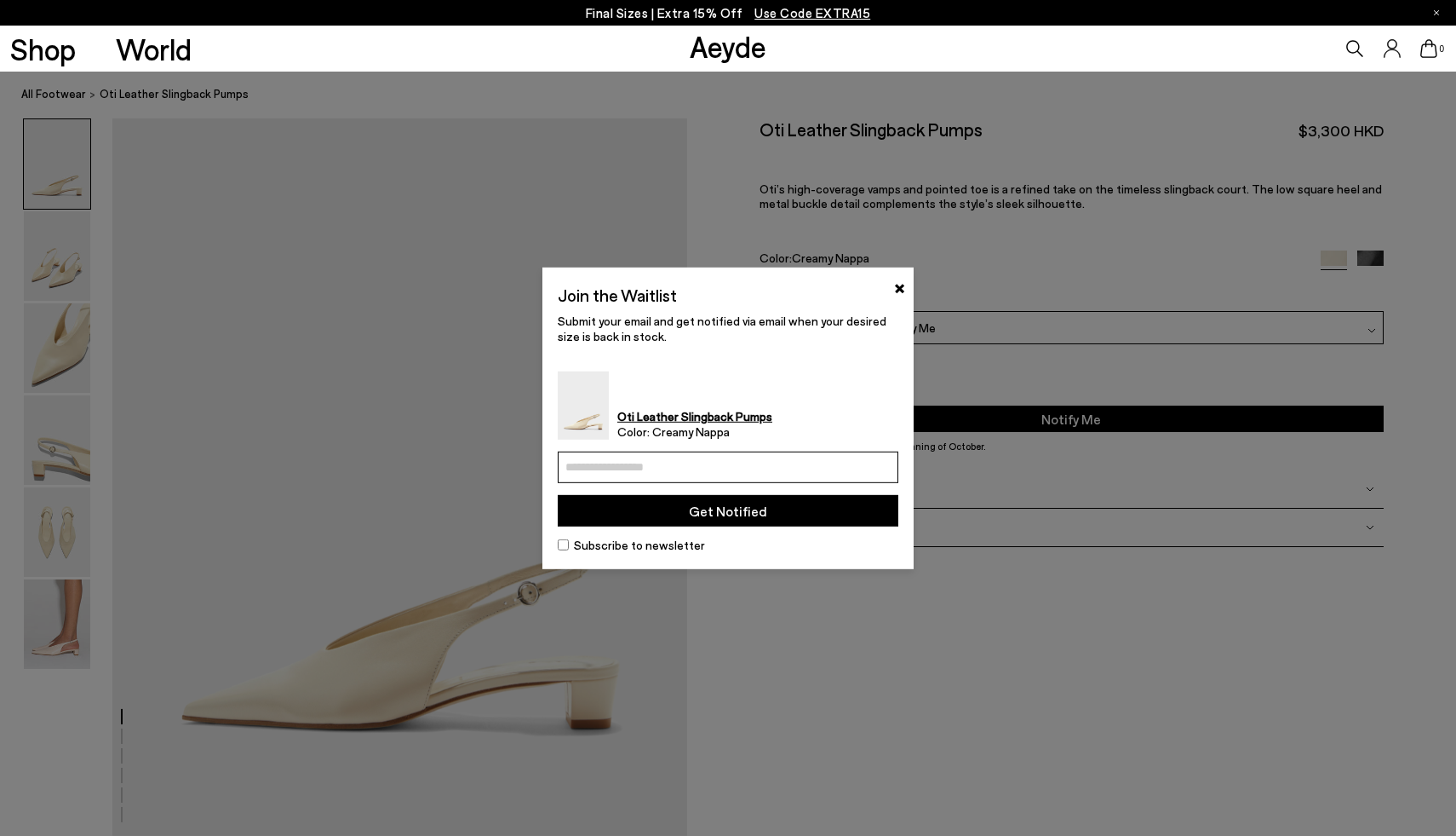
click at [807, 463] on input "email" at bounding box center [728, 467] width 340 height 31
type input "**********"
click at [797, 512] on button "Get Notified" at bounding box center [728, 510] width 340 height 31
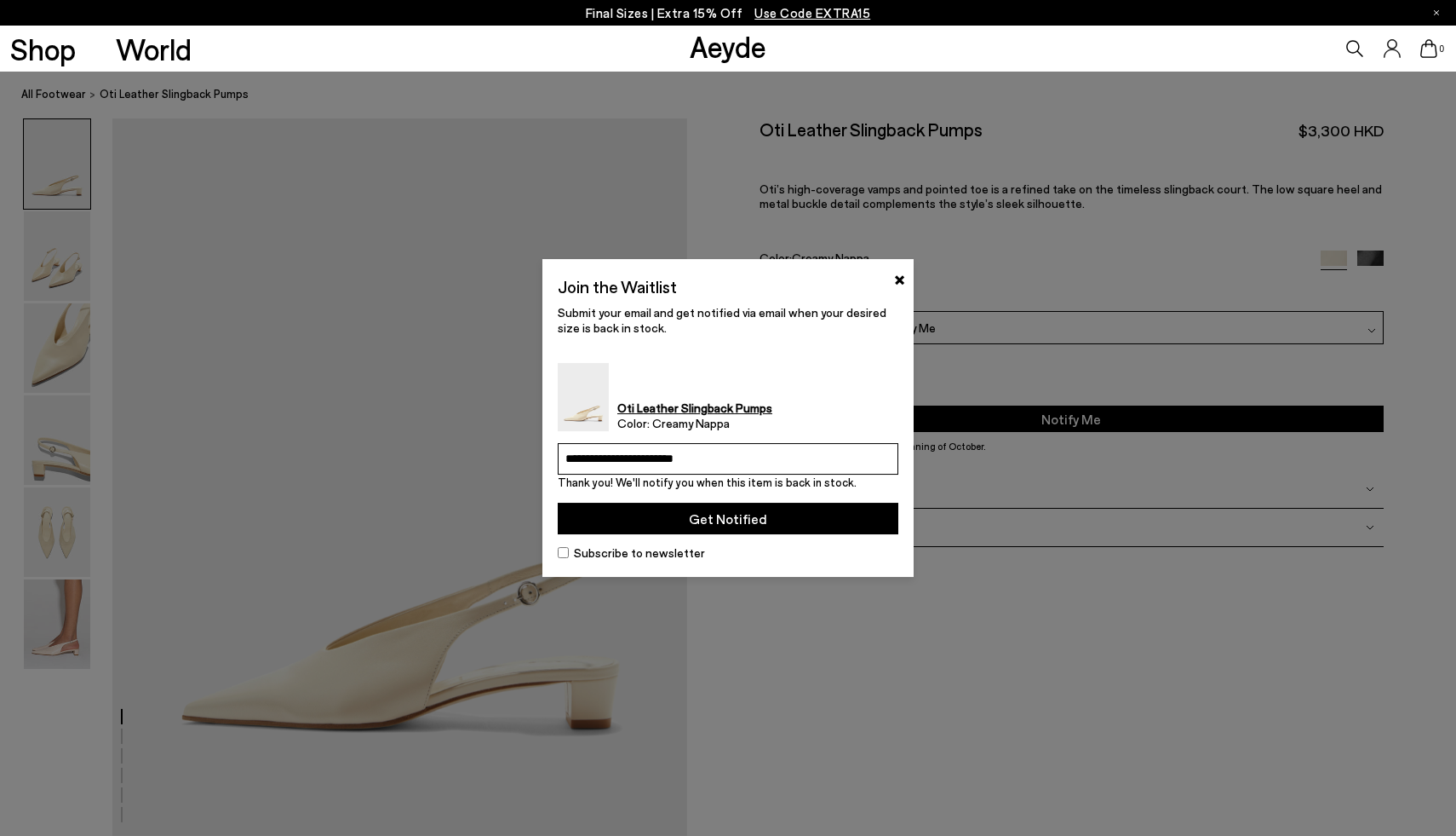
click at [730, 517] on button "Get Notified" at bounding box center [728, 518] width 340 height 31
click at [896, 280] on button "×" at bounding box center [899, 278] width 11 height 21
